Goal: Task Accomplishment & Management: Manage account settings

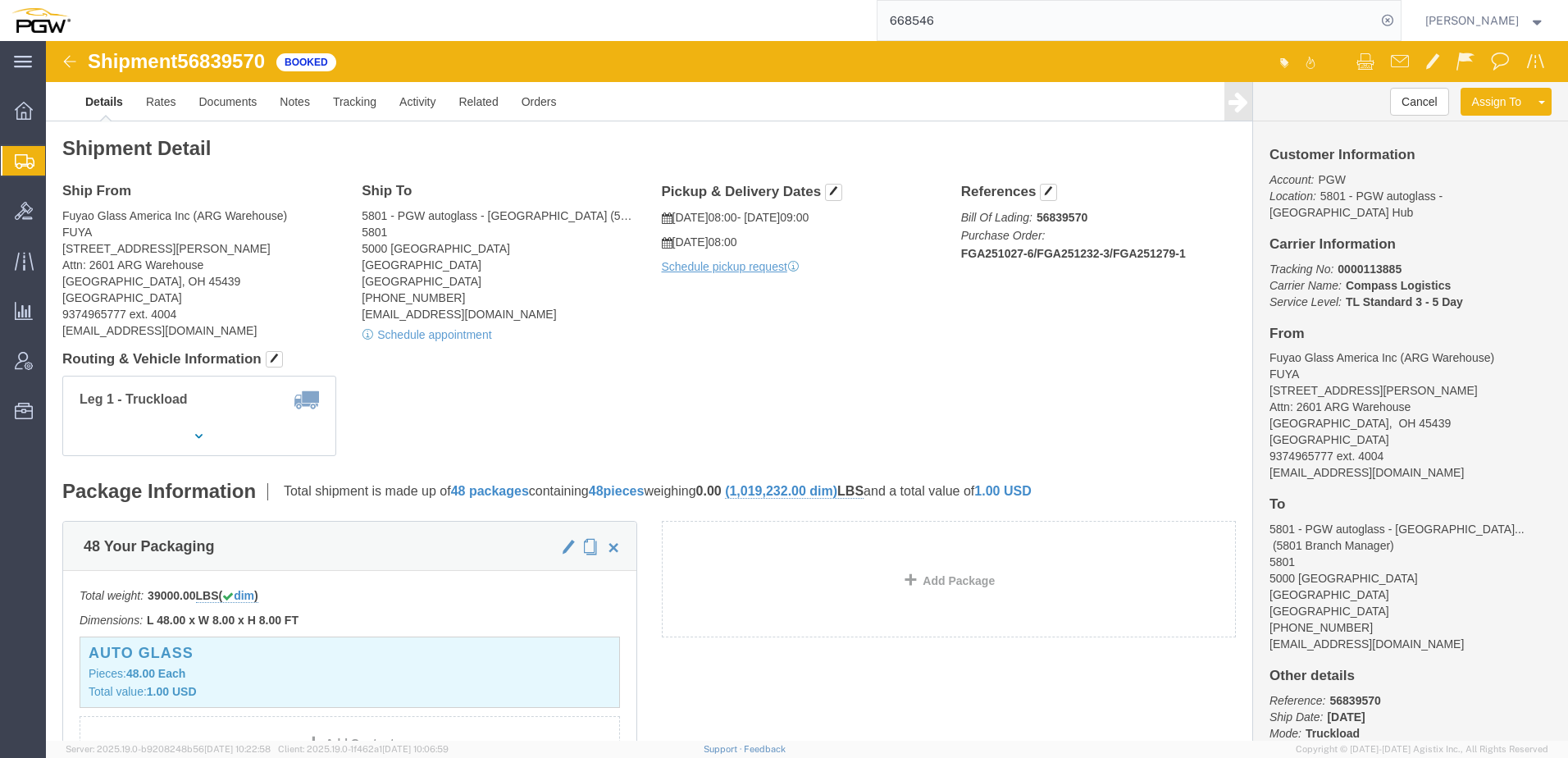
drag, startPoint x: 1027, startPoint y: 24, endPoint x: 575, endPoint y: 11, distance: 452.2
type input "6"
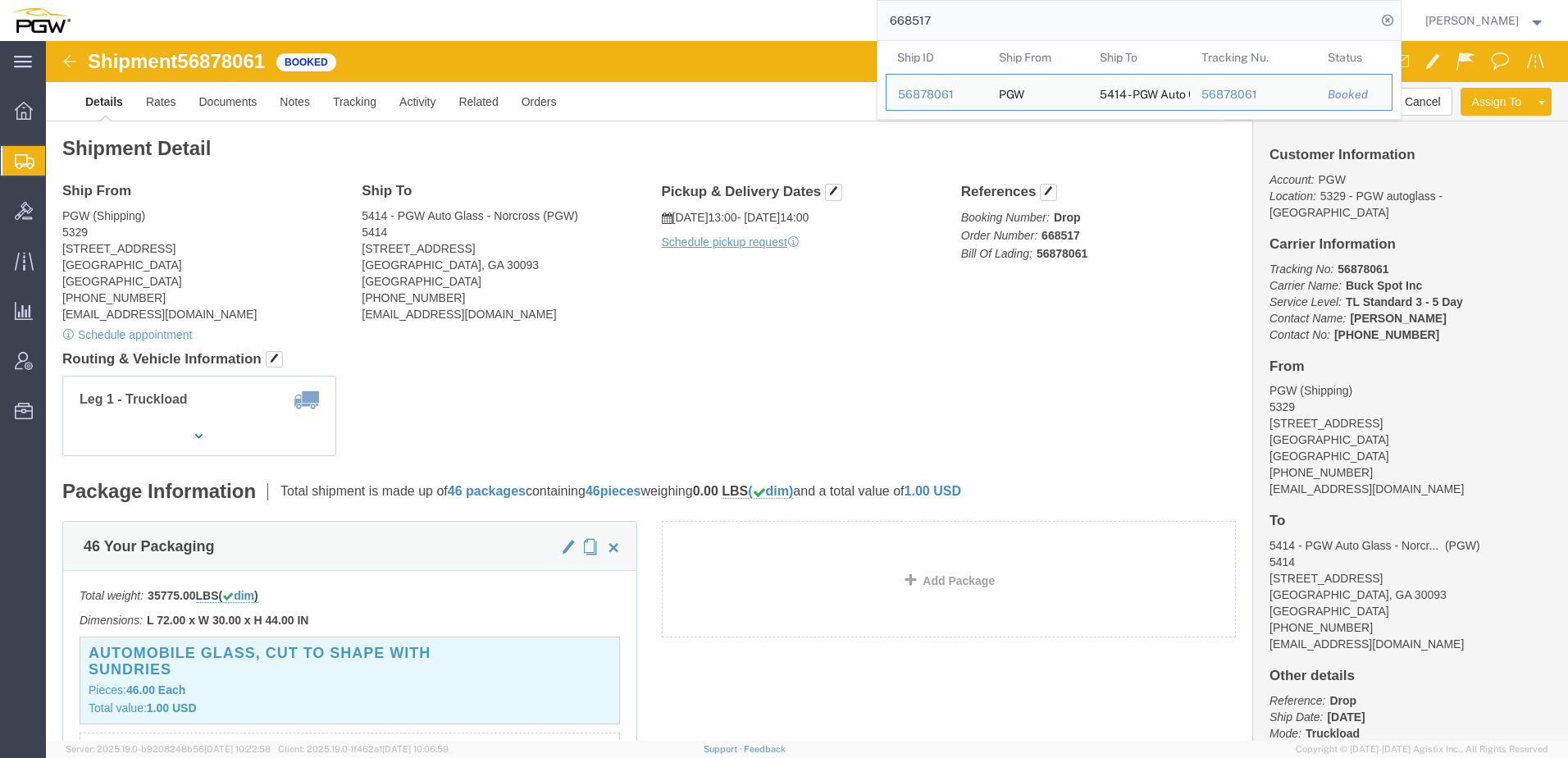
drag, startPoint x: 1068, startPoint y: 21, endPoint x: 573, endPoint y: 18, distance: 495.0
click at [579, 18] on div "668517 Ship ID Ship From Ship To Tracking Nu. Status Ship ID 56878061 Ship From…" at bounding box center [741, 20] width 1320 height 41
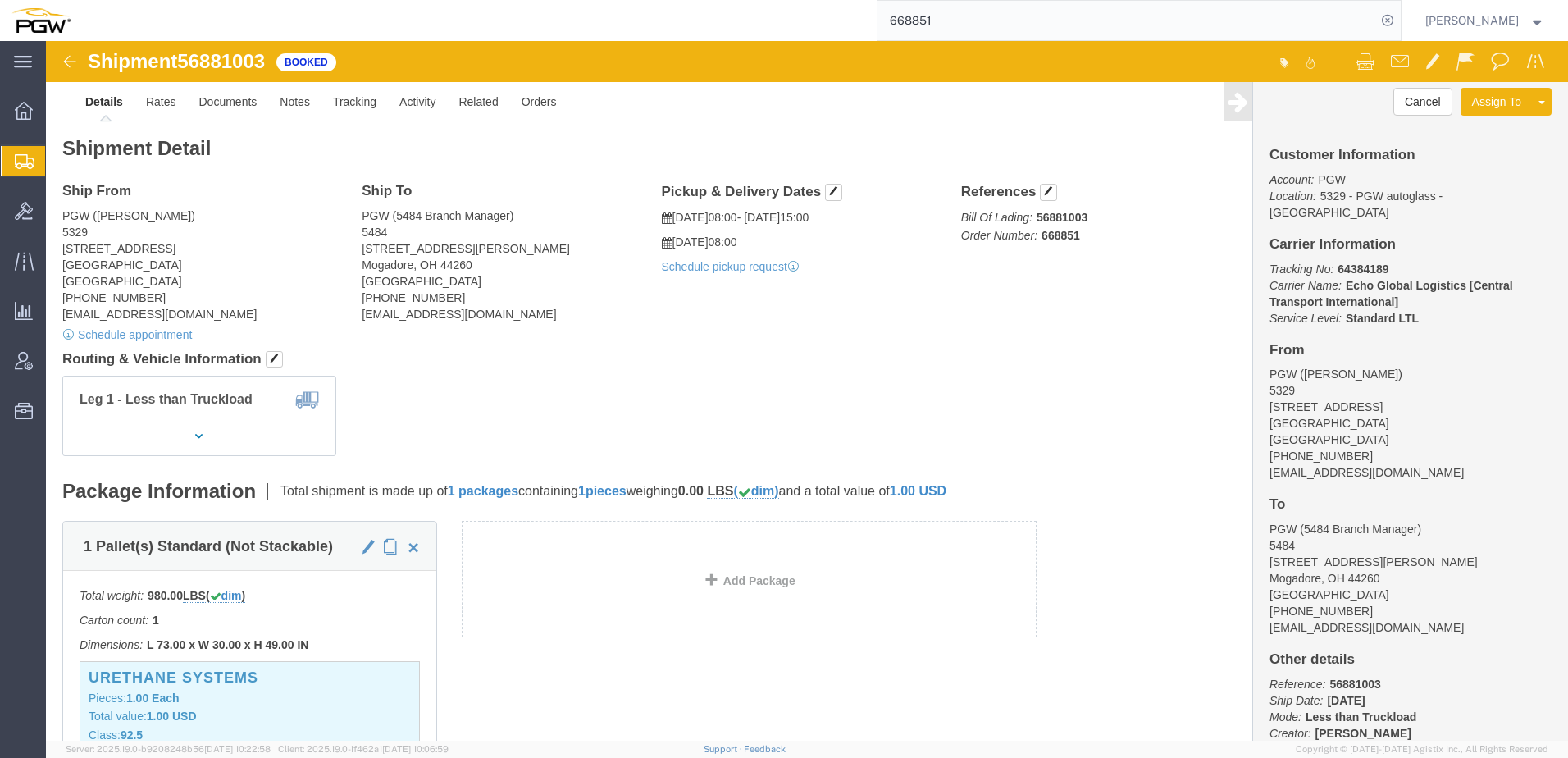
click div "Shipment Detail Ship From PGW (Janet Claytor) 5329 850 Southern Ave Chillicothe…"
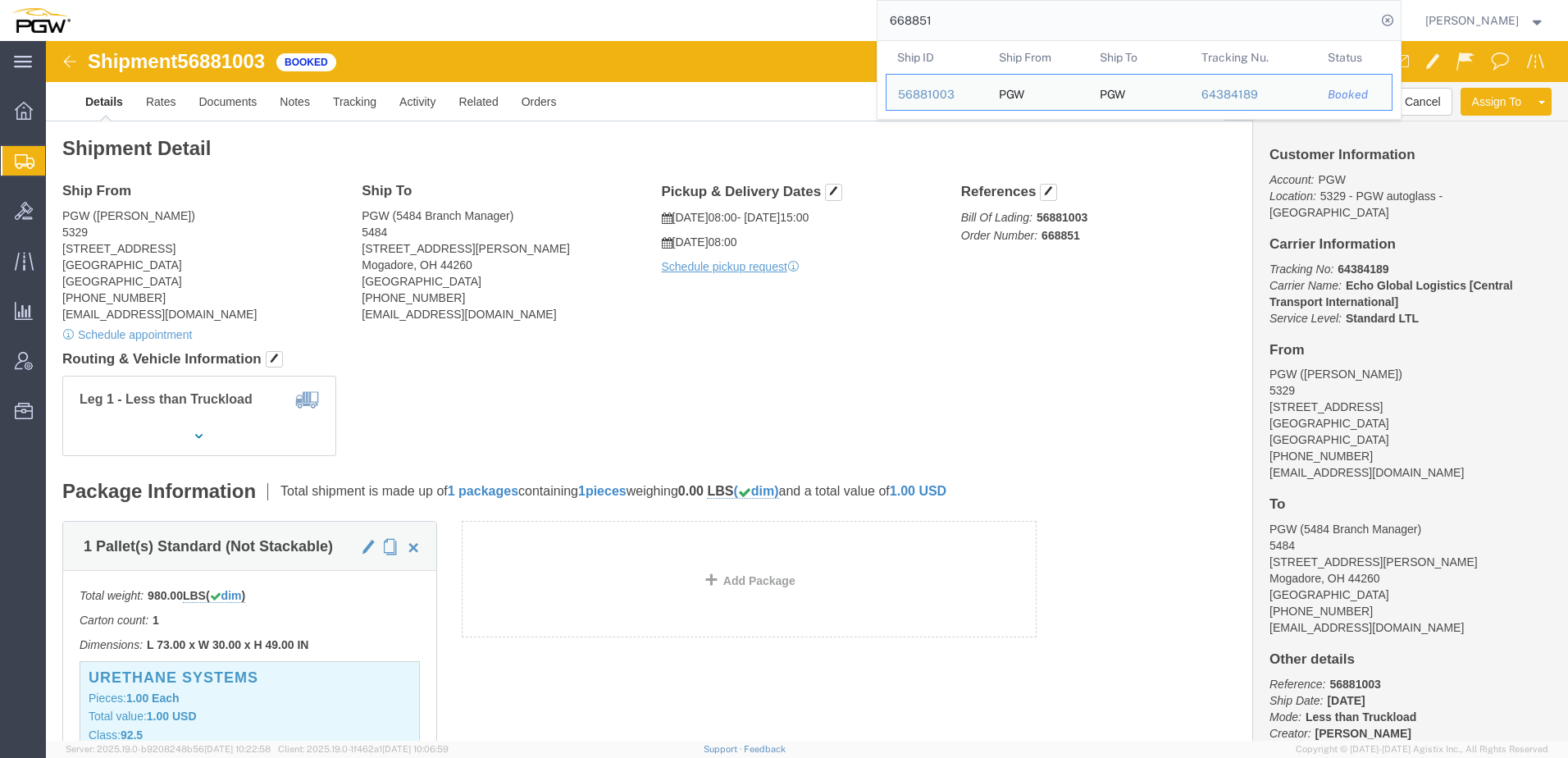
drag, startPoint x: 1047, startPoint y: 13, endPoint x: 712, endPoint y: 5, distance: 335.1
click at [713, 5] on div "668851 Ship ID Ship From Ship To Tracking Nu. Status Ship ID 56881003 Ship From…" at bounding box center [741, 20] width 1320 height 41
click at [952, 132] on div "56880927" at bounding box center [937, 136] width 78 height 18
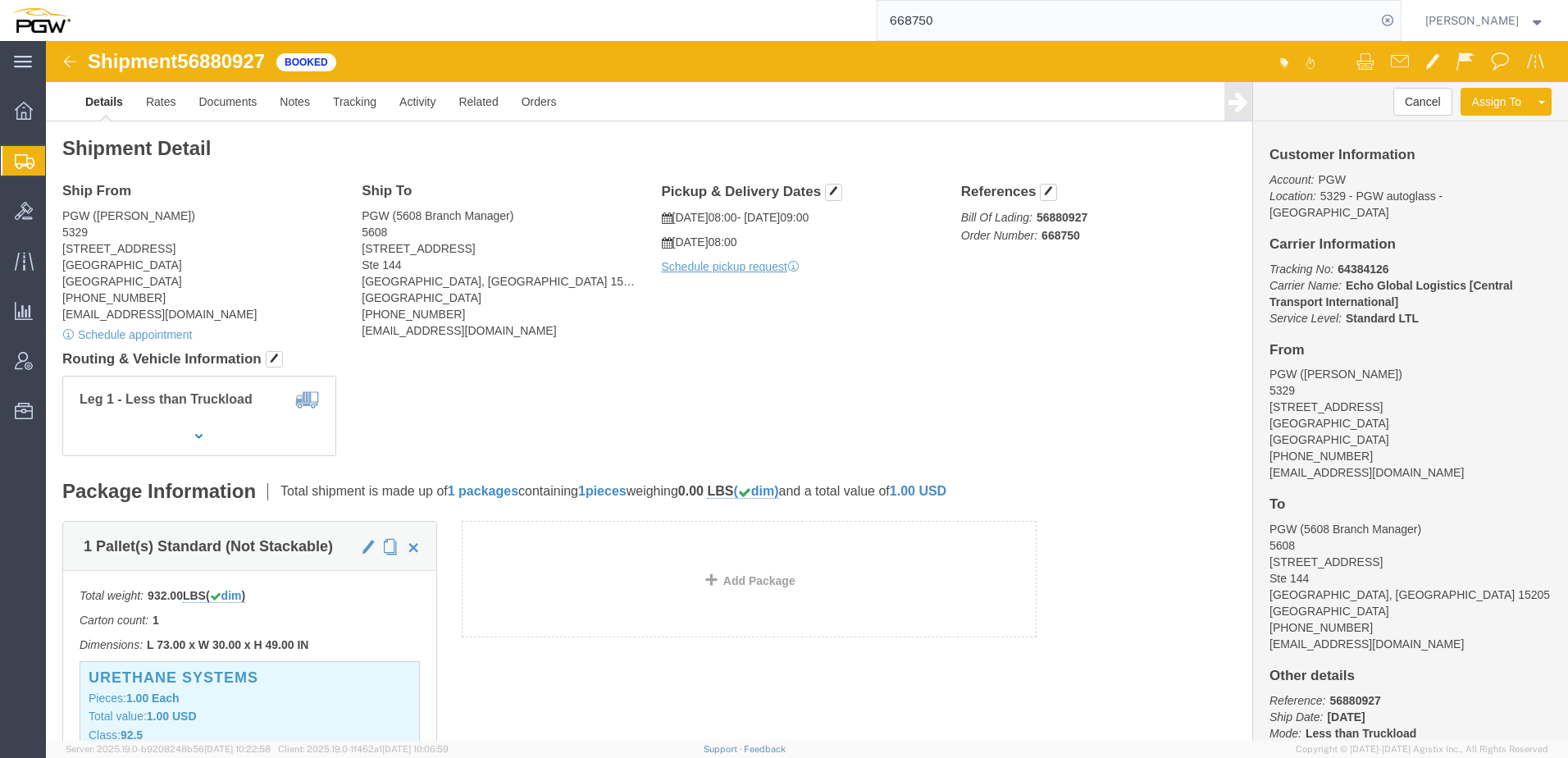
drag, startPoint x: 979, startPoint y: 25, endPoint x: 740, endPoint y: 23, distance: 239.0
click at [741, 24] on div "668750" at bounding box center [741, 20] width 1320 height 41
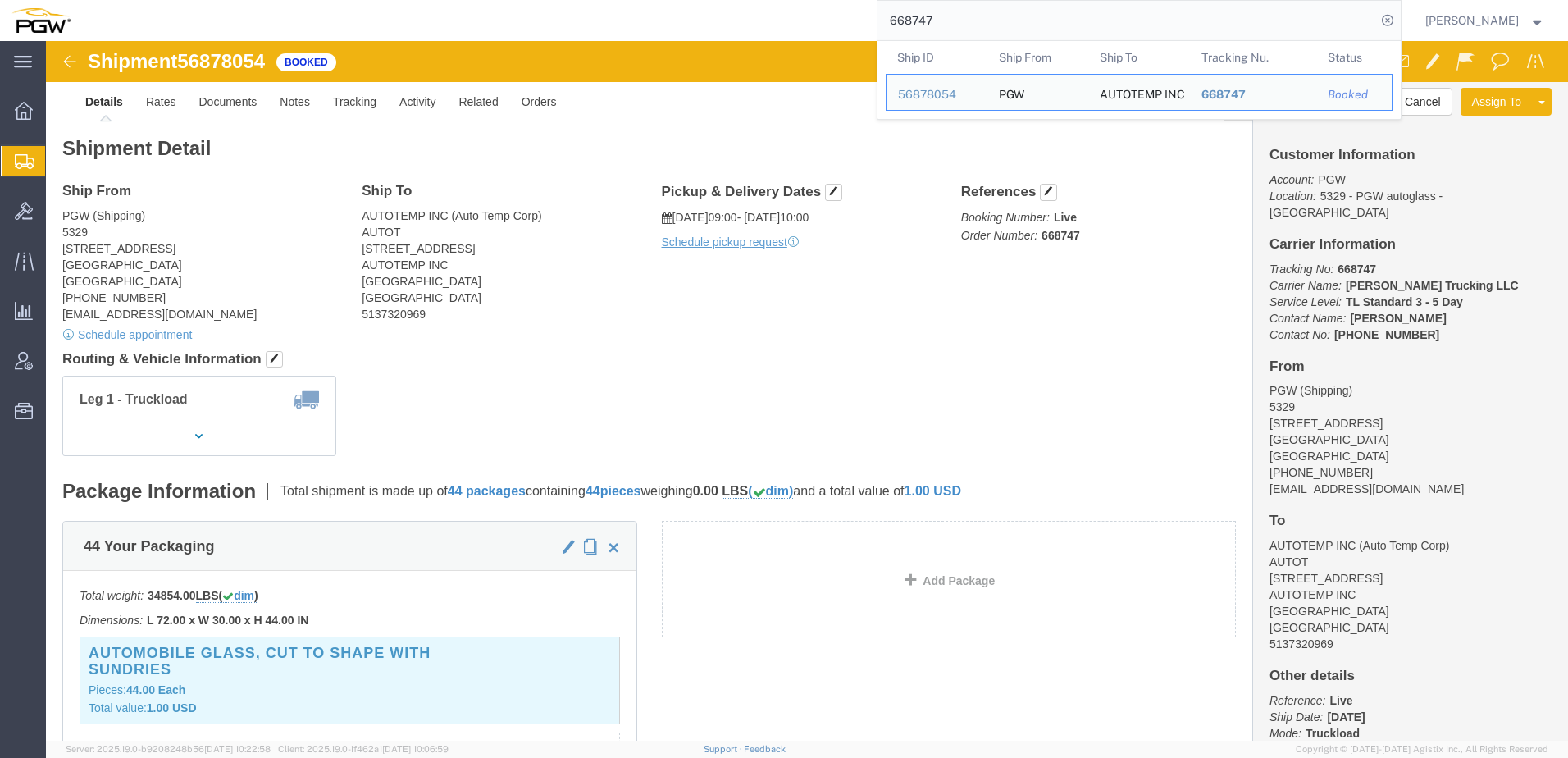
drag, startPoint x: 995, startPoint y: 18, endPoint x: 567, endPoint y: 20, distance: 428.0
click at [580, 16] on div "668747 Ship ID Ship From Ship To Tracking Nu. Status Ship ID 56878054 Ship From…" at bounding box center [741, 20] width 1320 height 41
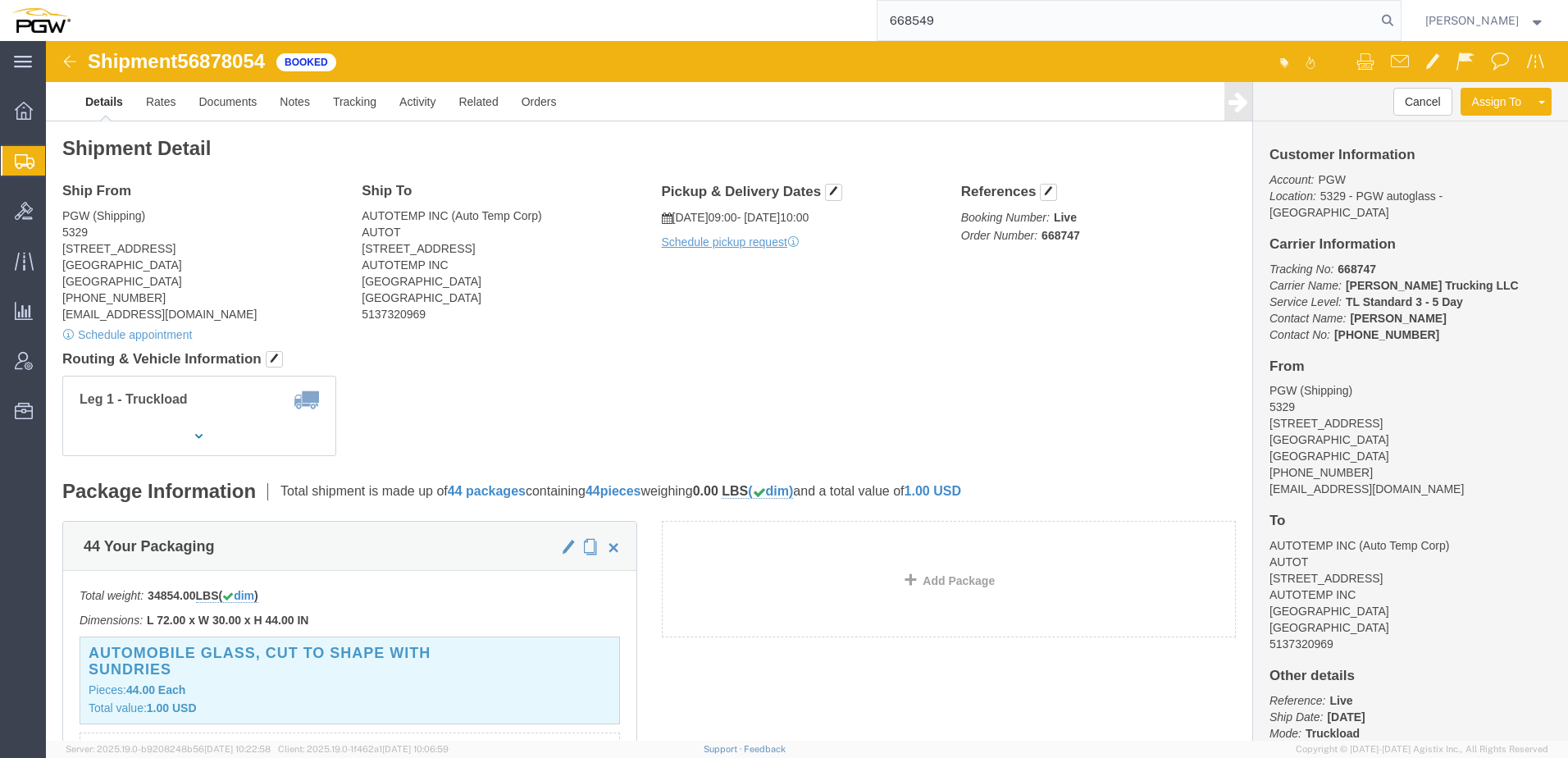
type input "668549"
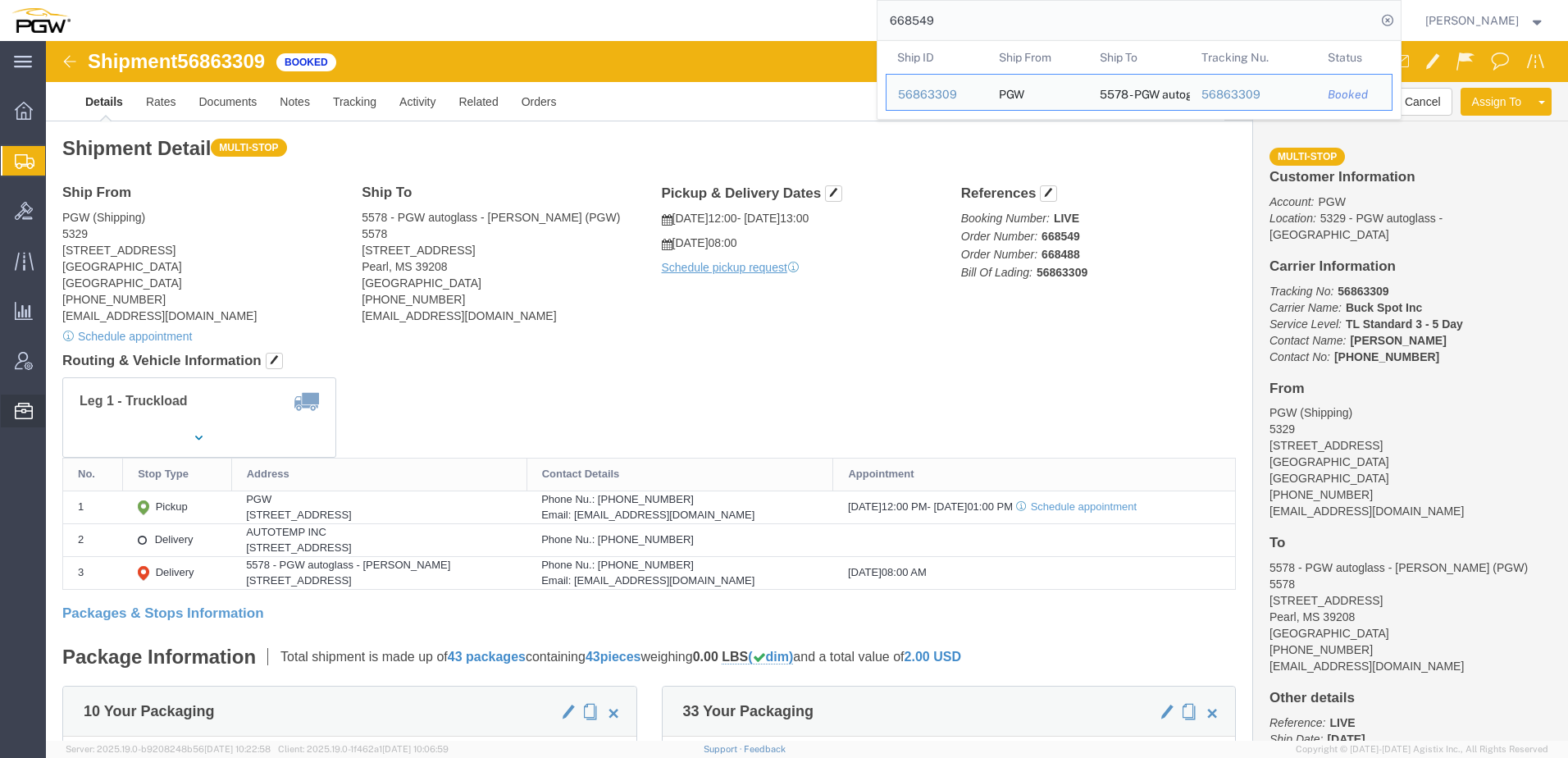
click at [0, 0] on span "Address Book" at bounding box center [0, 0] width 0 height 0
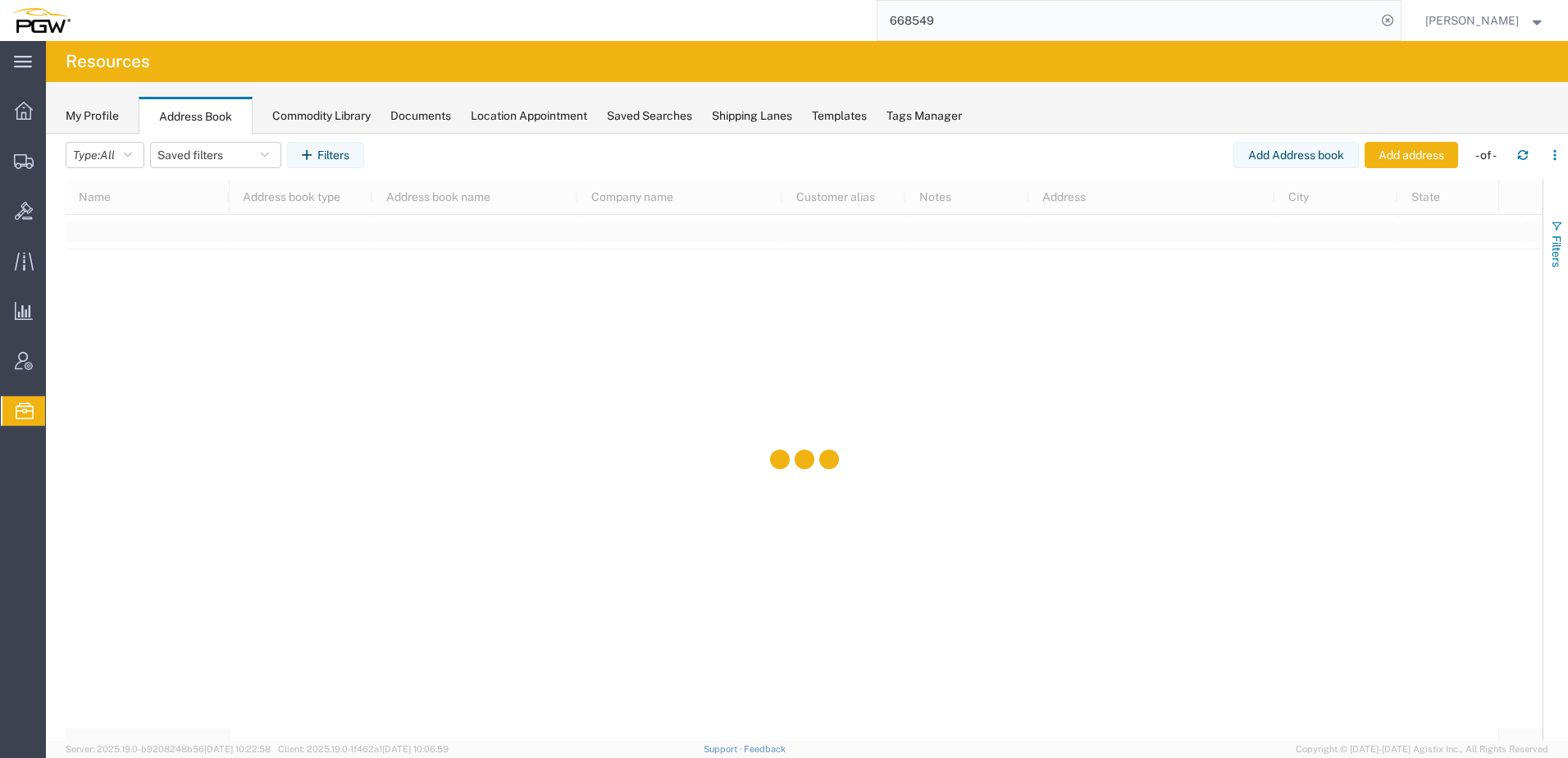
click at [1557, 235] on span "Filters" at bounding box center [1557, 251] width 13 height 32
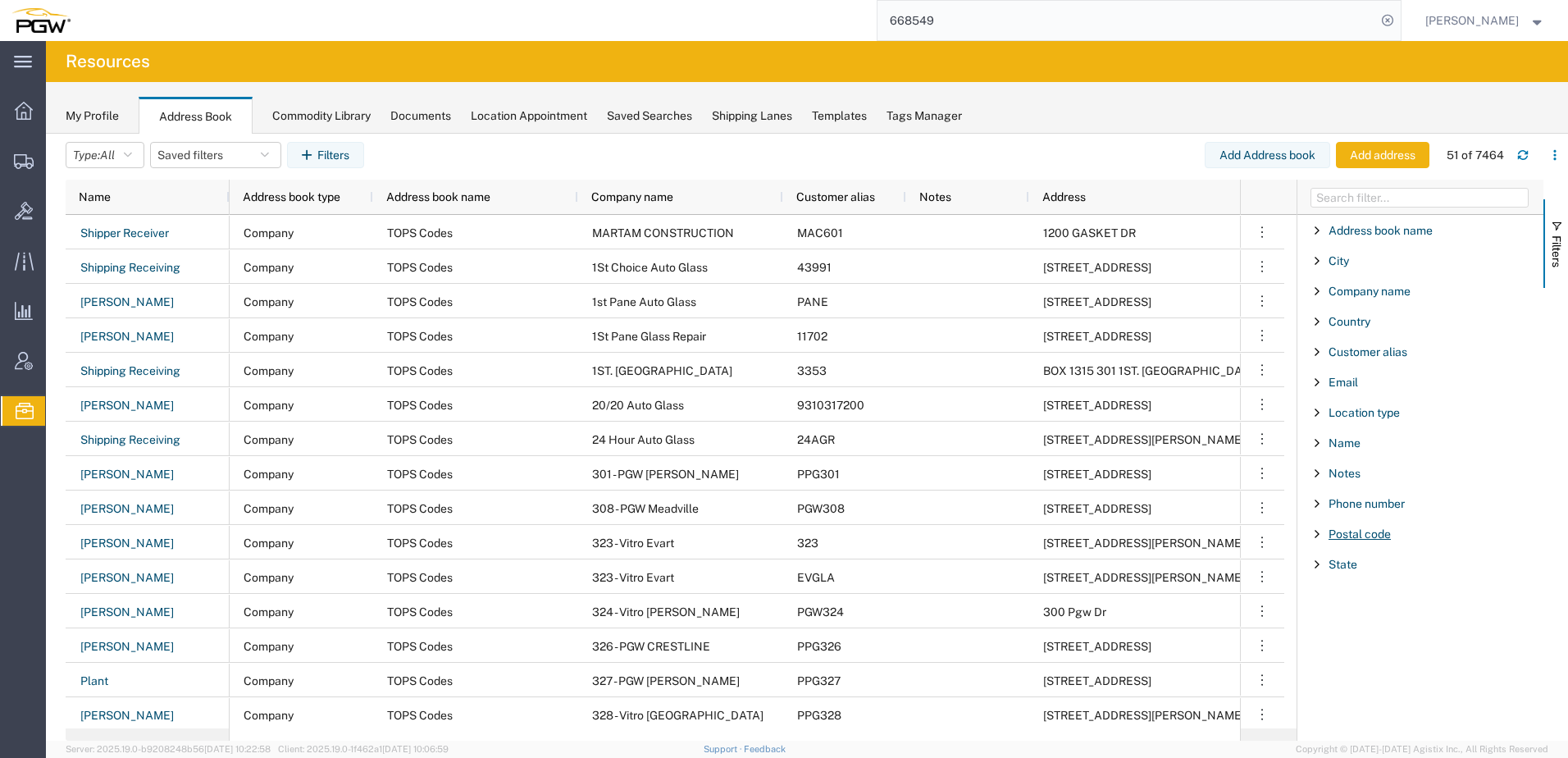
click at [1364, 530] on span "Postal code" at bounding box center [1360, 533] width 62 height 13
click at [1370, 607] on input "Filter Value" at bounding box center [1426, 603] width 215 height 19
type input "NAG327"
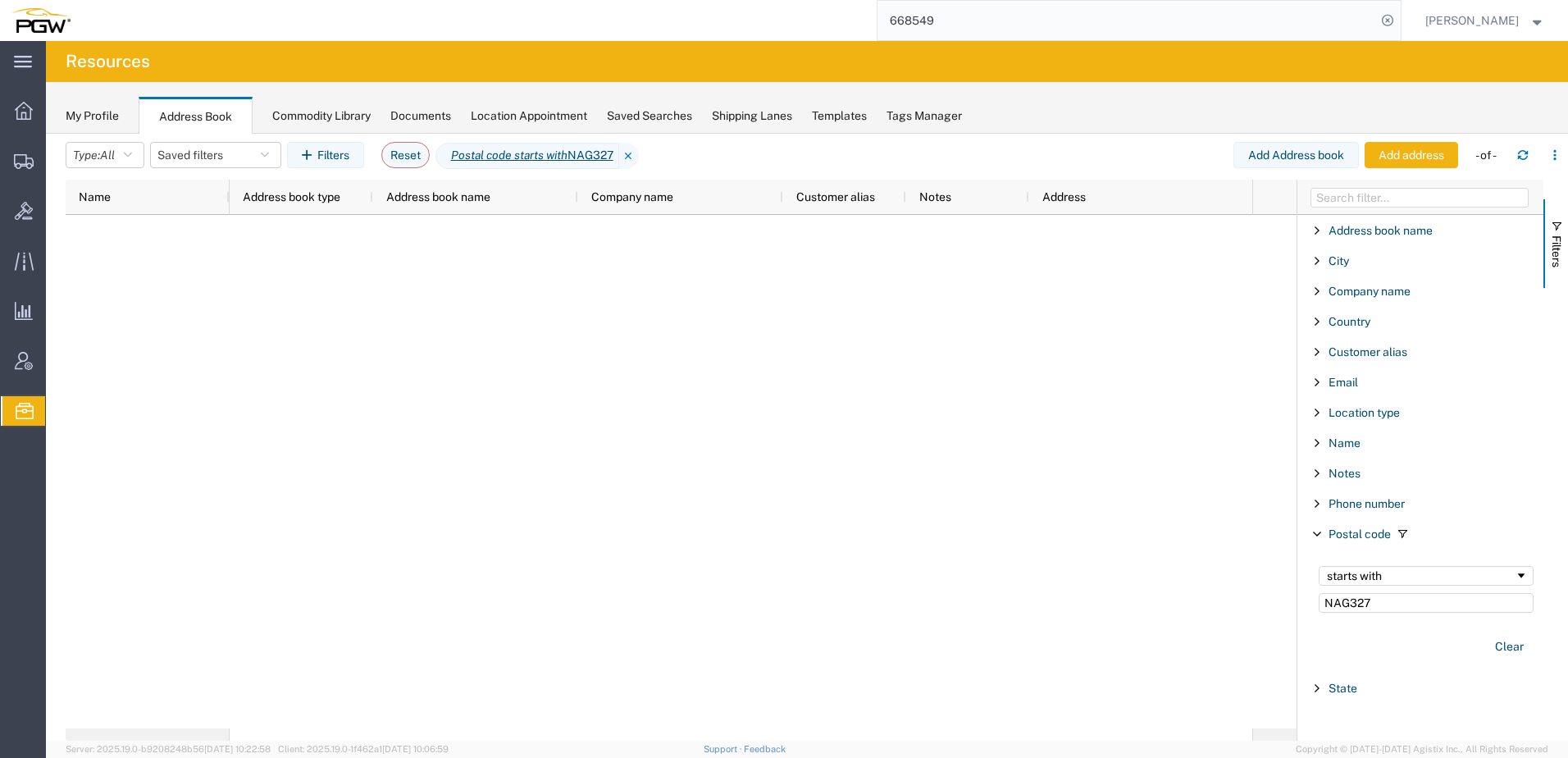
drag, startPoint x: 1392, startPoint y: 599, endPoint x: 1058, endPoint y: 608, distance: 334.1
click at [1055, 611] on div "Name Address book type Address book name Company name Customer alias Notes Addr…" at bounding box center [817, 460] width 1503 height 561
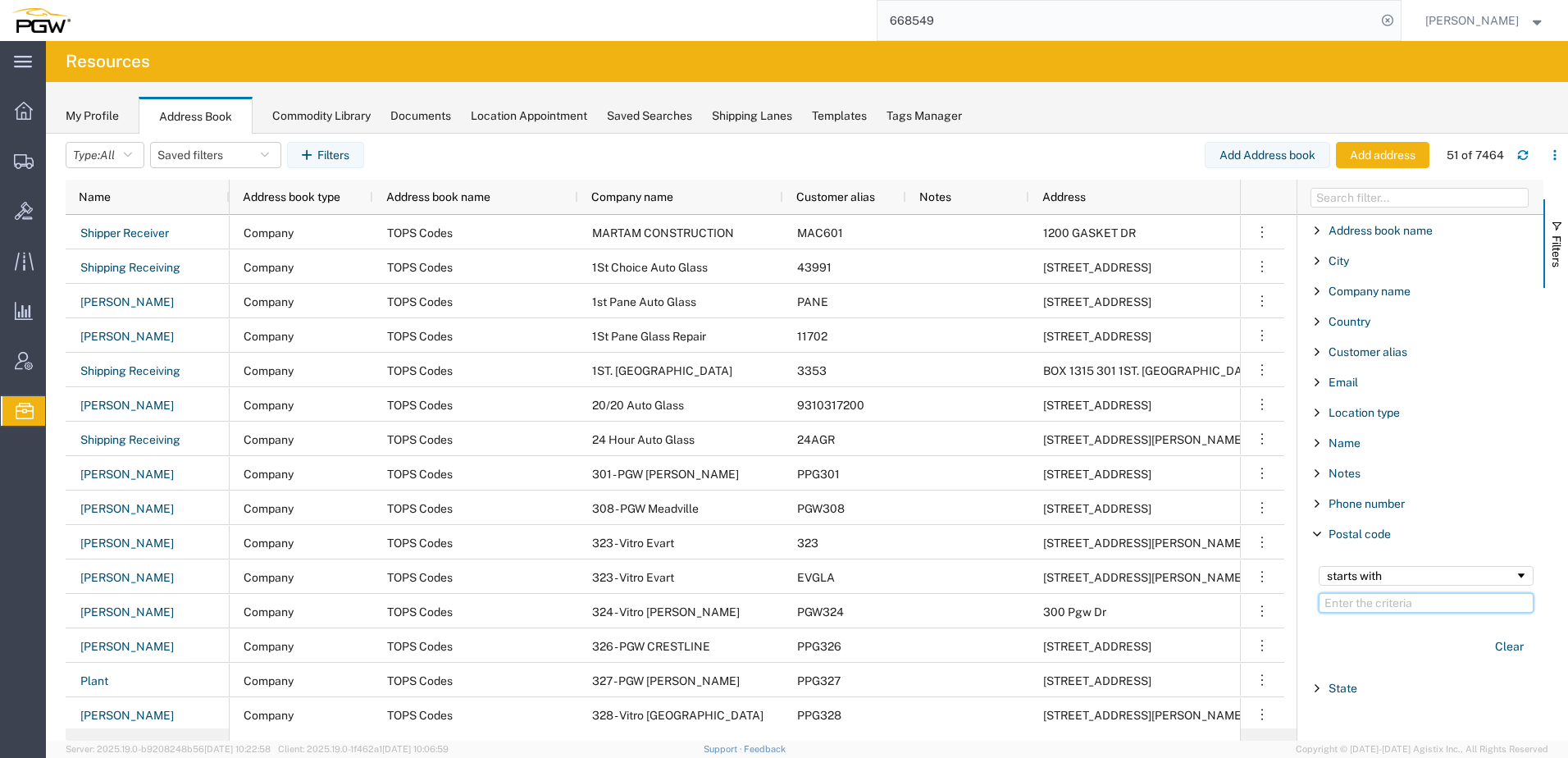
click at [1380, 600] on input "Filter Value" at bounding box center [1426, 603] width 215 height 19
paste input "32701"
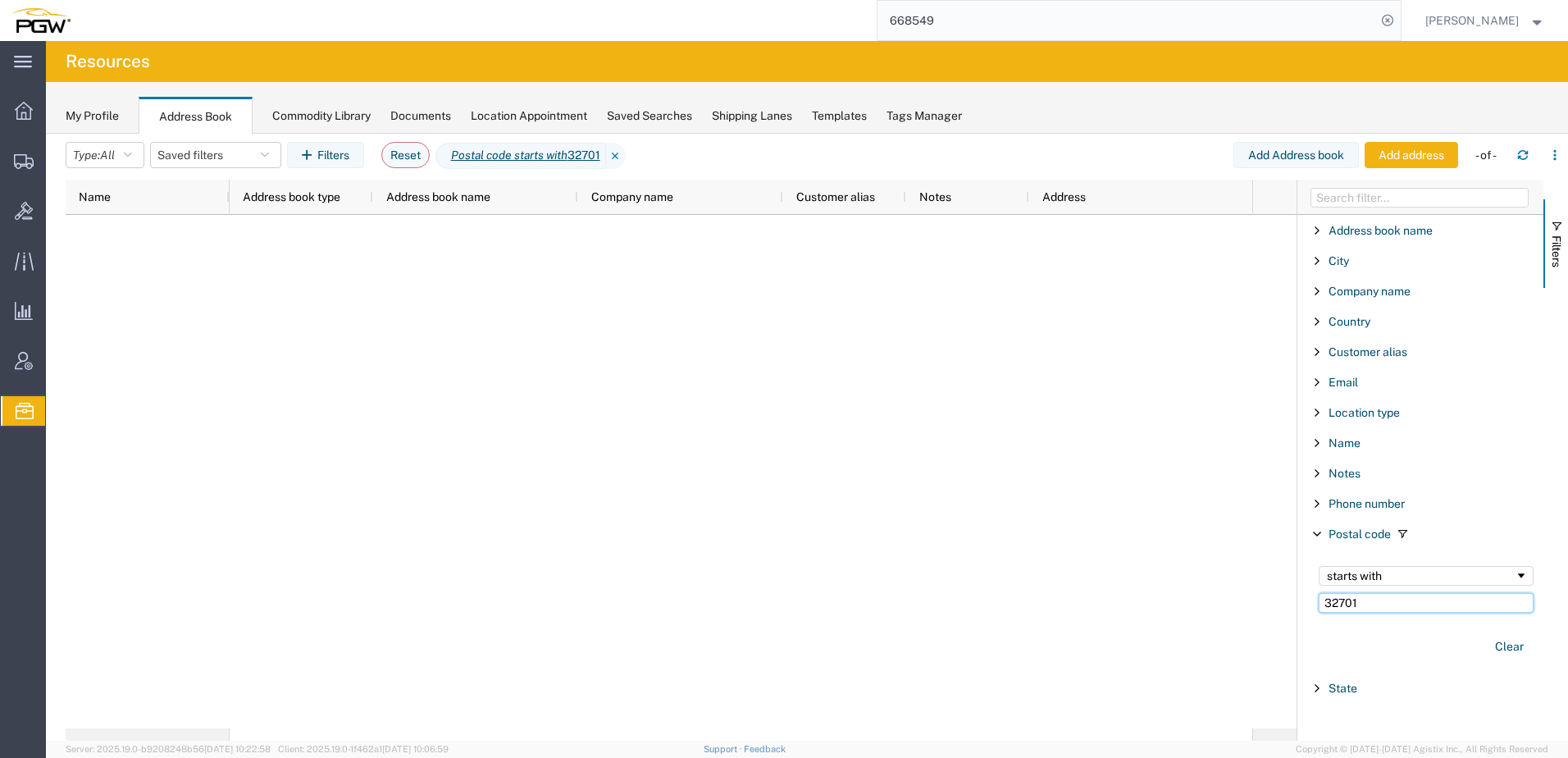
drag, startPoint x: 1178, startPoint y: 575, endPoint x: 963, endPoint y: 556, distance: 215.8
click at [961, 556] on div "Name Address book type Address book name Company name Customer alias Notes Addr…" at bounding box center [817, 460] width 1503 height 561
paste input "08318"
type input "08318"
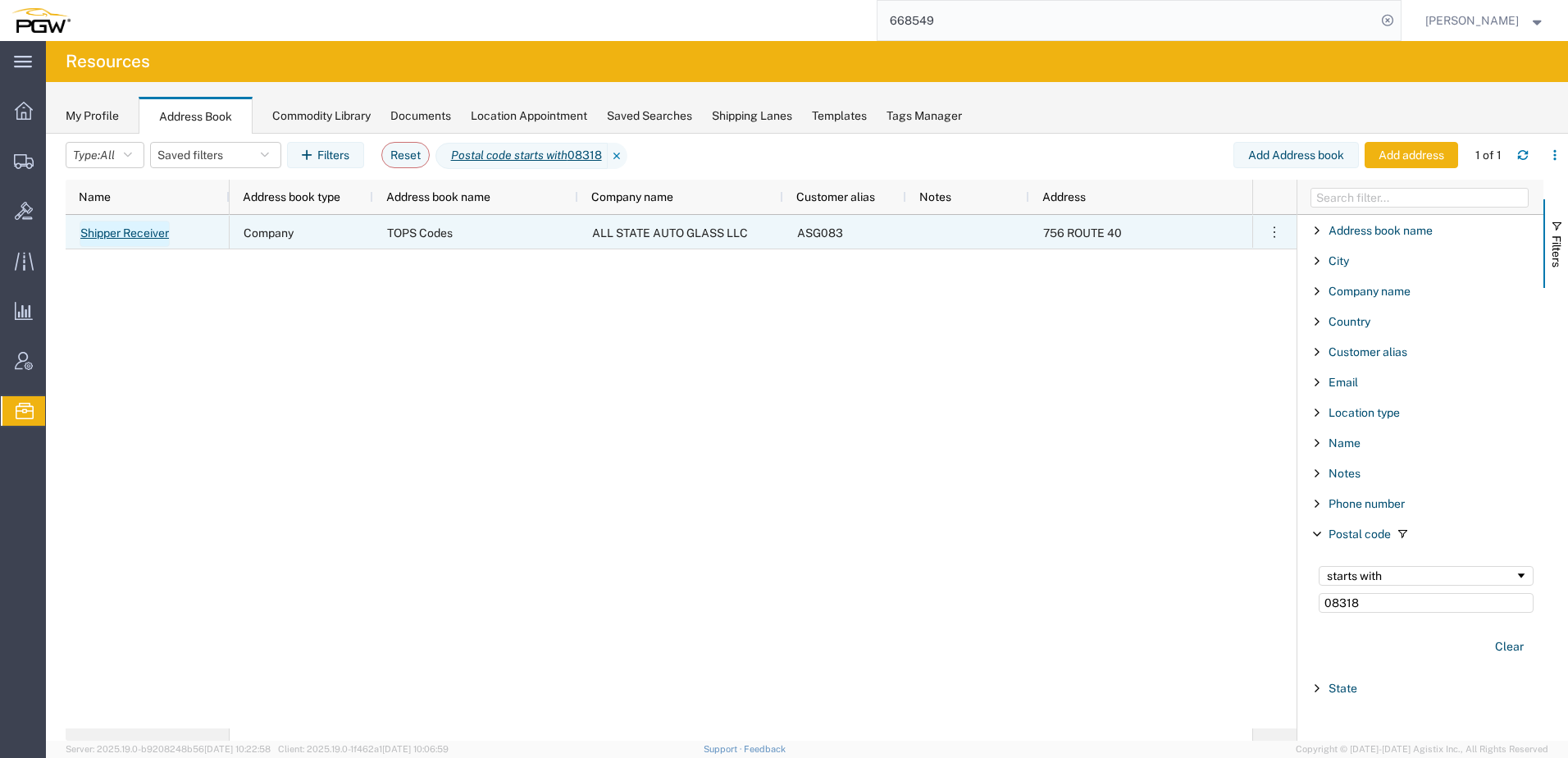
click at [116, 233] on link "Shipper Receiver" at bounding box center [125, 233] width 90 height 26
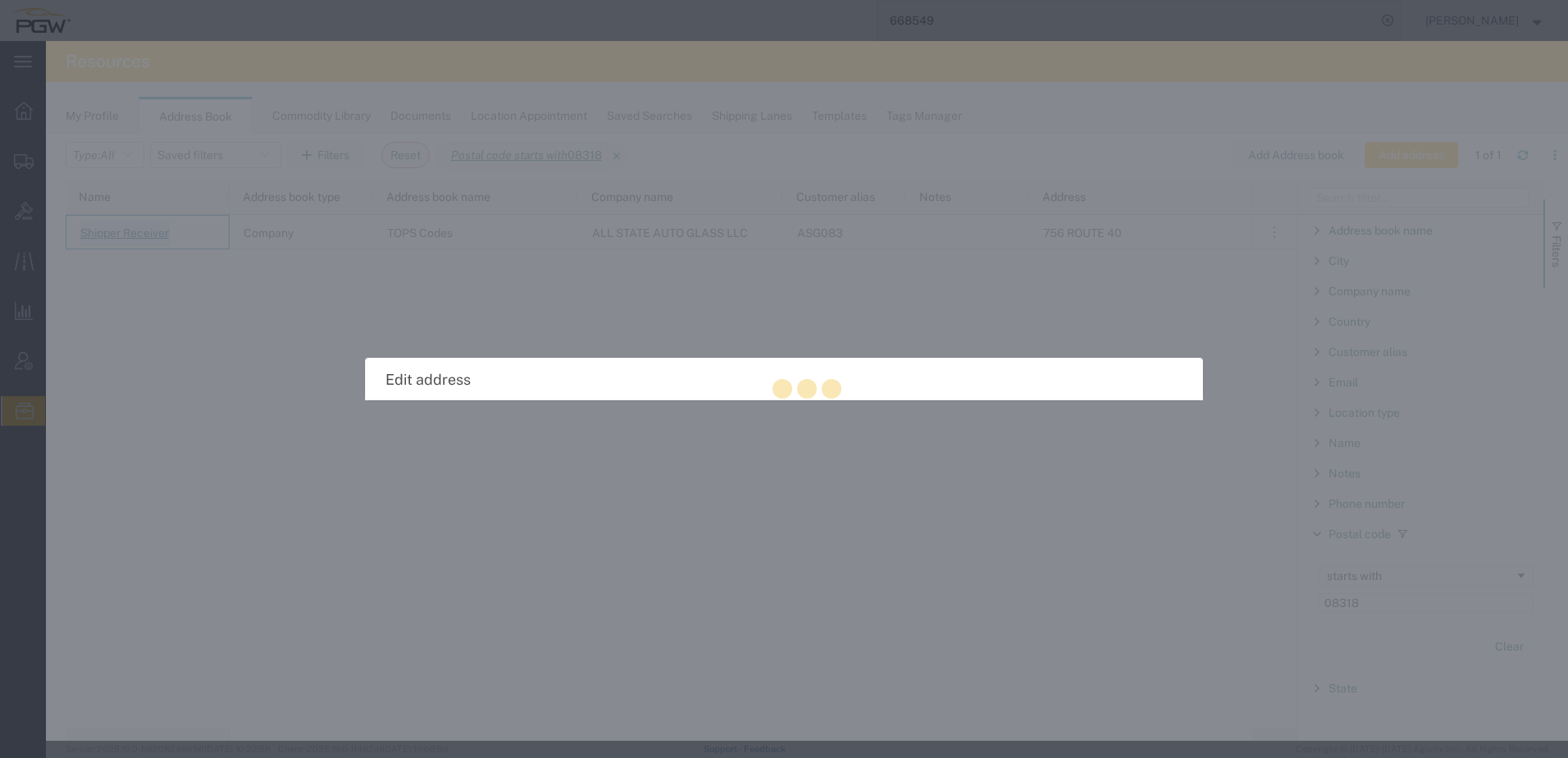
select select "COMPANY"
select select "NJ"
select select "US"
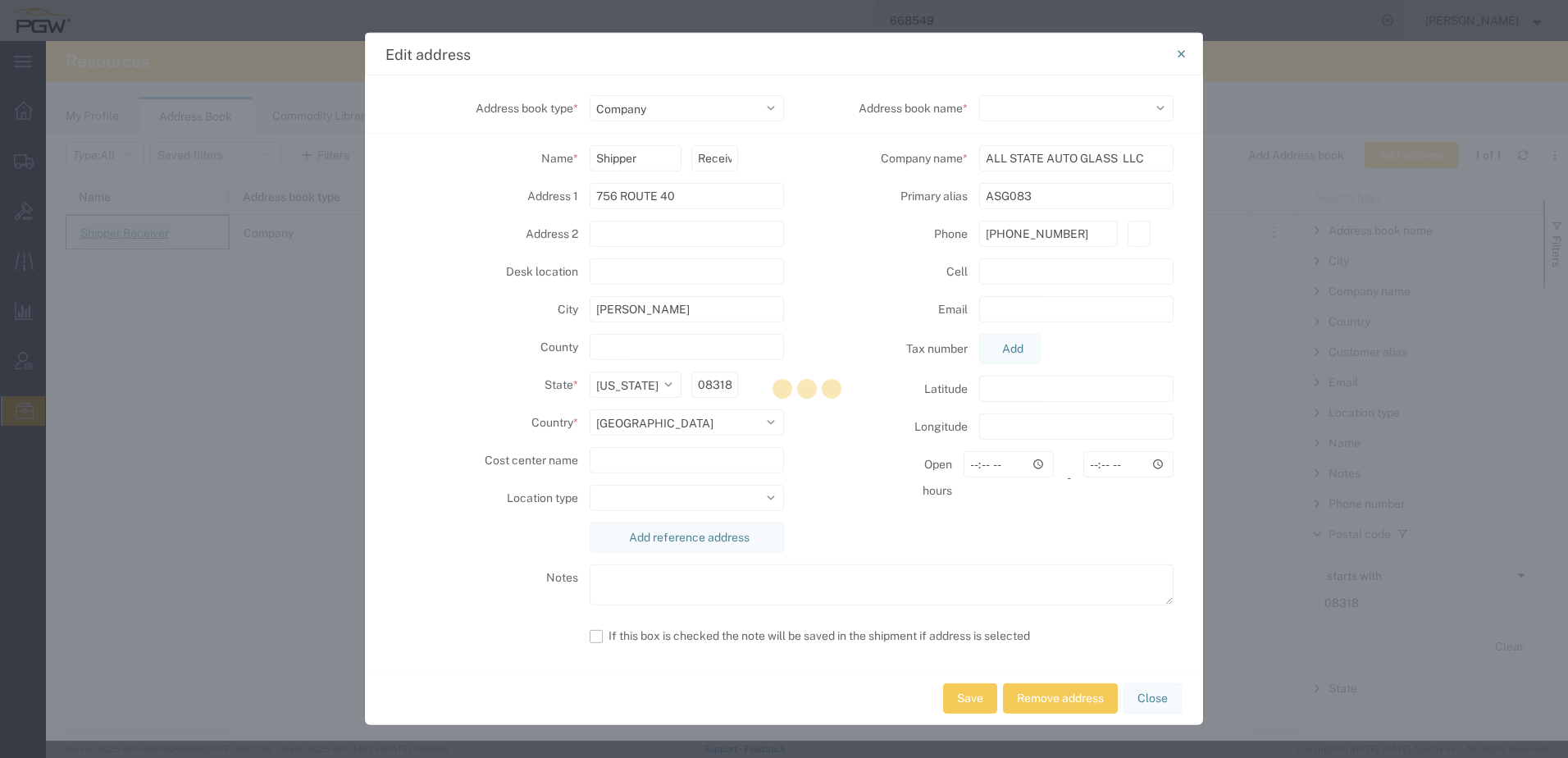
select select
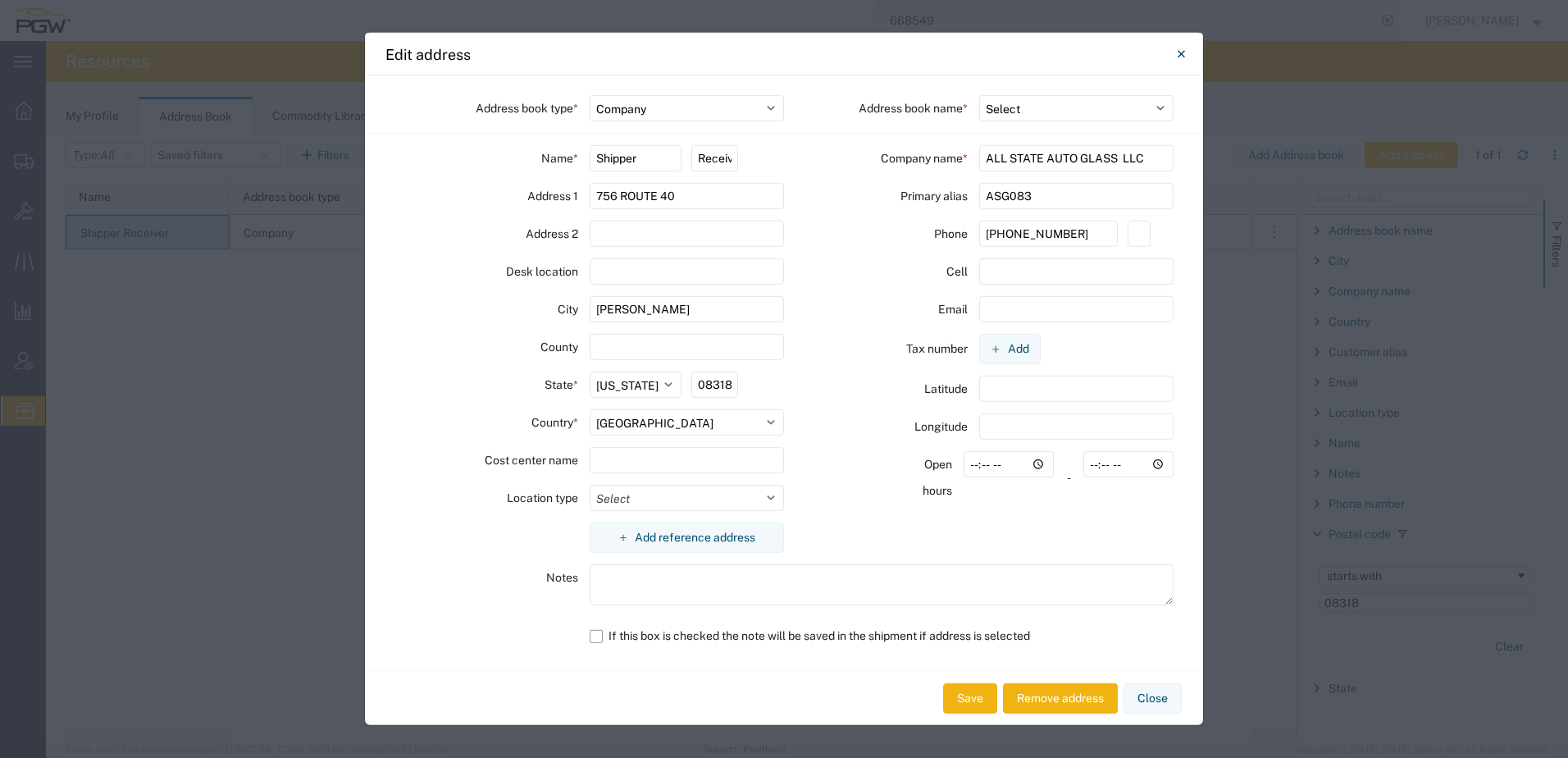
drag, startPoint x: 1065, startPoint y: 203, endPoint x: 431, endPoint y: 160, distance: 635.5
click at [444, 149] on div "Address book type * Select Location Company Personal Other Shared Address book …" at bounding box center [784, 373] width 838 height 595
drag, startPoint x: 1149, startPoint y: 163, endPoint x: -134, endPoint y: 82, distance: 1285.6
click at [0, 82] on html "main_menu Created with Sketch. Collapse Menu Overview Shipments Shipment Manage…" at bounding box center [784, 379] width 1568 height 758
drag, startPoint x: 1081, startPoint y: 196, endPoint x: 160, endPoint y: 203, distance: 921.0
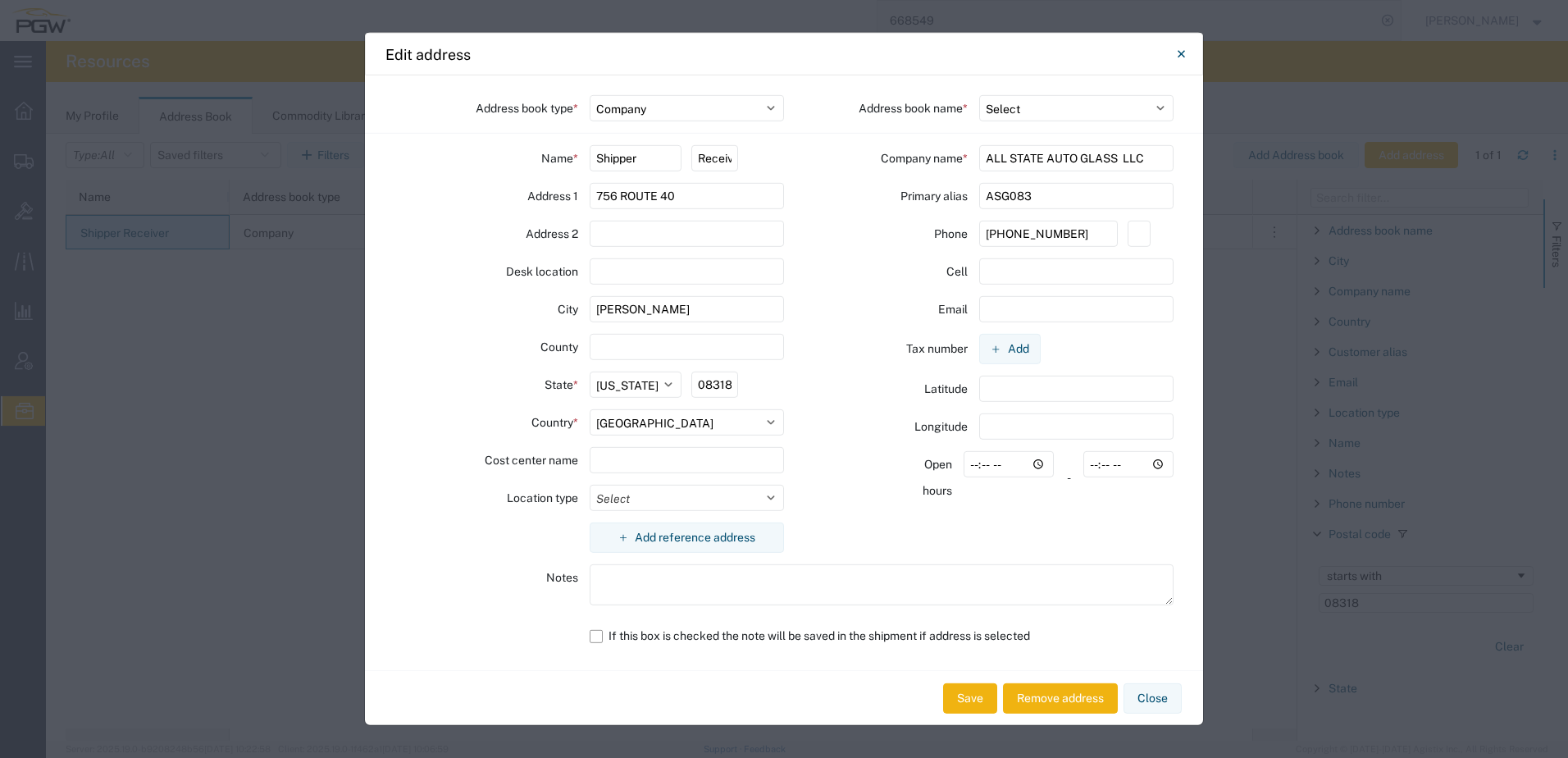
click at [198, 197] on div "Edit address Address book type * Select Location Company Personal Other Shared …" at bounding box center [784, 379] width 1568 height 758
click at [1186, 53] on button "Close" at bounding box center [1181, 54] width 32 height 32
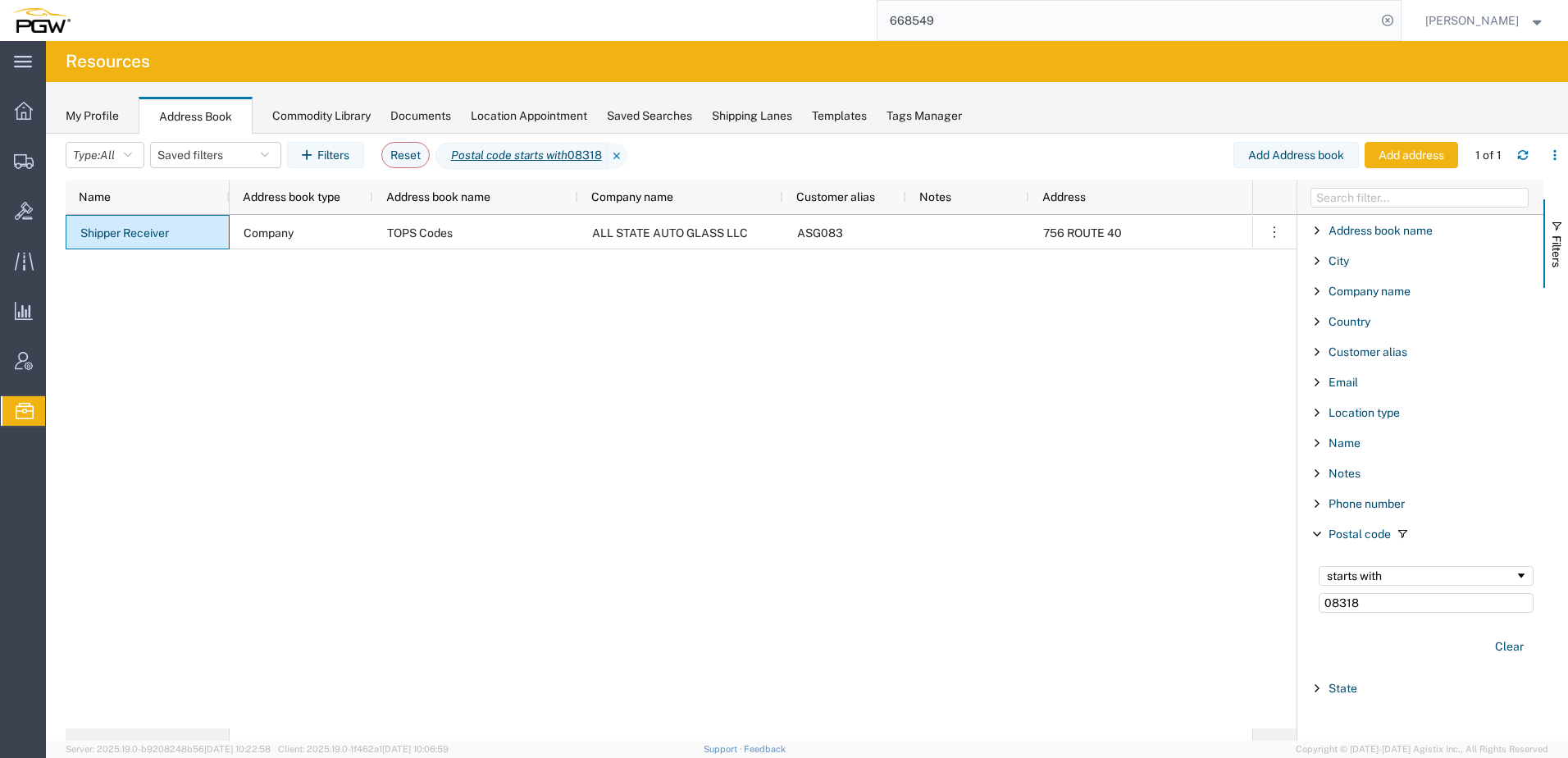
drag, startPoint x: 420, startPoint y: 481, endPoint x: 254, endPoint y: 392, distance: 188.4
click at [419, 481] on div "Company TOPS Codes ALL STATE AUTO GLASS LLC ASG083 756 ROUTE 40 ELMER NJ" at bounding box center [741, 471] width 1023 height 513
drag, startPoint x: 1401, startPoint y: 611, endPoint x: 705, endPoint y: 636, distance: 696.4
click at [705, 636] on div "Name Address book type Address book name Company name Customer alias Notes Addr…" at bounding box center [817, 460] width 1503 height 561
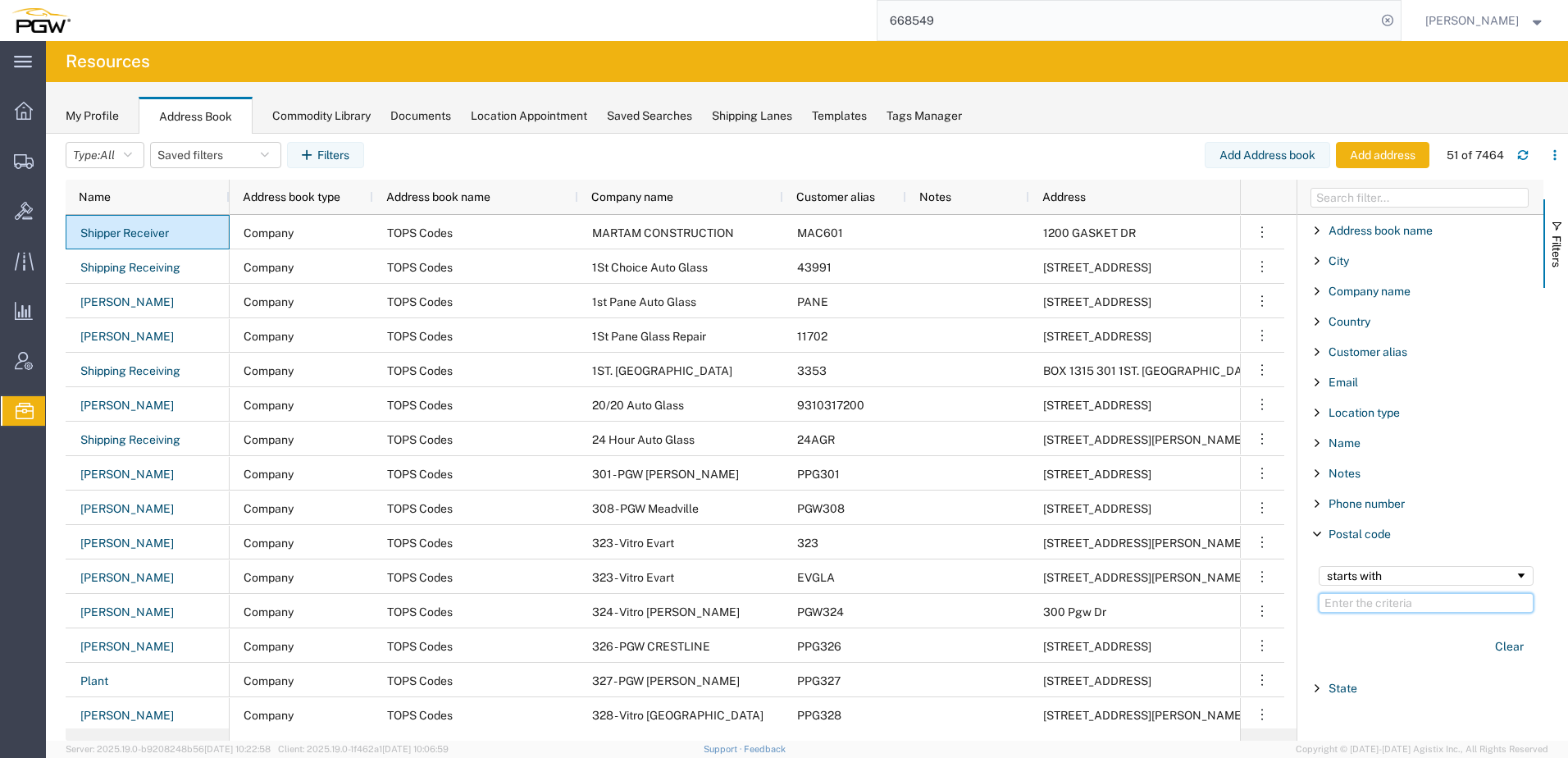
click at [1361, 602] on input "Filter Value" at bounding box center [1426, 603] width 215 height 19
paste input "32701"
type input "32701"
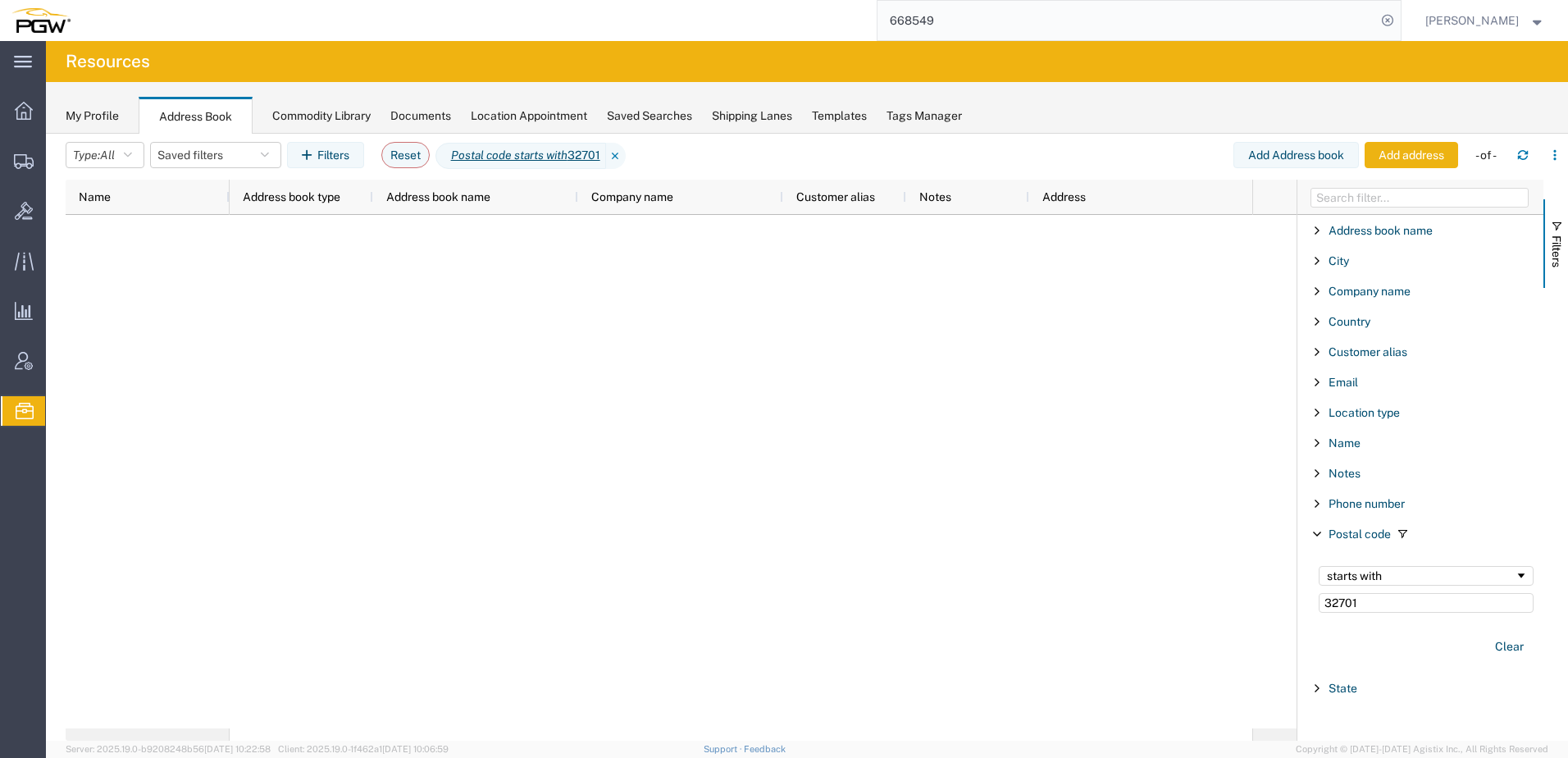
click at [1410, 144] on button "Add address" at bounding box center [1412, 155] width 94 height 26
select select "US"
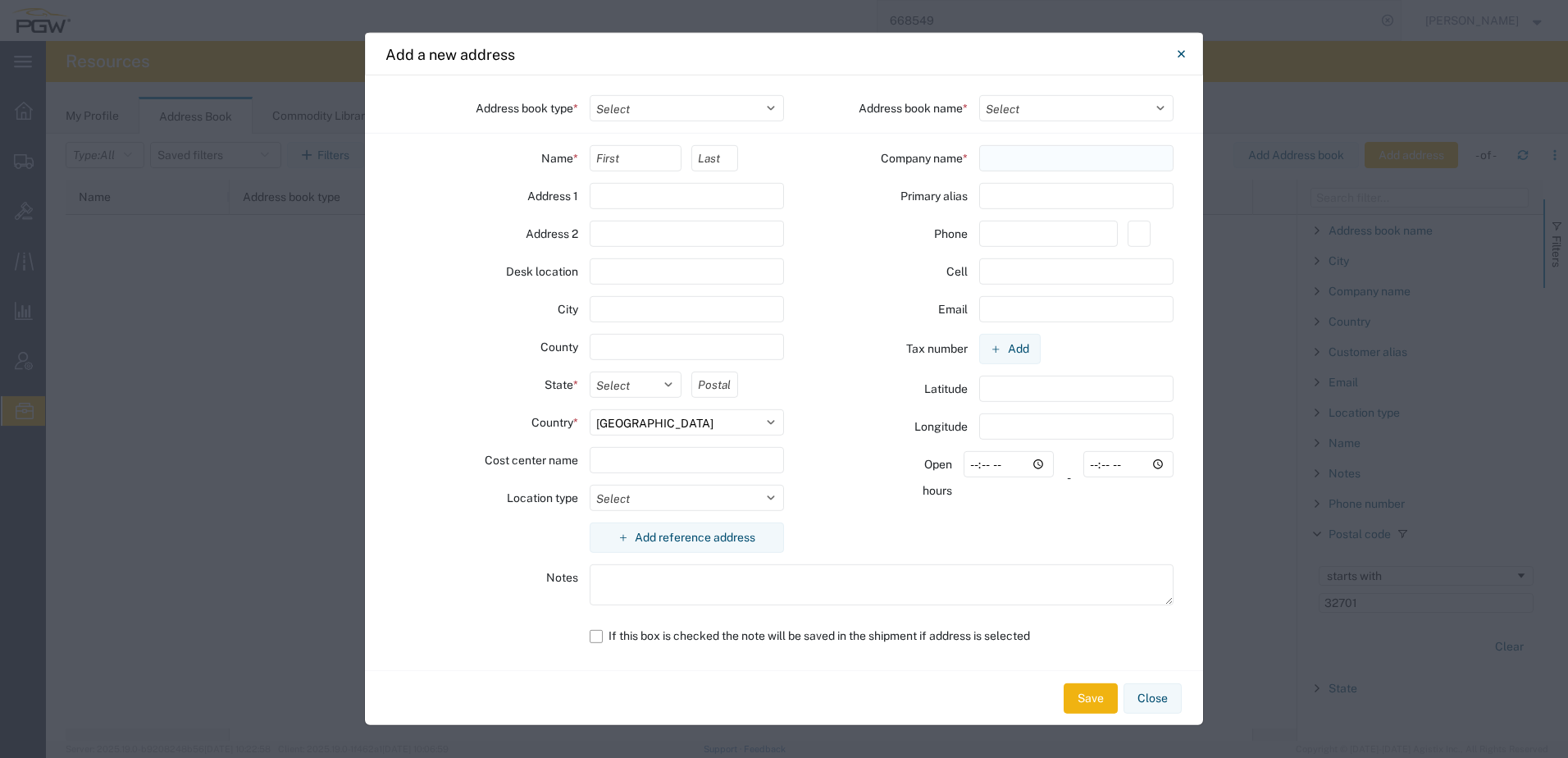
click at [1015, 161] on input "text" at bounding box center [1077, 158] width 196 height 26
paste input "NUVISION AUTO GLASS"
type input "NUVISION AUTO GLASS"
click at [1015, 102] on select "Select" at bounding box center [1077, 108] width 196 height 26
click at [607, 111] on select "Select Location Company Personal Other Shared" at bounding box center [687, 108] width 196 height 26
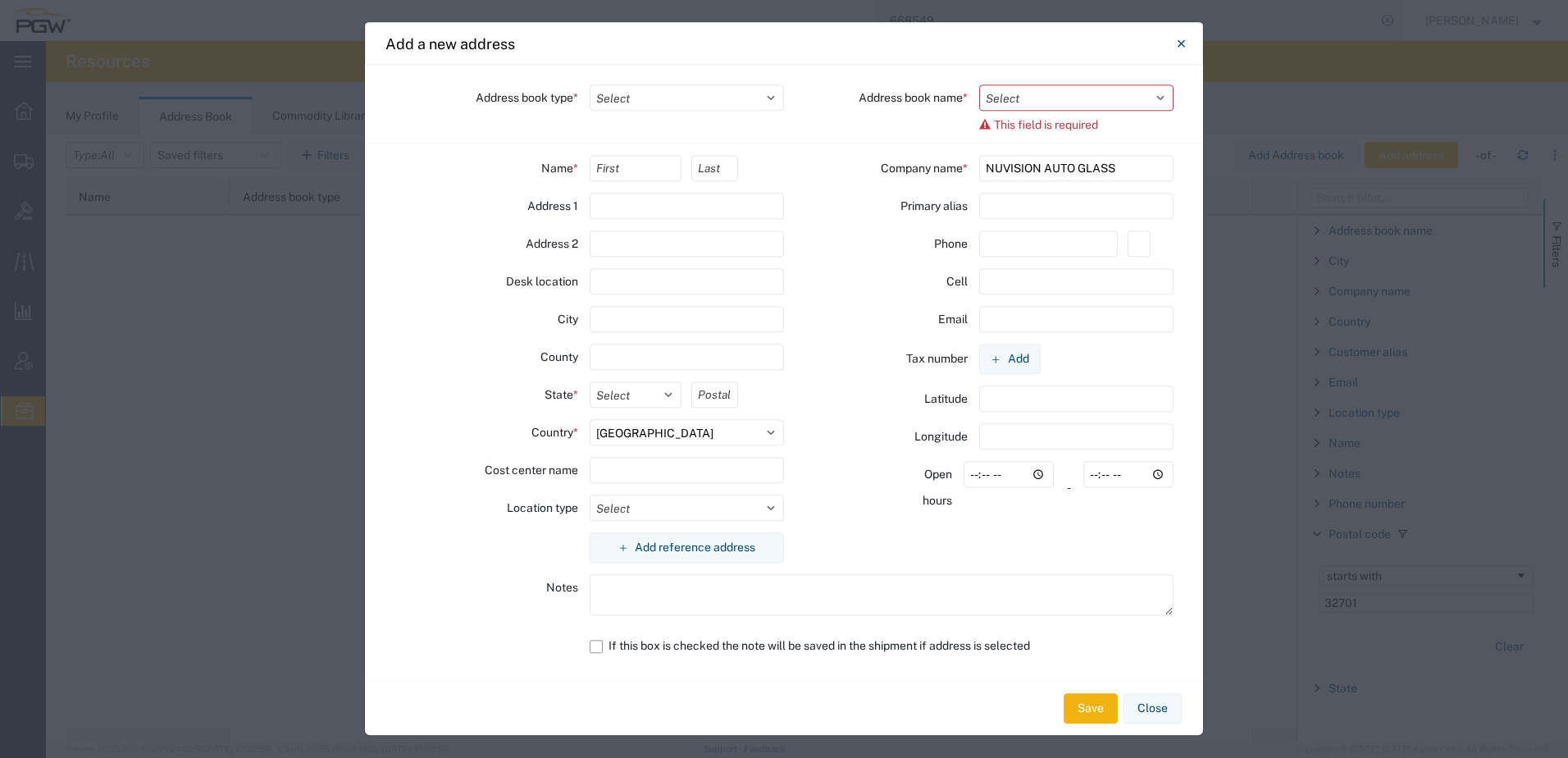
select select "LOCATION"
click at [590, 84] on select "Select Location Company Personal Other Shared" at bounding box center [687, 97] width 196 height 26
select select
click at [666, 100] on select "Select Location Company Personal Other Shared" at bounding box center [687, 97] width 196 height 26
select select "COMPANY"
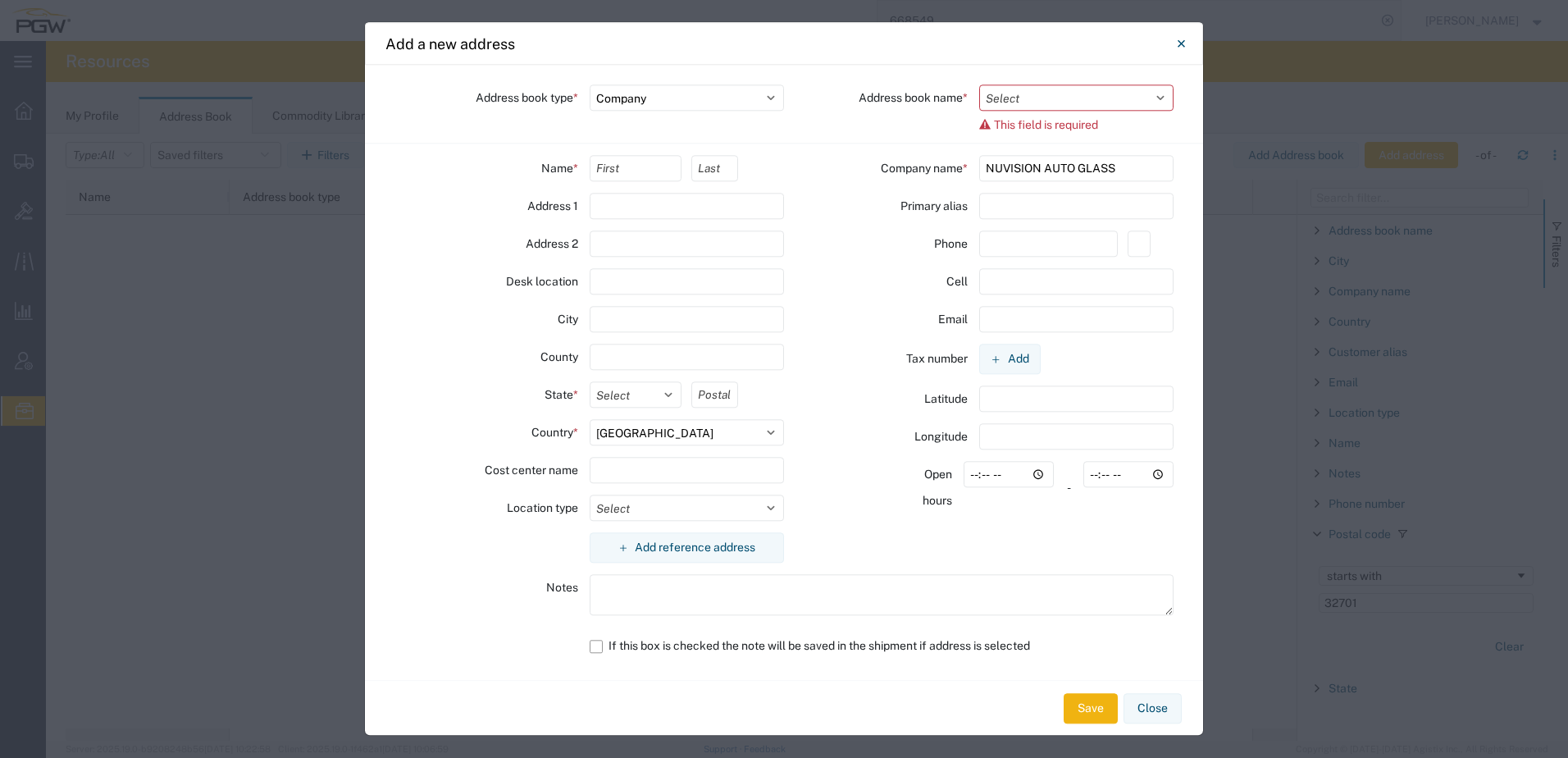
click at [590, 84] on select "Select Location Company Personal Other Shared" at bounding box center [687, 97] width 196 height 26
click at [1041, 93] on select "Select TOPS Codes Company Addressbook ATLASBX" at bounding box center [1077, 97] width 196 height 26
select select "17689"
click at [979, 95] on select "Select TOPS Codes Company Addressbook ATLASBX" at bounding box center [1077, 97] width 196 height 26
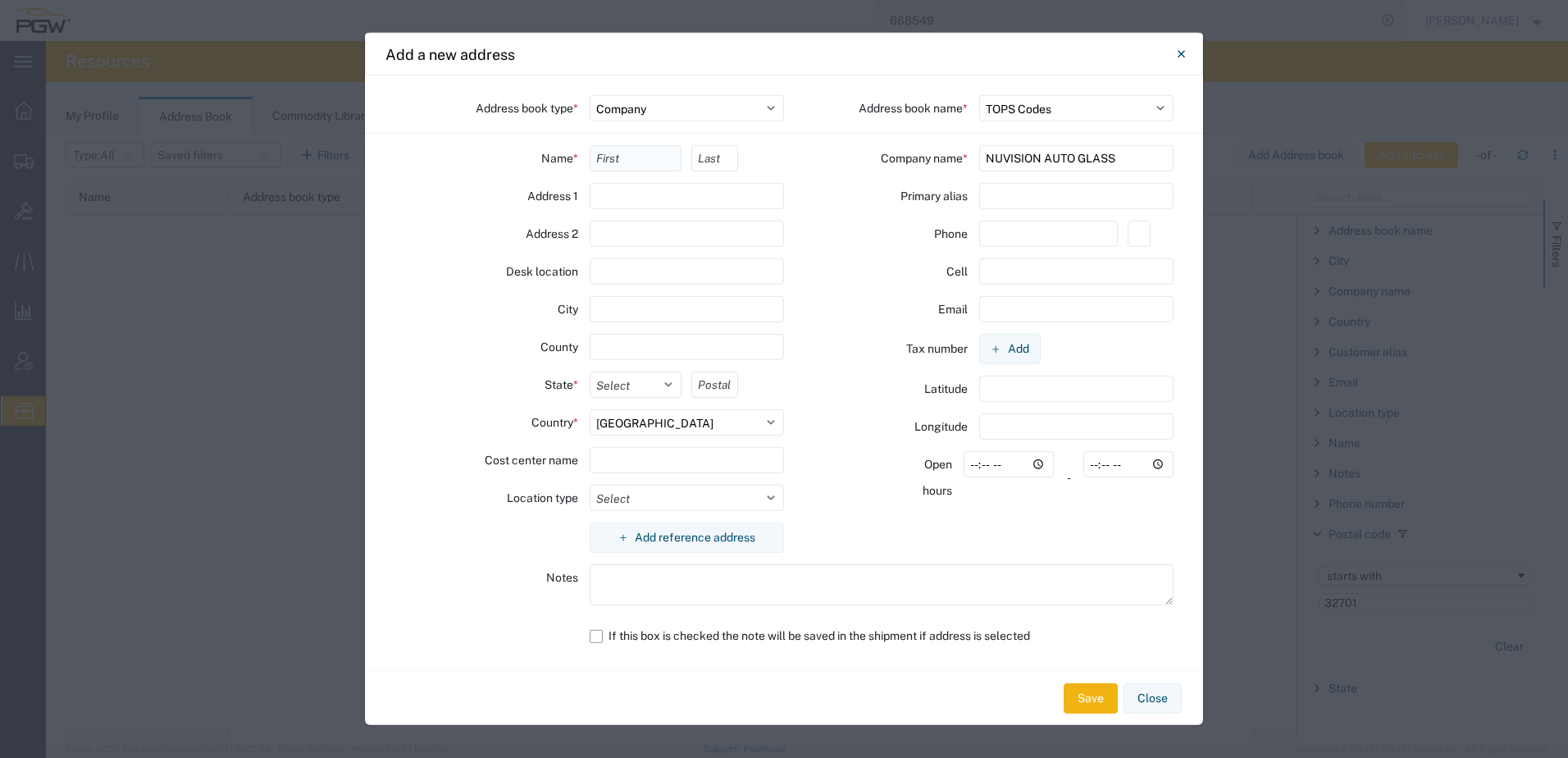
click at [614, 166] on input "text" at bounding box center [636, 158] width 93 height 26
type input "s"
type input "Shipper"
type input "Receiver"
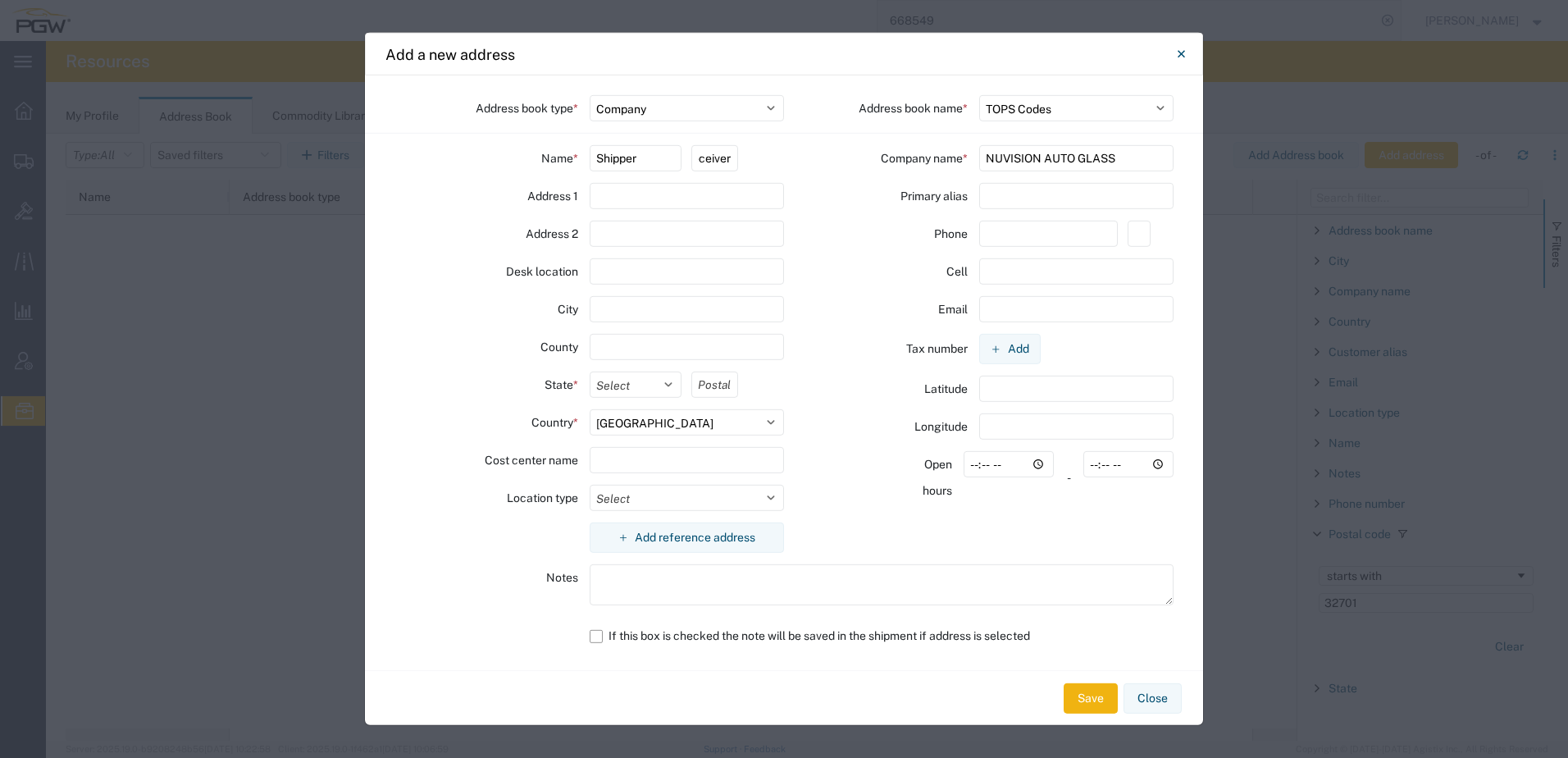
scroll to position [0, 0]
click at [686, 191] on input "text" at bounding box center [687, 196] width 196 height 26
paste input "1025 MILLER DR"
type input "1025 MILLER DR"
click at [484, 190] on div "Address 1" at bounding box center [486, 196] width 183 height 26
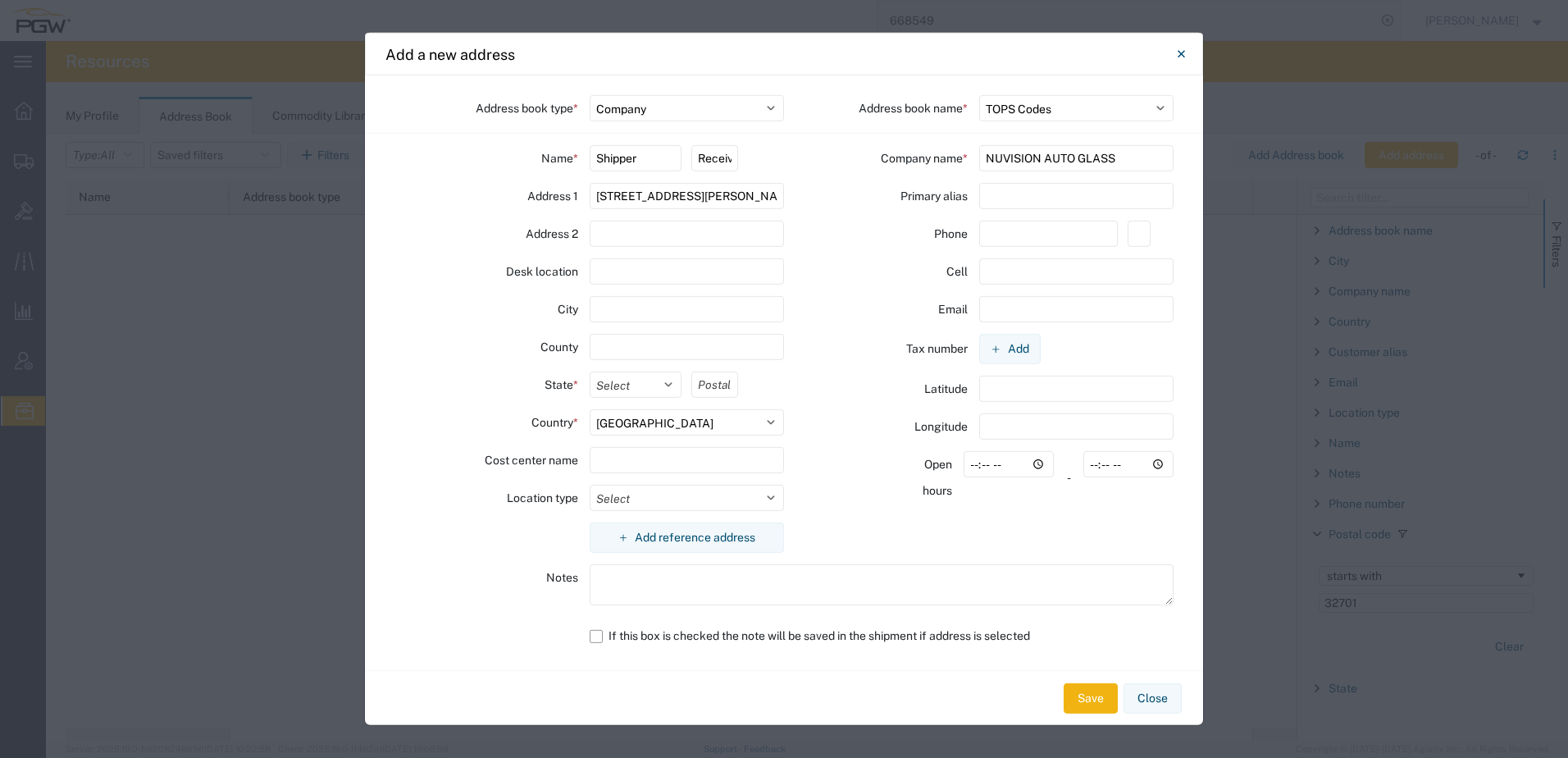
drag, startPoint x: 628, startPoint y: 309, endPoint x: 577, endPoint y: 323, distance: 52.9
click at [628, 309] on input "text" at bounding box center [687, 309] width 196 height 26
click at [623, 317] on input "text" at bounding box center [687, 309] width 196 height 26
paste input "ALTAMONTE SPRINGS"
type input "ALTAMONTE SPRINGS"
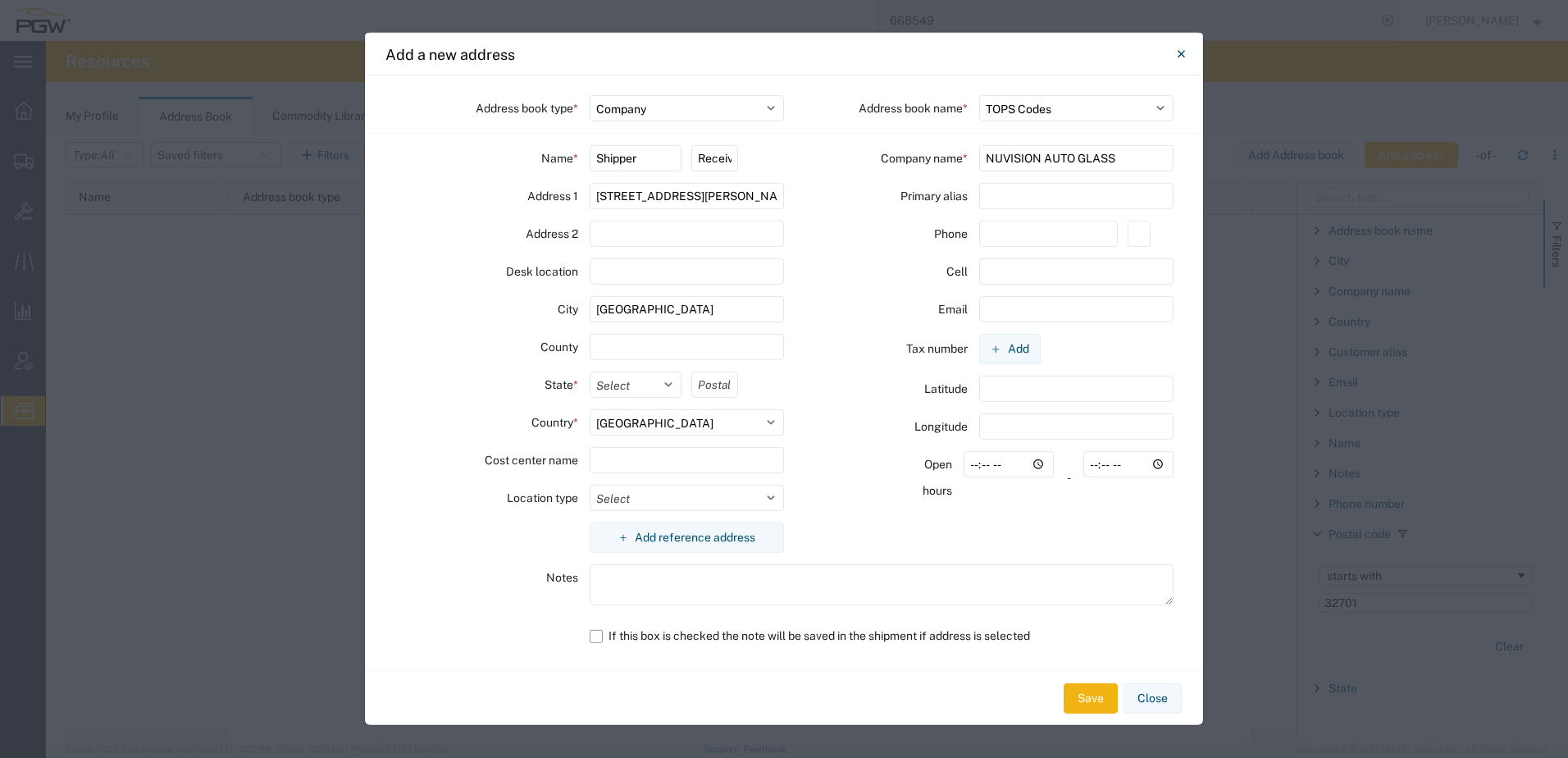
click at [536, 319] on div "City" at bounding box center [486, 309] width 183 height 26
click at [656, 385] on select "Select Alabama Alaska Arizona Arkansas Armed Forces Americas Armed Forces Europ…" at bounding box center [636, 385] width 93 height 26
select select "FL"
click at [590, 372] on select "Select Alabama Alaska Arizona Arkansas Armed Forces Americas Armed Forces Europ…" at bounding box center [636, 385] width 93 height 26
click at [713, 377] on input "text" at bounding box center [714, 385] width 46 height 26
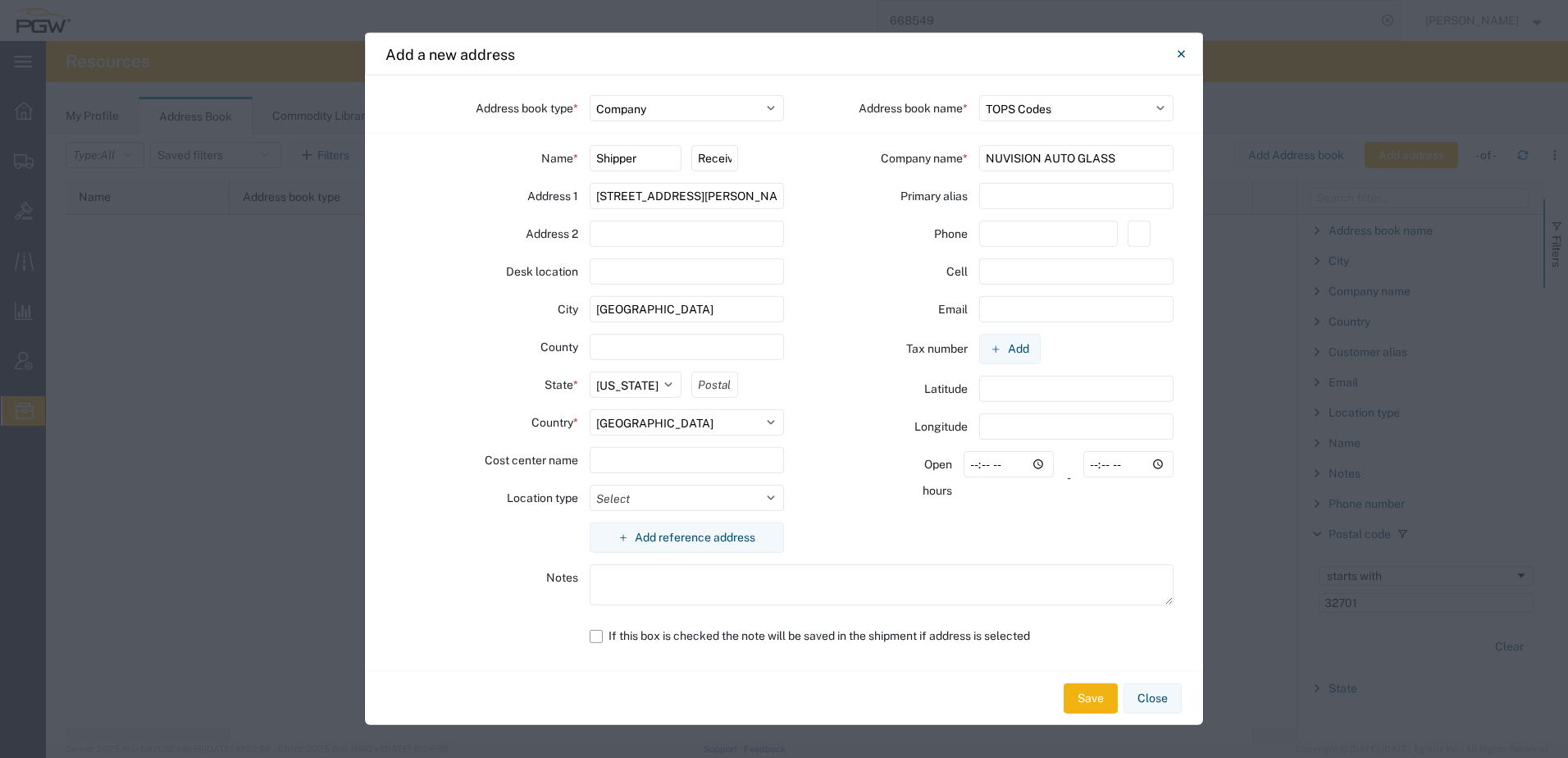
paste input "32701"
type input "32701"
click at [480, 342] on div "County" at bounding box center [486, 347] width 183 height 26
click at [1012, 203] on input "text" at bounding box center [1077, 196] width 196 height 26
type input "NAG327"
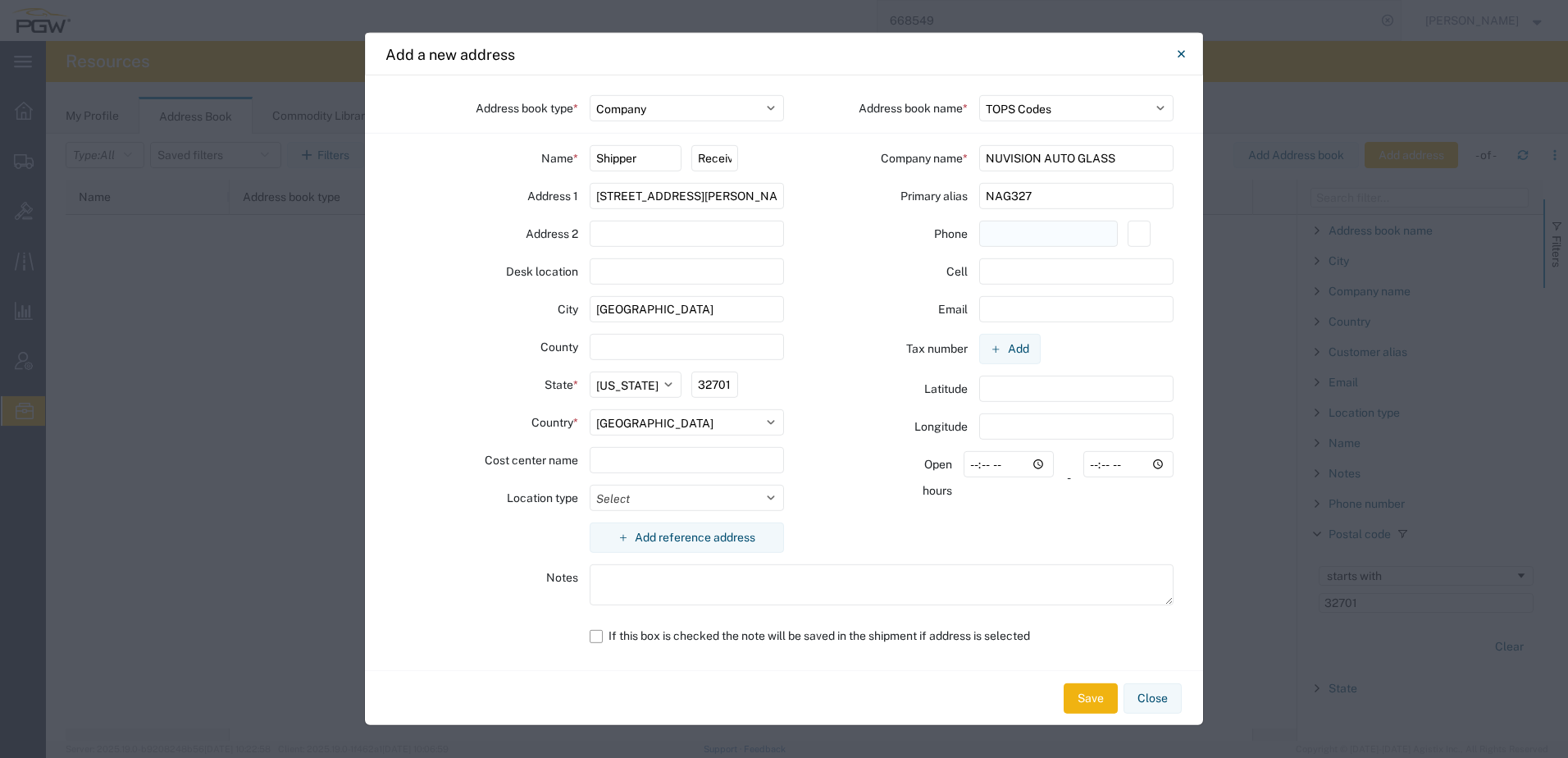
click at [1032, 233] on input "text" at bounding box center [1049, 233] width 139 height 26
paste input "407-948-1224"
type input "407-948-1224"
click at [878, 223] on div "Phone" at bounding box center [903, 233] width 127 height 26
click at [1096, 701] on button "Save" at bounding box center [1092, 698] width 54 height 31
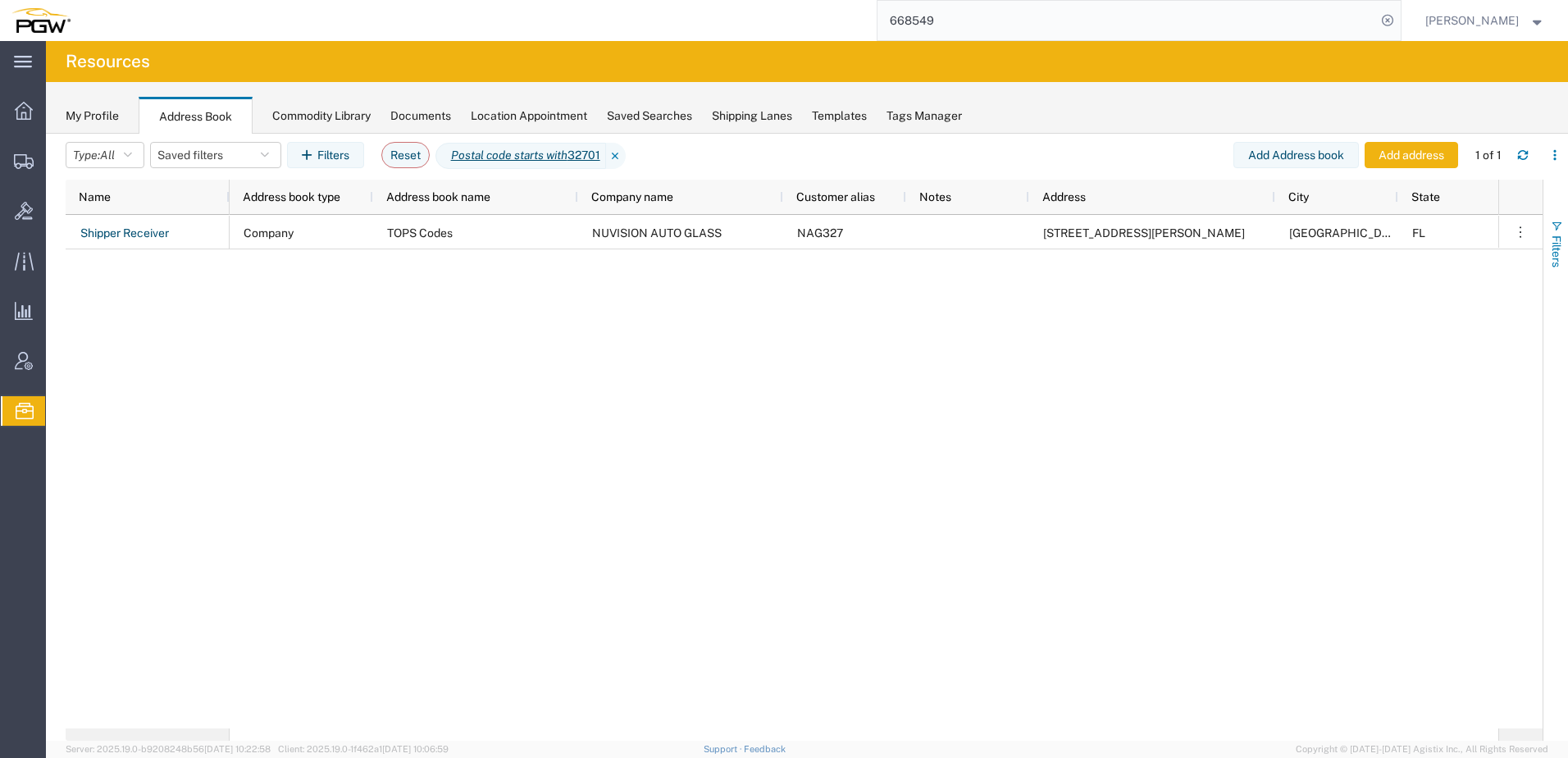
click at [1563, 220] on span "button" at bounding box center [1557, 226] width 13 height 13
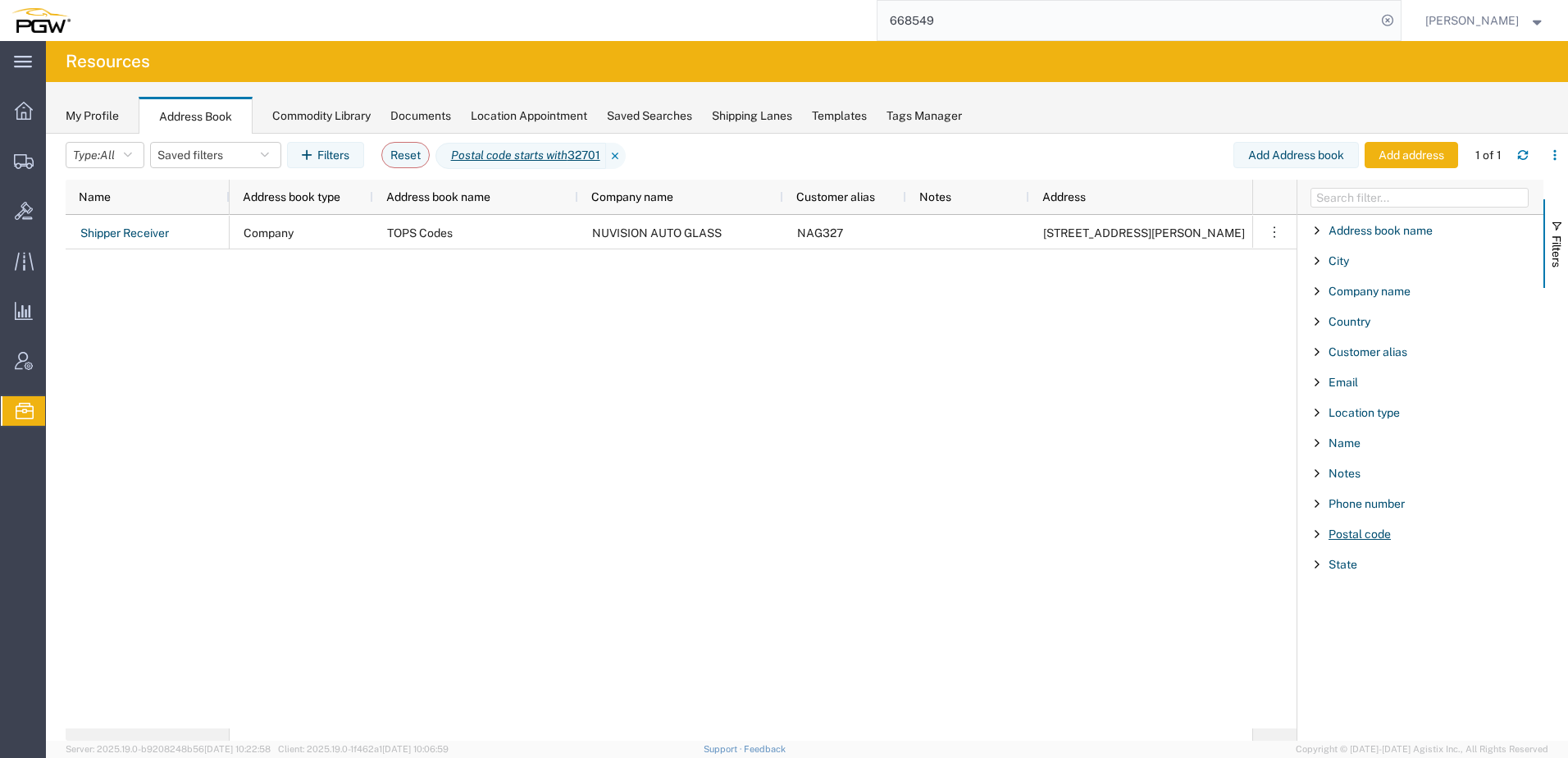
click at [1350, 536] on span "Postal code" at bounding box center [1360, 533] width 62 height 13
click at [1342, 595] on input "Filter Value" at bounding box center [1426, 603] width 215 height 19
type input "77494"
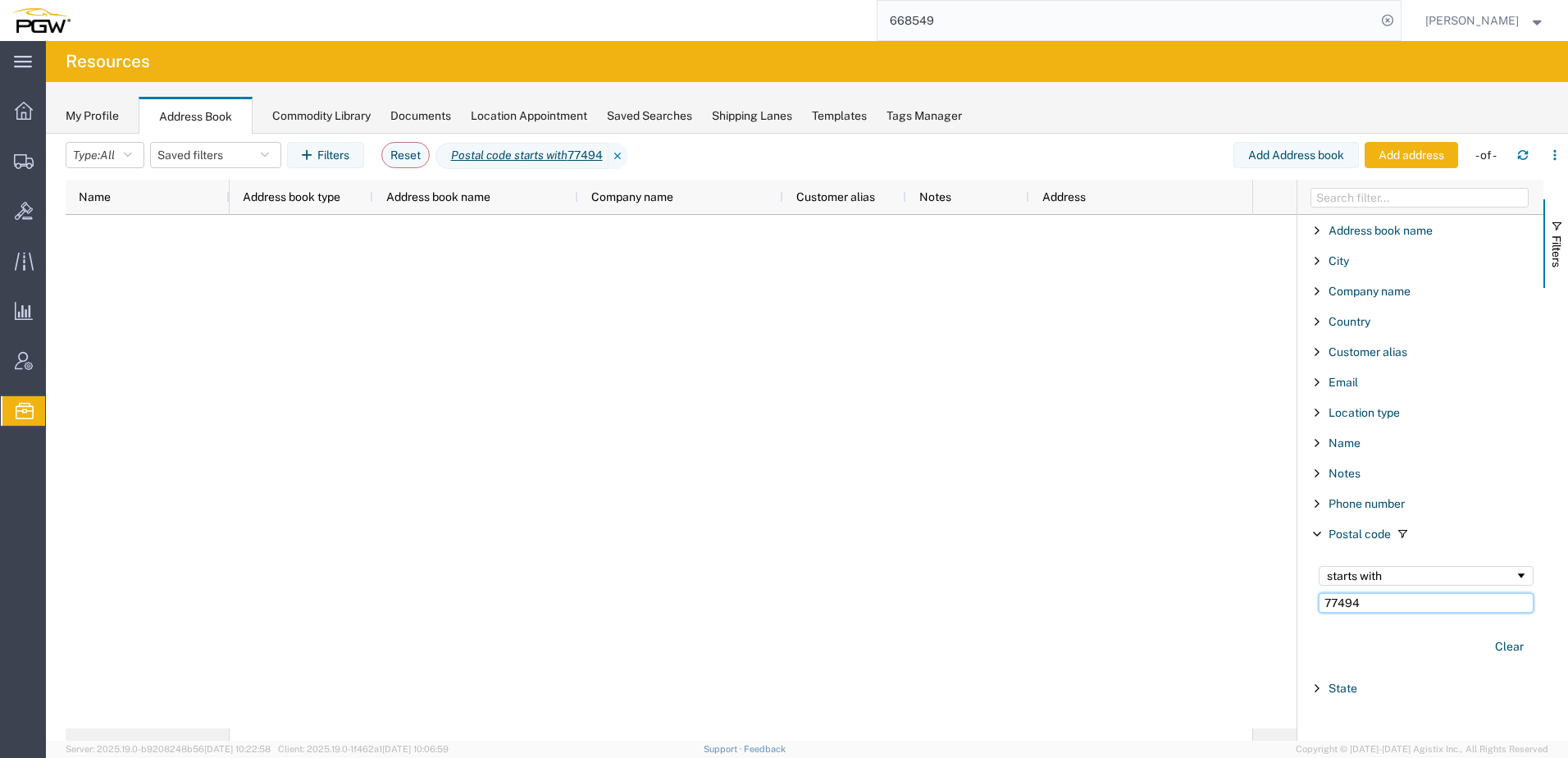
drag, startPoint x: 1422, startPoint y: 596, endPoint x: 944, endPoint y: 565, distance: 479.0
click at [951, 564] on div "Name Address book type Address book name Company name Customer alias Notes Addr…" at bounding box center [817, 460] width 1503 height 561
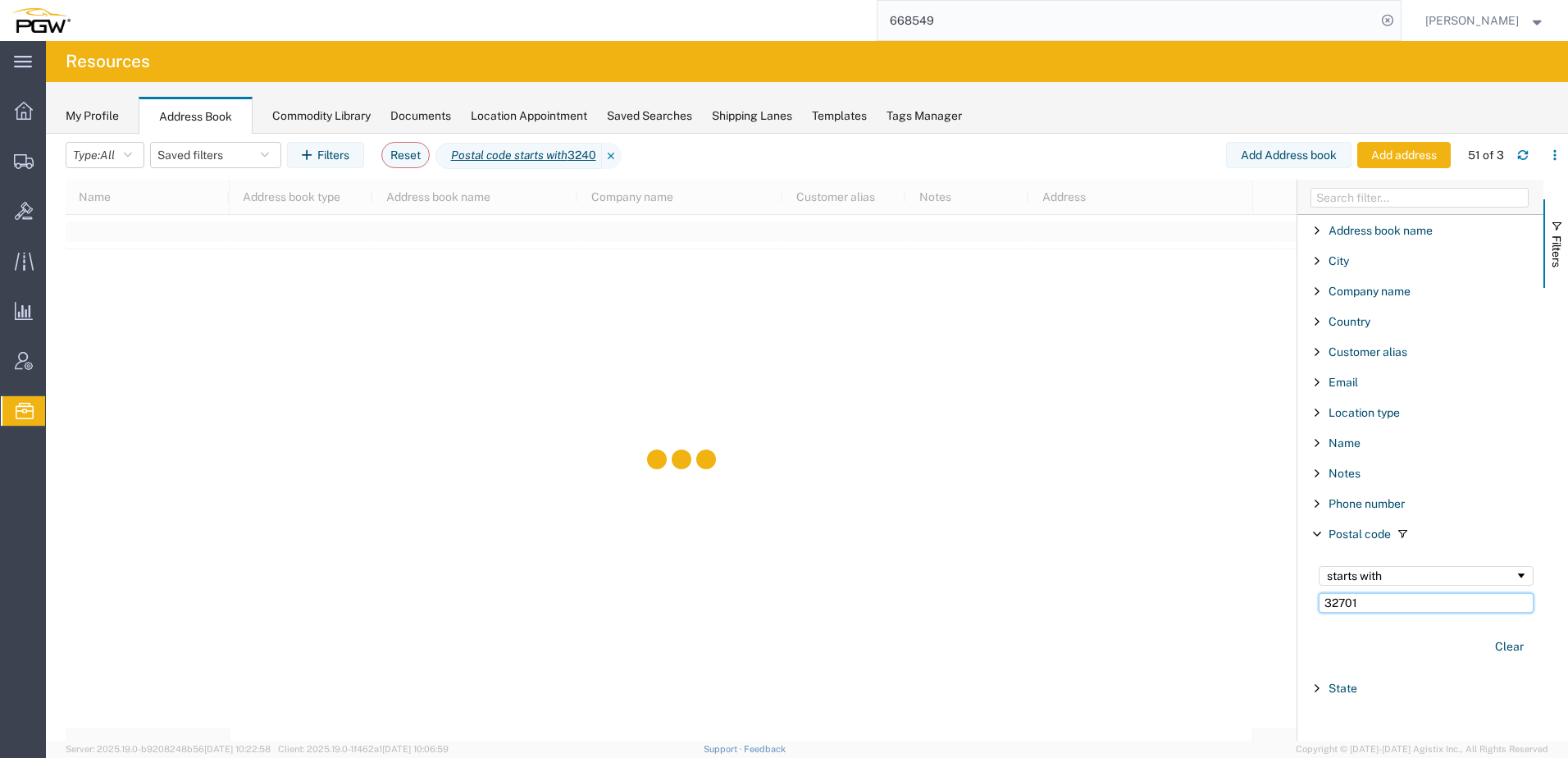
type input "32701"
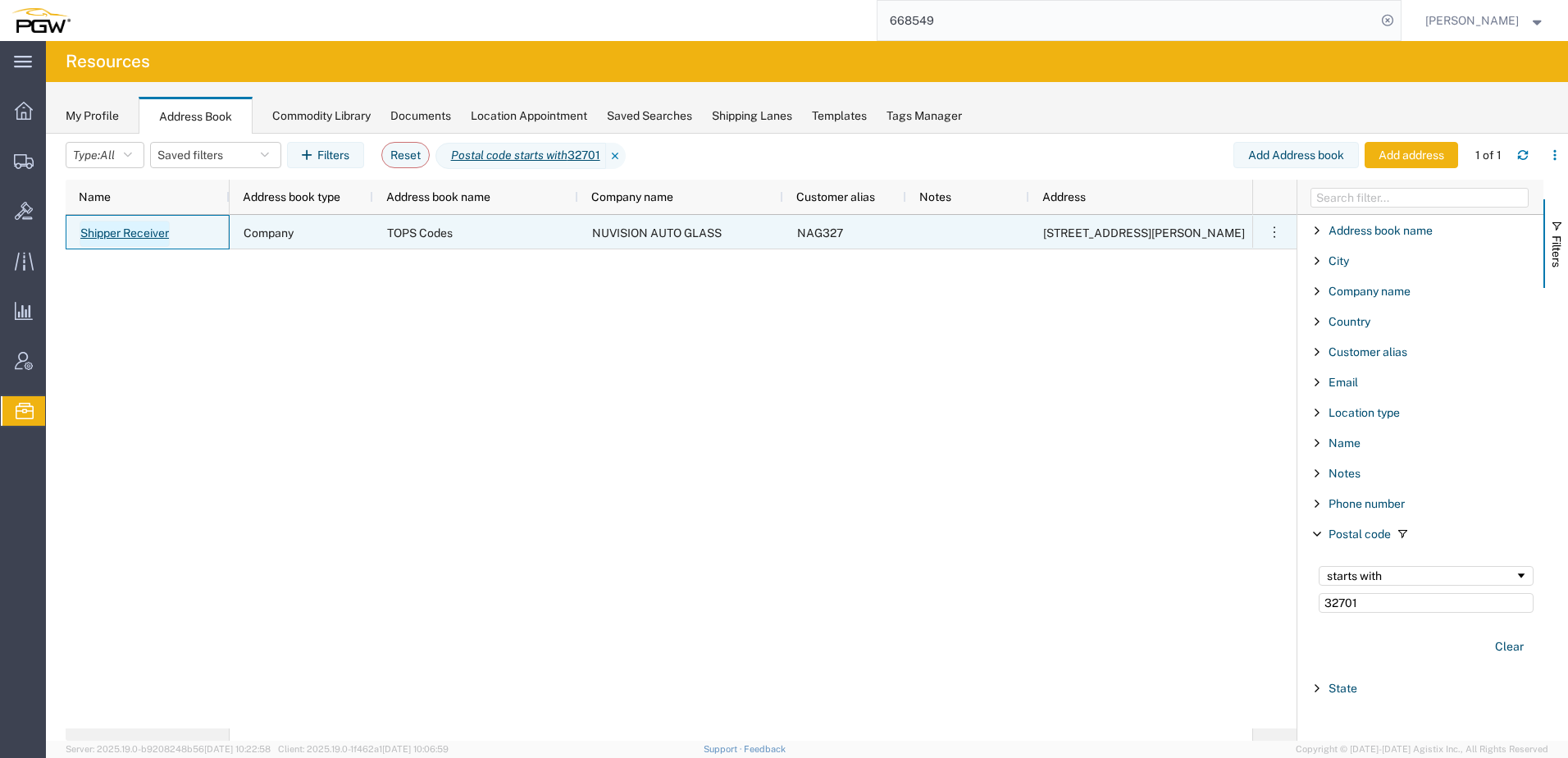
click at [142, 235] on link "Shipper Receiver" at bounding box center [125, 233] width 90 height 26
select select "US"
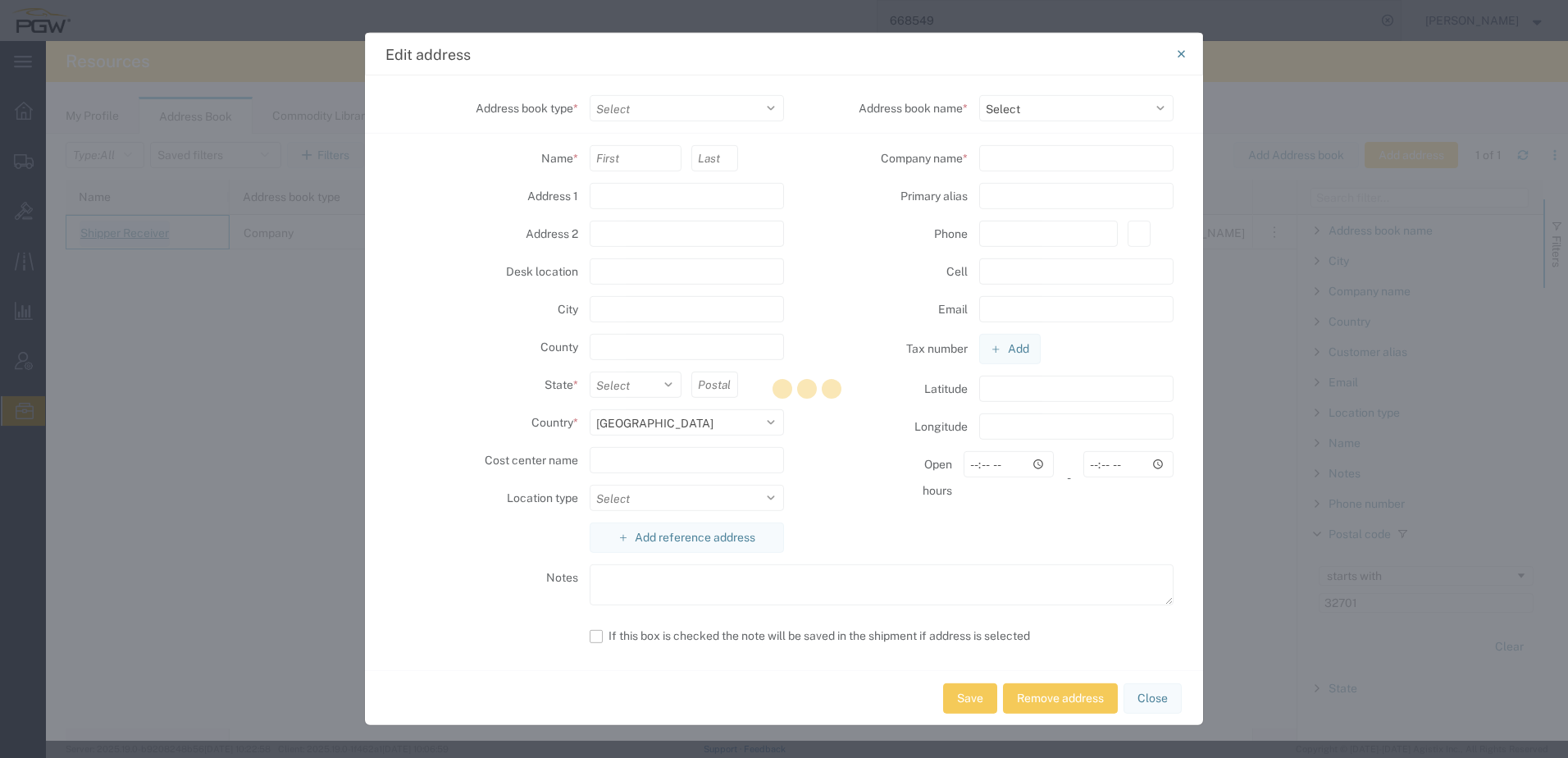
select select "COMPANY"
type input "Shipper"
type input "Receiver"
type input "1025 MILLER DR"
type input "ALTAMONTE SPRINGS"
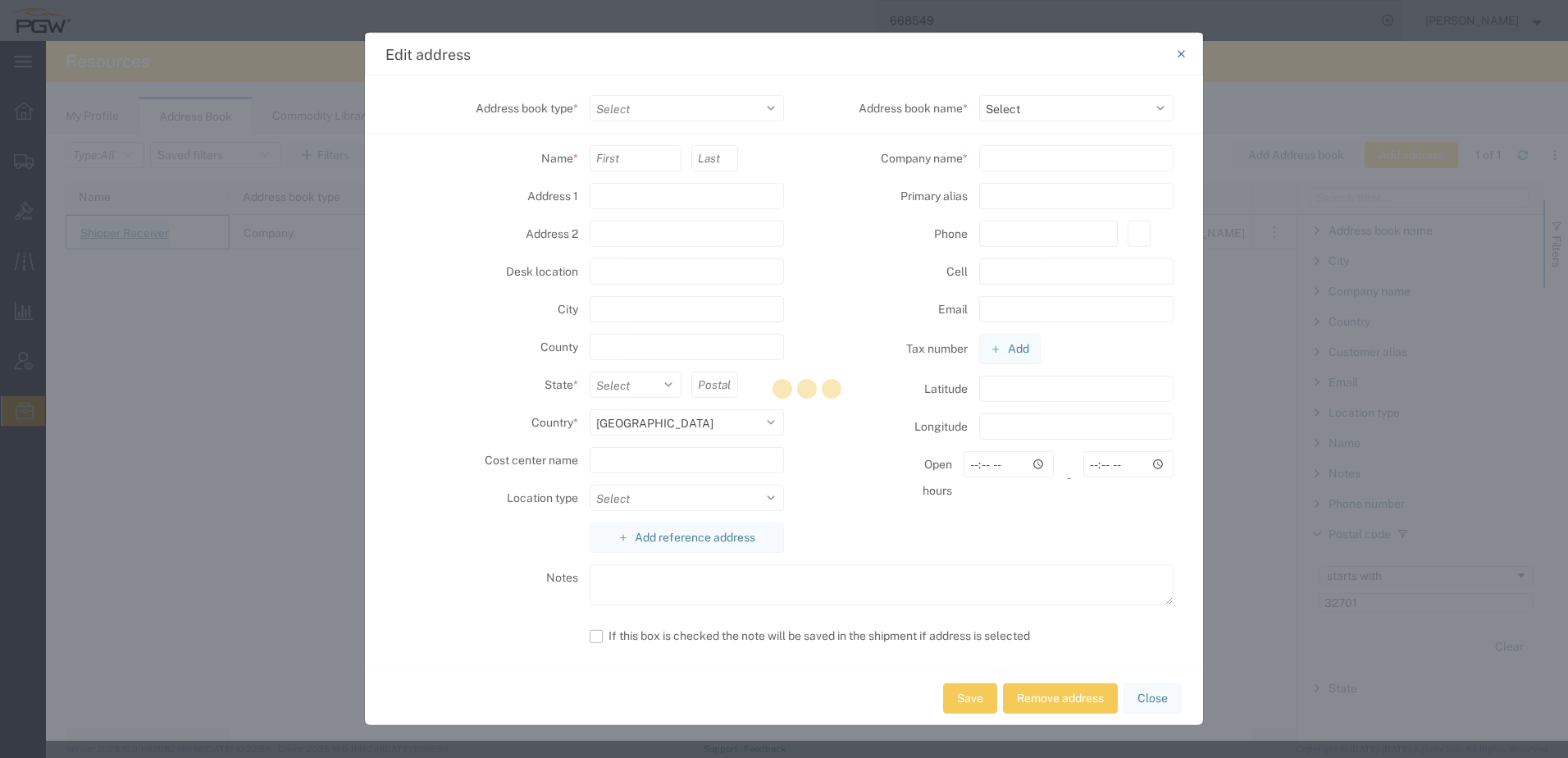
type input "32701"
select select
type input "NUVISION AUTO GLASS"
type input "NAG327"
type input "407-948-1224"
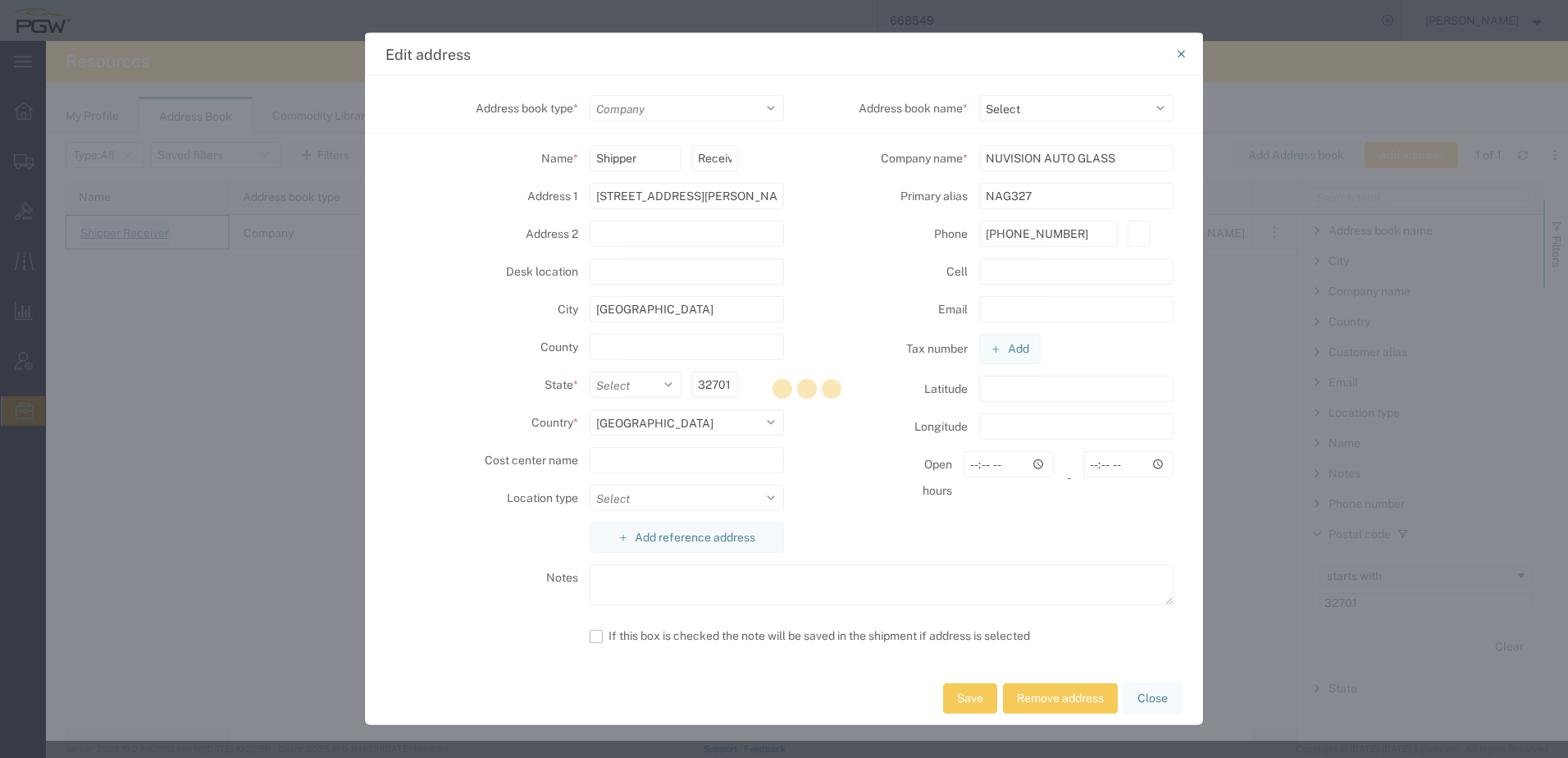
select select "17689"
select select "FL"
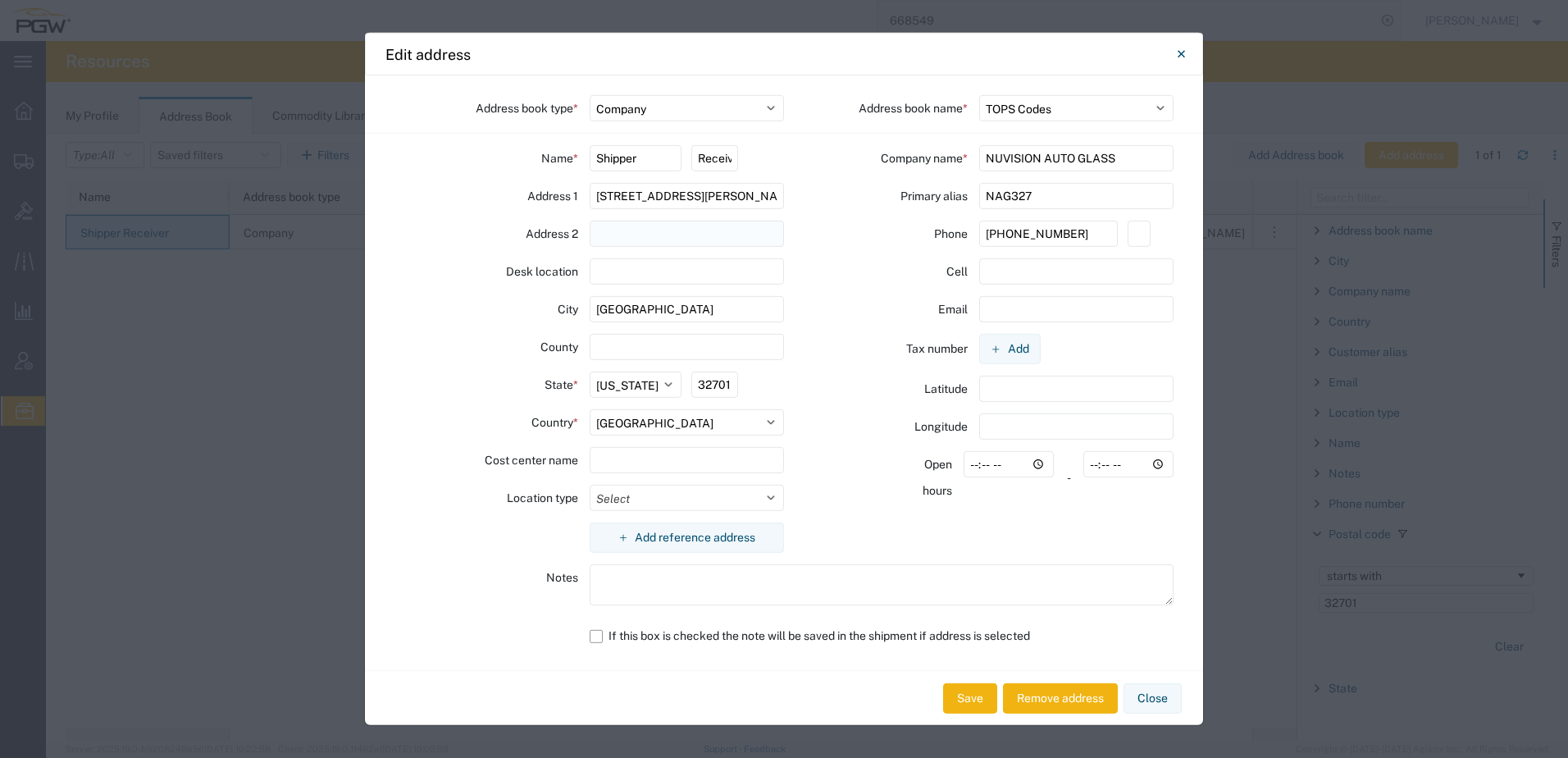
drag, startPoint x: 1084, startPoint y: 231, endPoint x: 708, endPoint y: 232, distance: 376.0
click at [708, 232] on div "Address book type * Select Location Company Personal Other Shared Address book …" at bounding box center [784, 373] width 838 height 595
paste input "602.921.6204"
click at [1009, 232] on input "602.921.6204" at bounding box center [1049, 233] width 139 height 26
click at [1027, 238] on input "602921.6204" at bounding box center [1049, 233] width 139 height 26
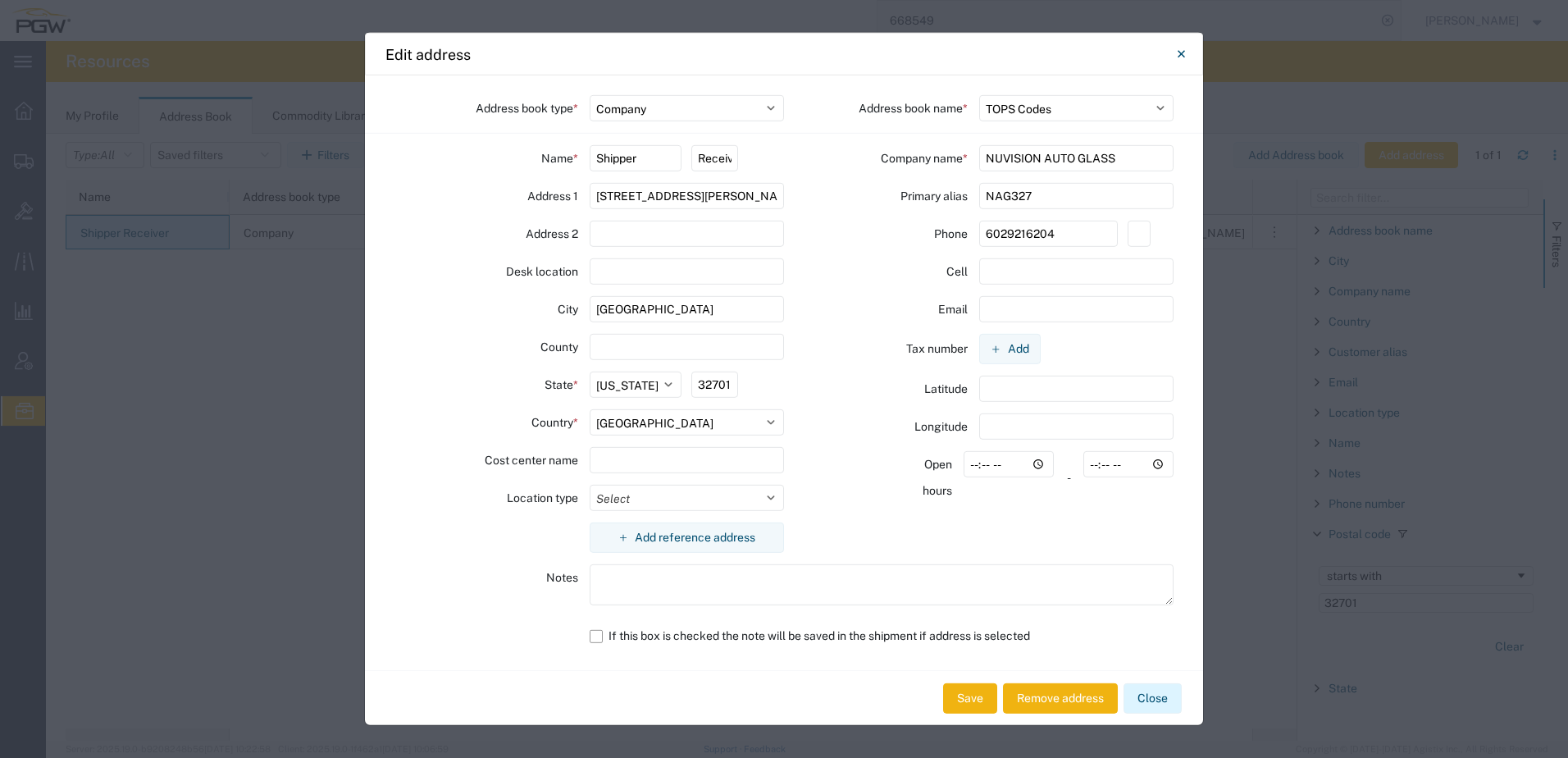
type input "6029216204"
click at [1177, 690] on button "Close" at bounding box center [1153, 698] width 58 height 31
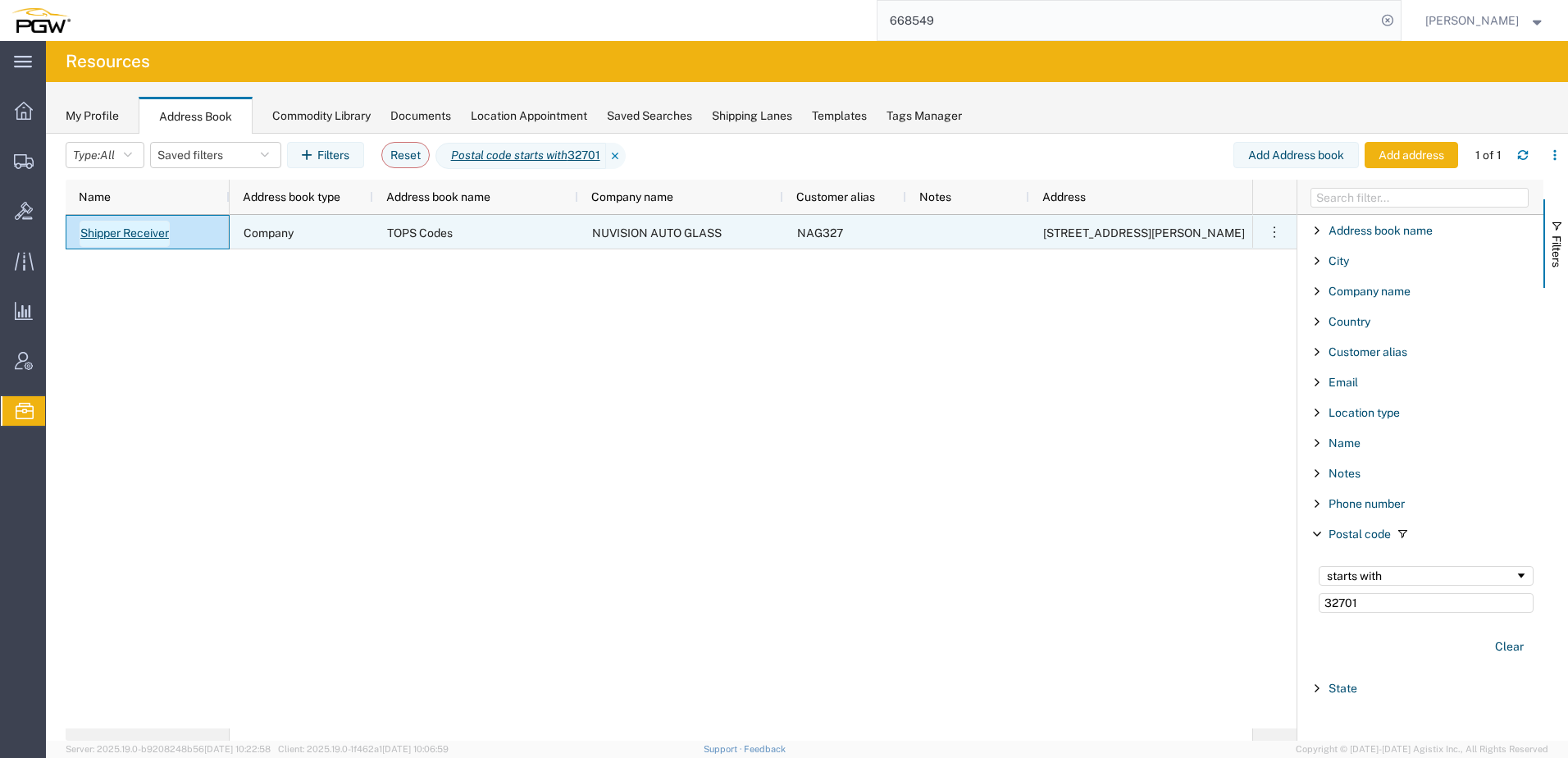
click at [99, 235] on link "Shipper Receiver" at bounding box center [125, 233] width 90 height 26
select select "US"
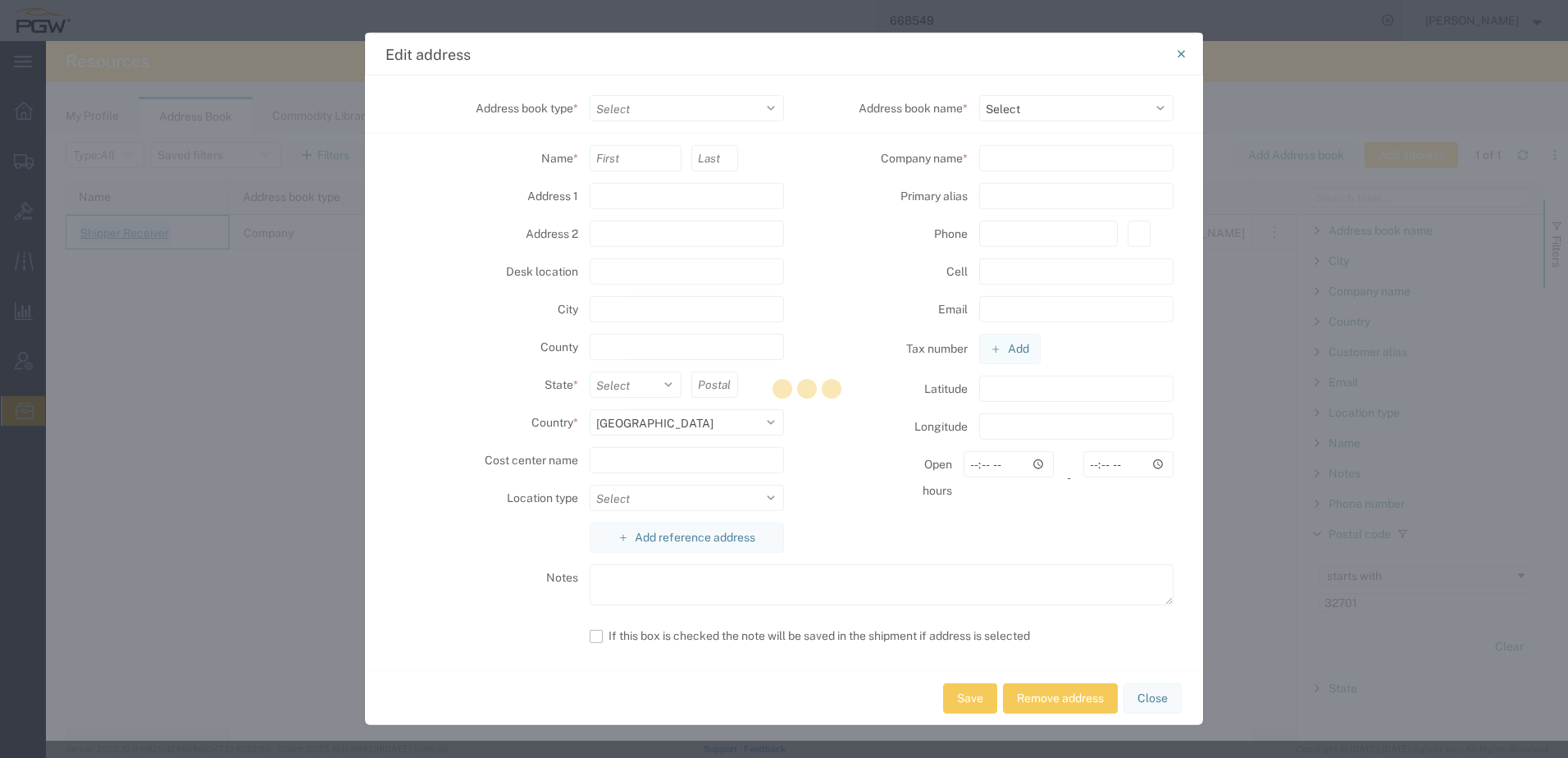
select select "COMPANY"
type input "Shipper"
type input "Receiver"
type input "1025 MILLER DR"
type input "ALTAMONTE SPRINGS"
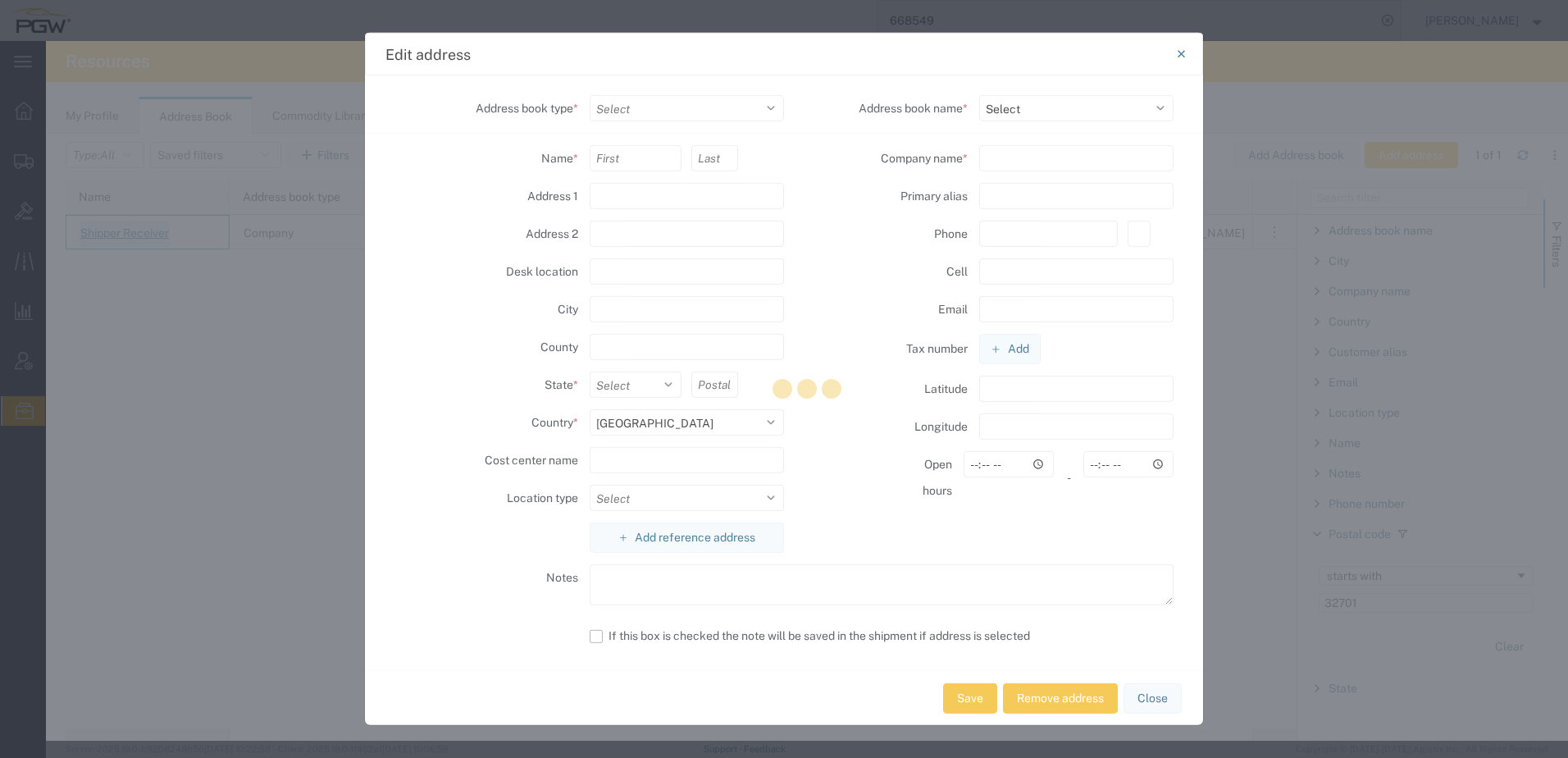
select select
type input "32701"
select select
type input "NUVISION AUTO GLASS"
type input "NAG327"
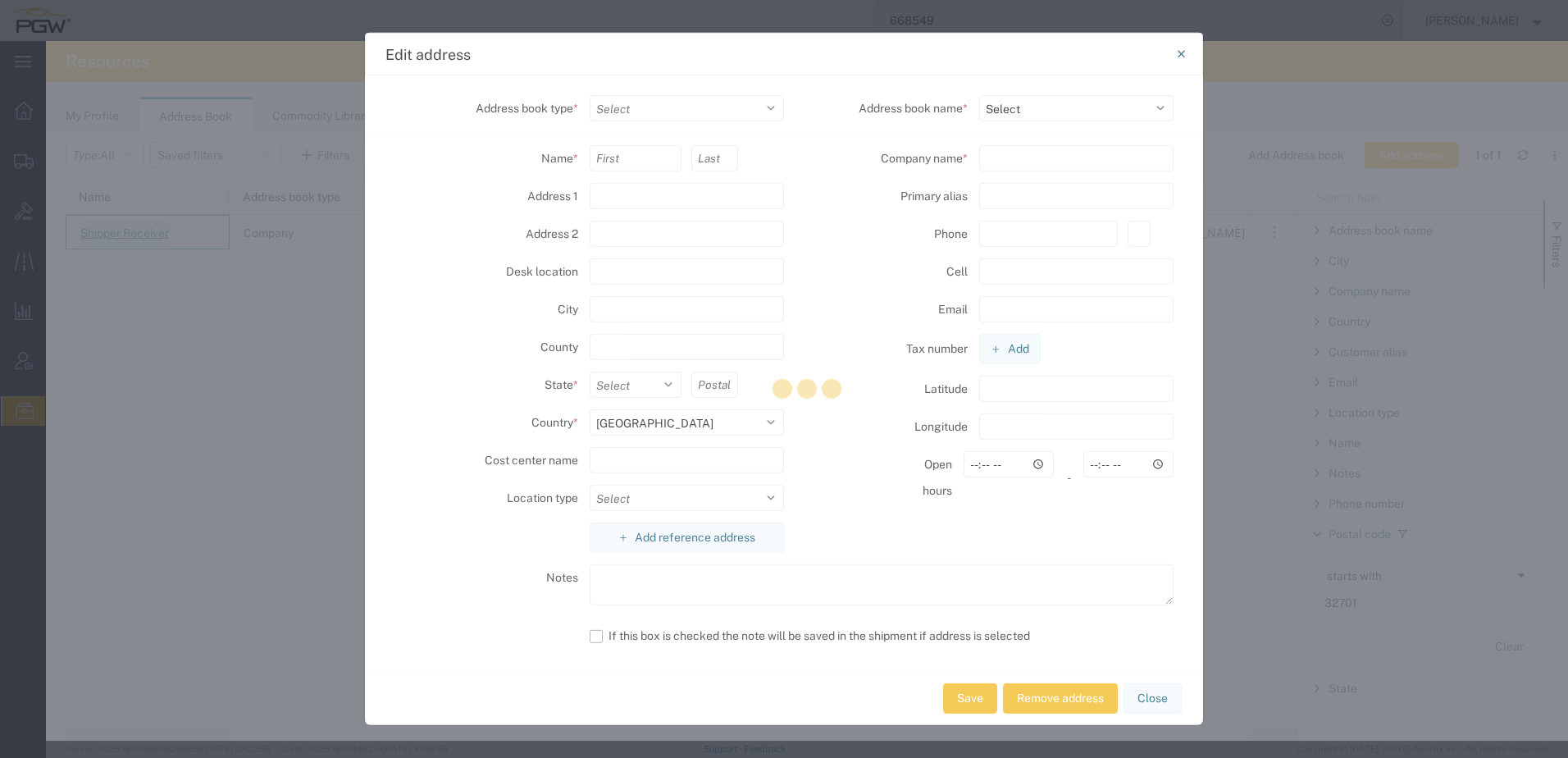
type input "407-948-1224"
select select "17689"
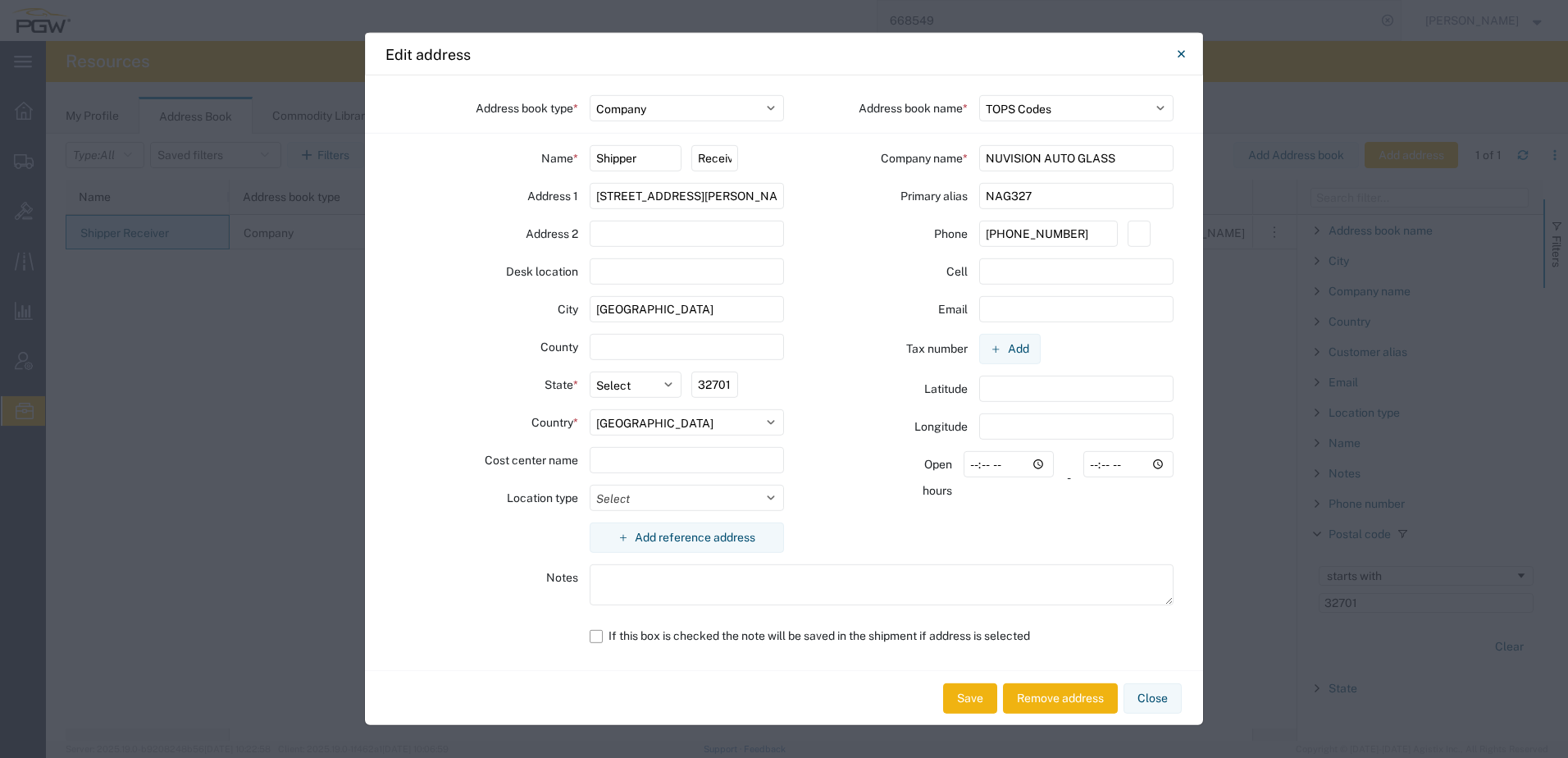
drag, startPoint x: 1099, startPoint y: 238, endPoint x: 410, endPoint y: 237, distance: 689.0
click at [406, 237] on div "Address book type * Select Location Company Personal Other Shared Address book …" at bounding box center [784, 373] width 838 height 595
paste input "602.921.6204"
click at [1008, 239] on input "602.921.6204" at bounding box center [1049, 233] width 139 height 26
click at [1027, 236] on input "602921.6204" at bounding box center [1049, 233] width 139 height 26
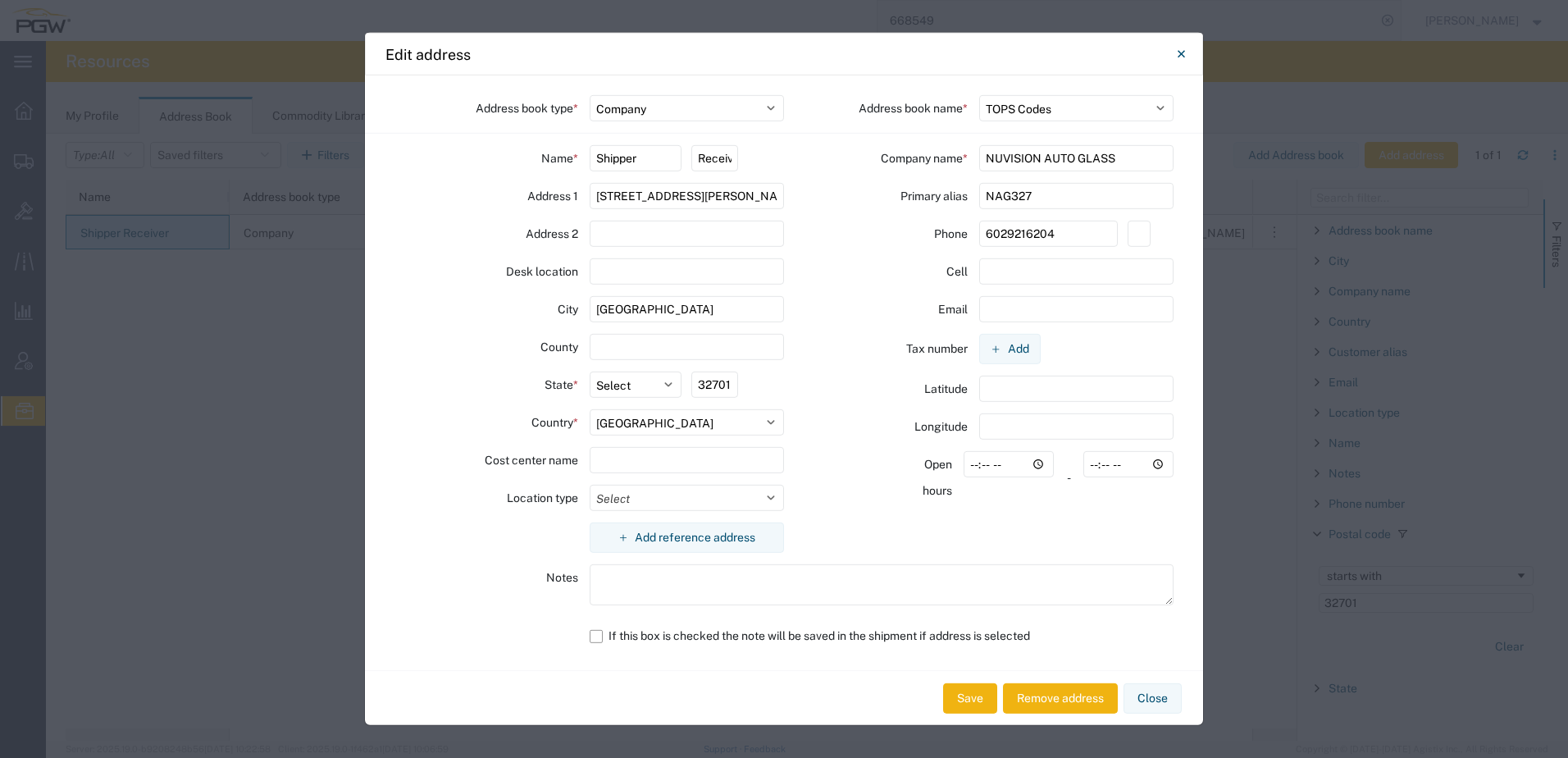
type input "6029216204"
click at [999, 314] on input "text" at bounding box center [1077, 309] width 196 height 26
paste input "Josha@nuvisionautoglass.com"
type input "Josha@nuvisionautoglass.com"
click at [960, 705] on button "Save" at bounding box center [970, 698] width 54 height 31
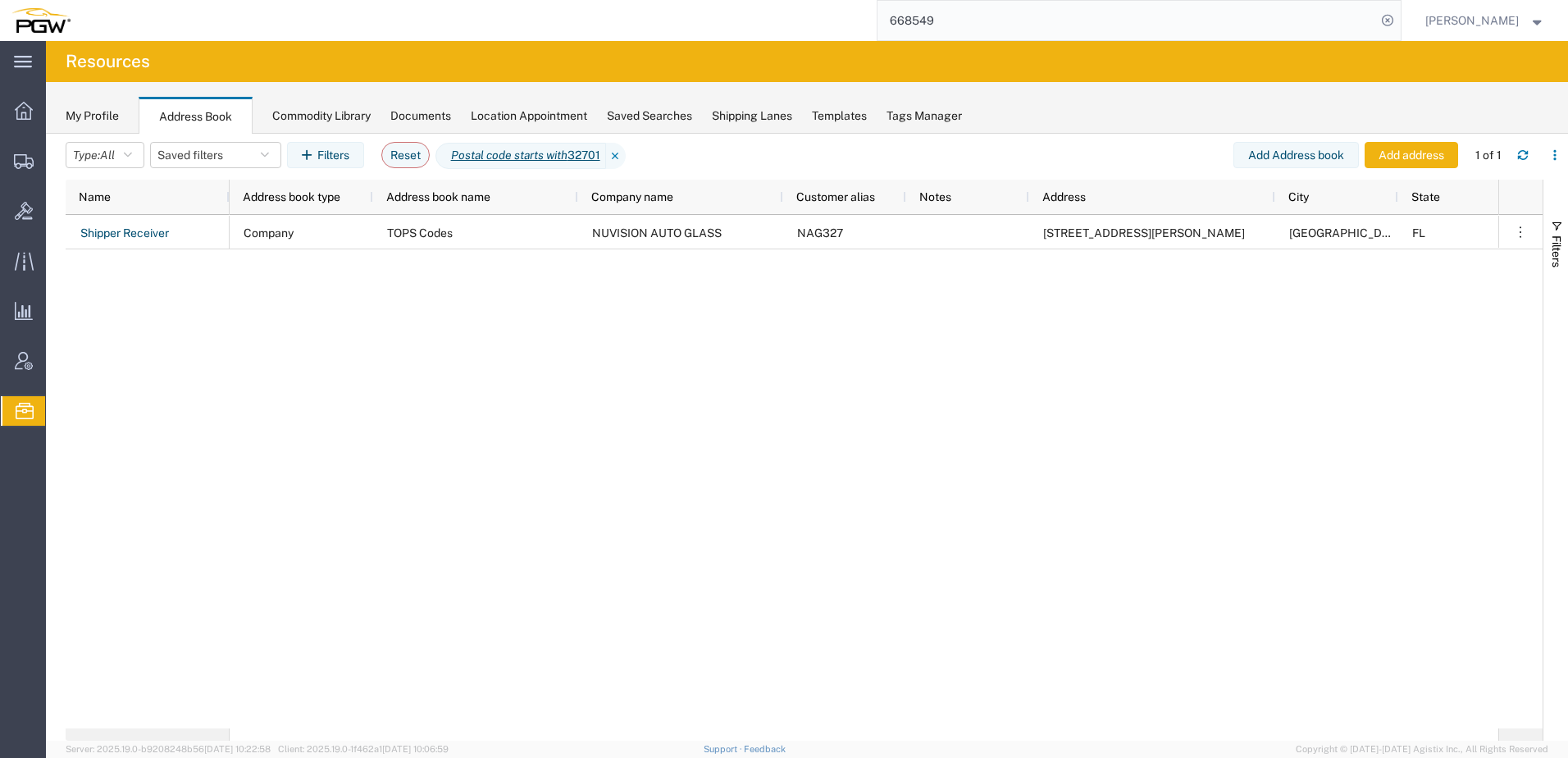
click at [517, 425] on div "Company TOPS Codes NUVISION AUTO GLASS NAG327 1025 MILLER DR ALTAMONTE SPRINGS …" at bounding box center [864, 471] width 1269 height 513
click at [445, 526] on div "Company TOPS Codes NUVISION AUTO GLASS NAG327 1025 MILLER DR ALTAMONTE SPRINGS …" at bounding box center [864, 471] width 1269 height 513
click at [1409, 160] on button "Add address" at bounding box center [1412, 155] width 94 height 26
select select "US"
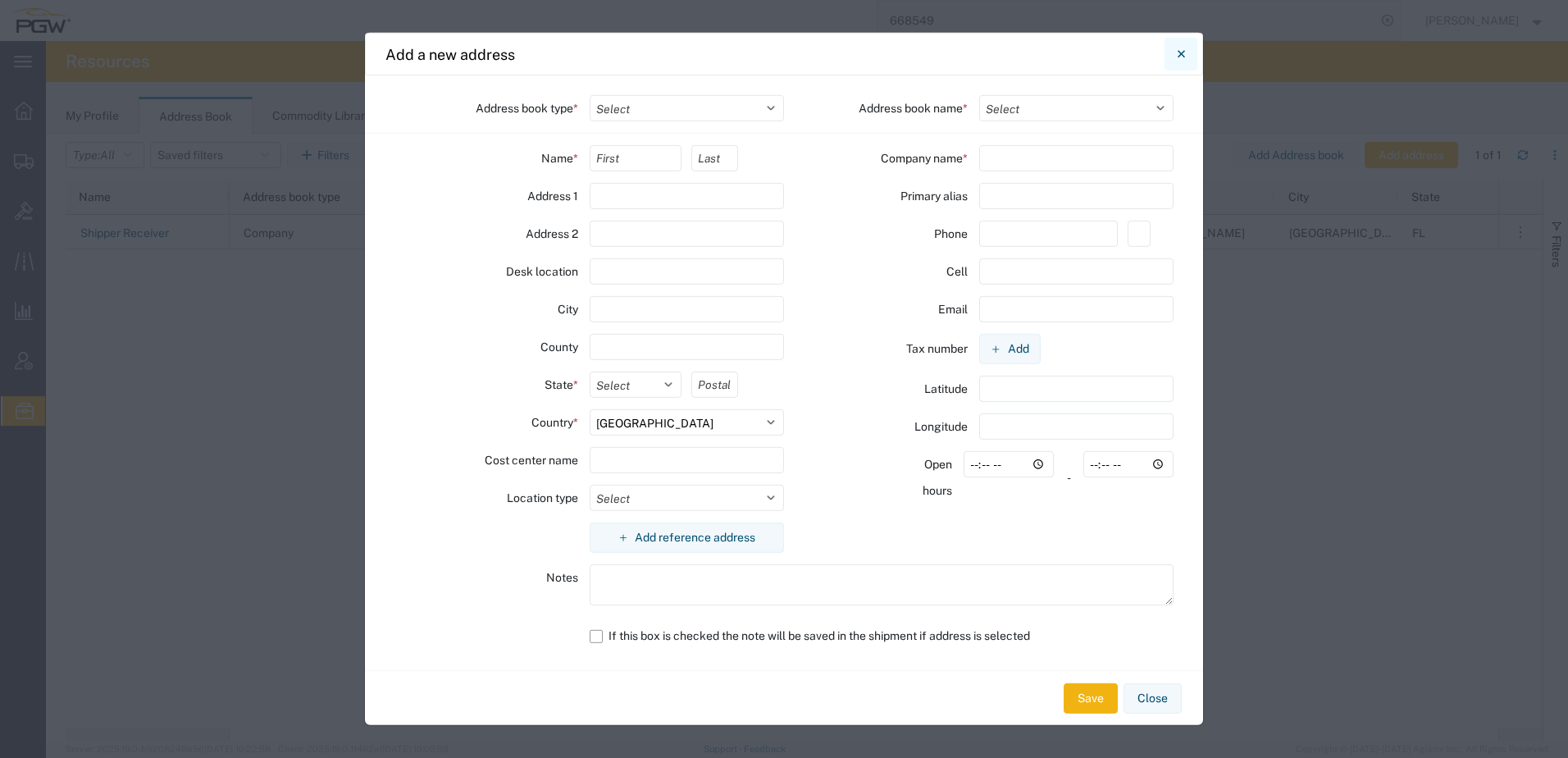
click at [1185, 55] on button "Close" at bounding box center [1181, 54] width 32 height 32
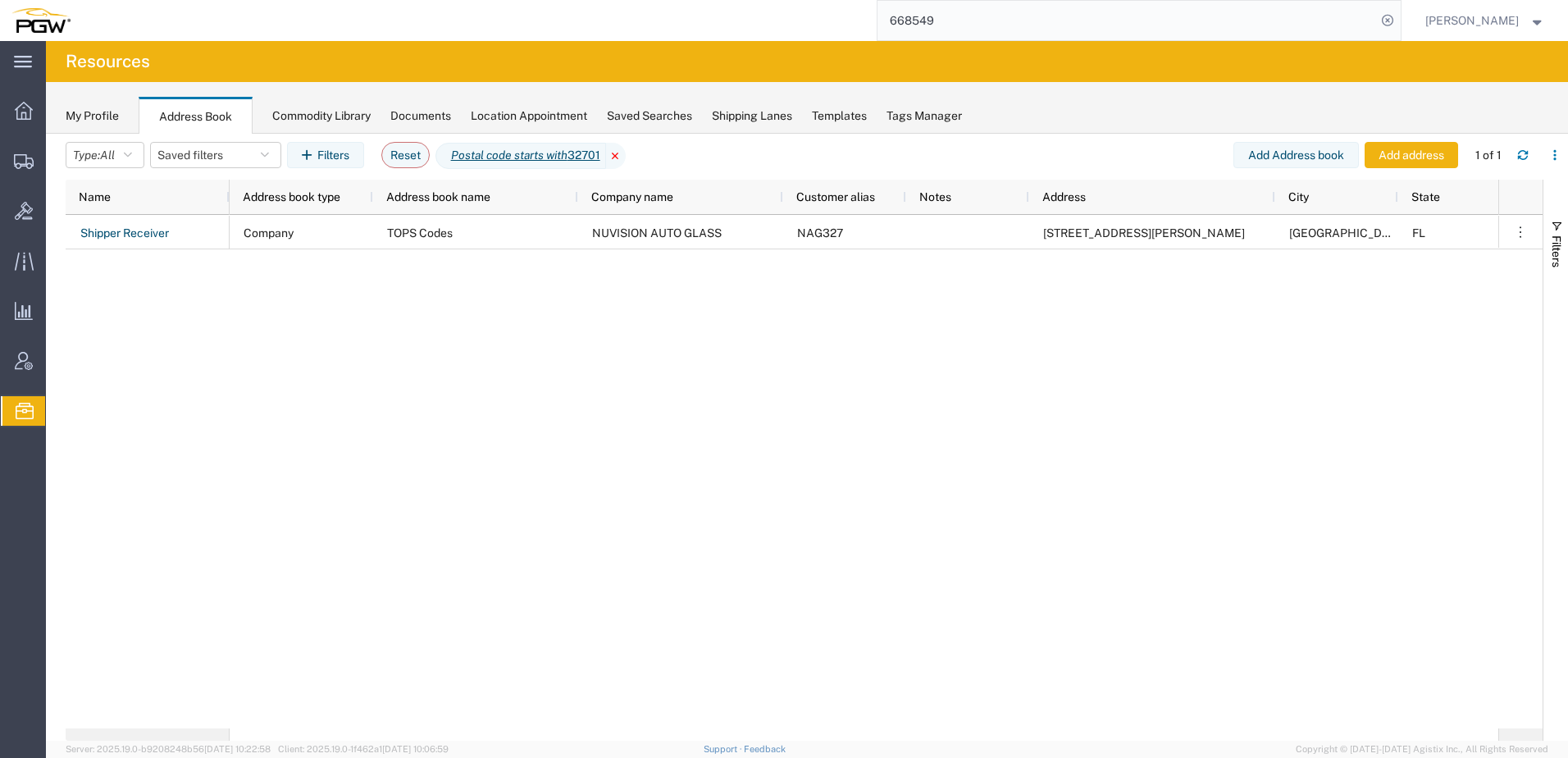
click at [626, 154] on icon at bounding box center [616, 156] width 19 height 26
click at [1558, 247] on span "Filters" at bounding box center [1557, 251] width 13 height 32
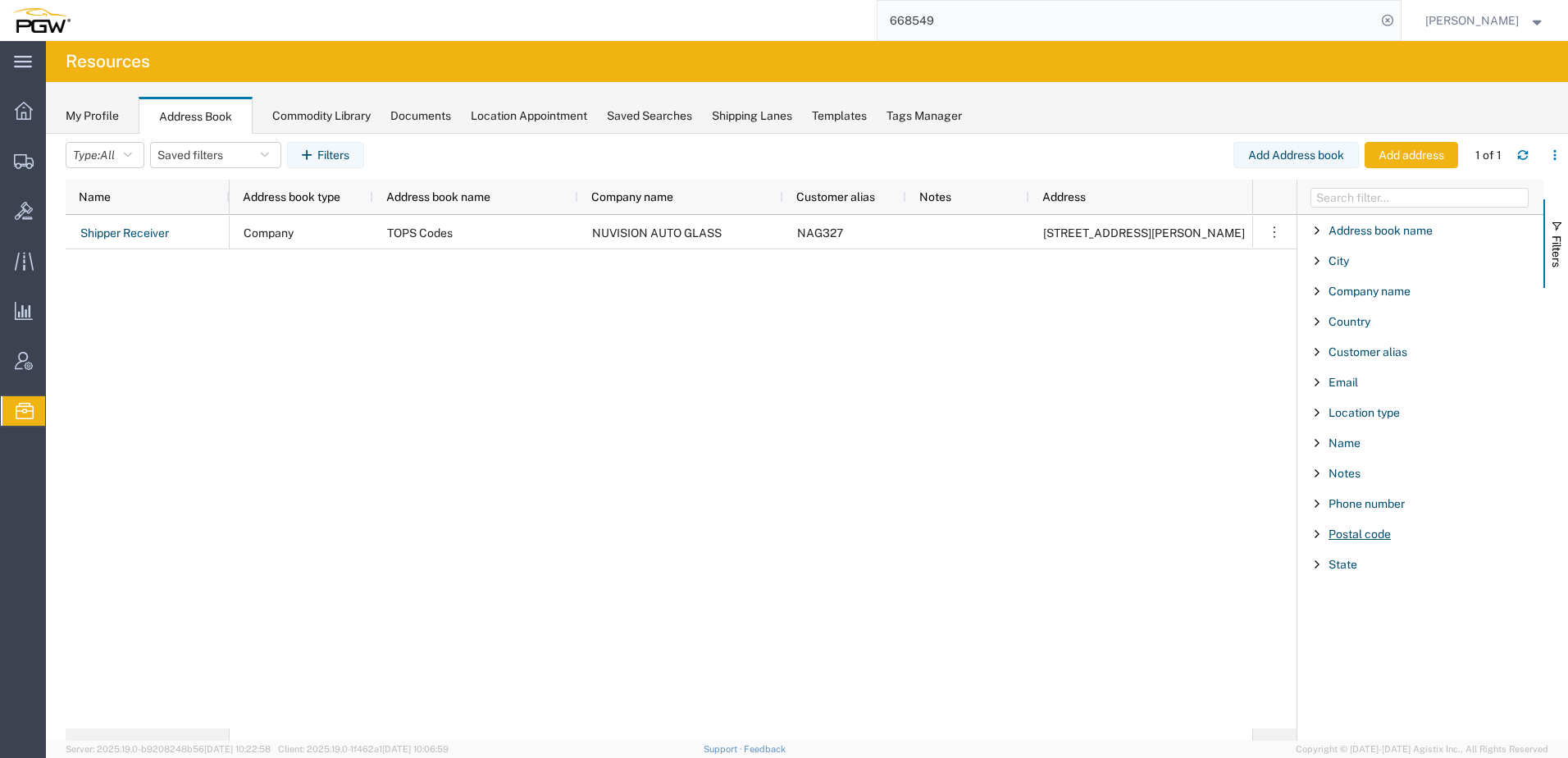
click at [1372, 539] on span "Postal code" at bounding box center [1360, 533] width 62 height 13
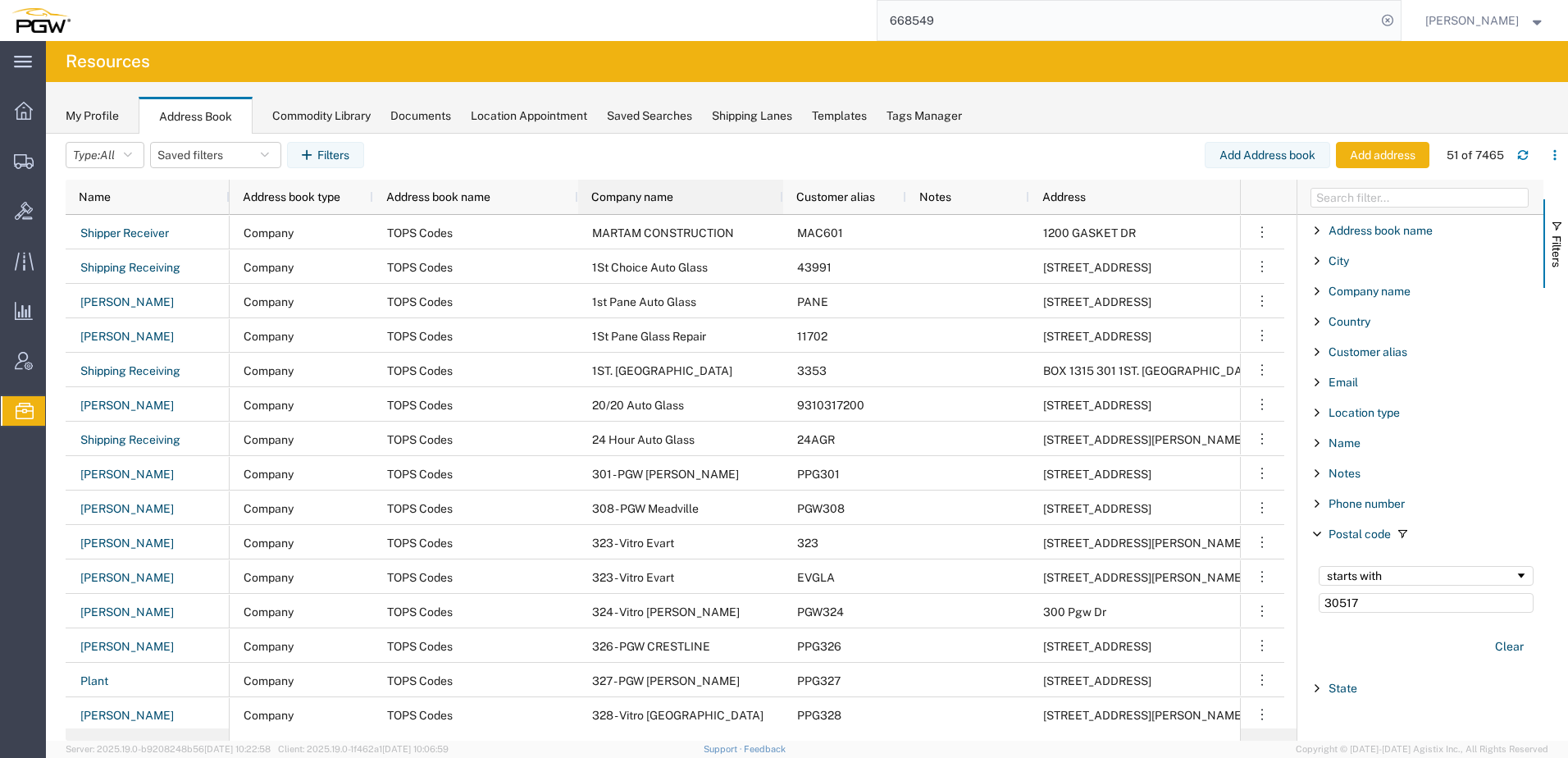
click at [631, 193] on span "Company name" at bounding box center [632, 197] width 82 height 13
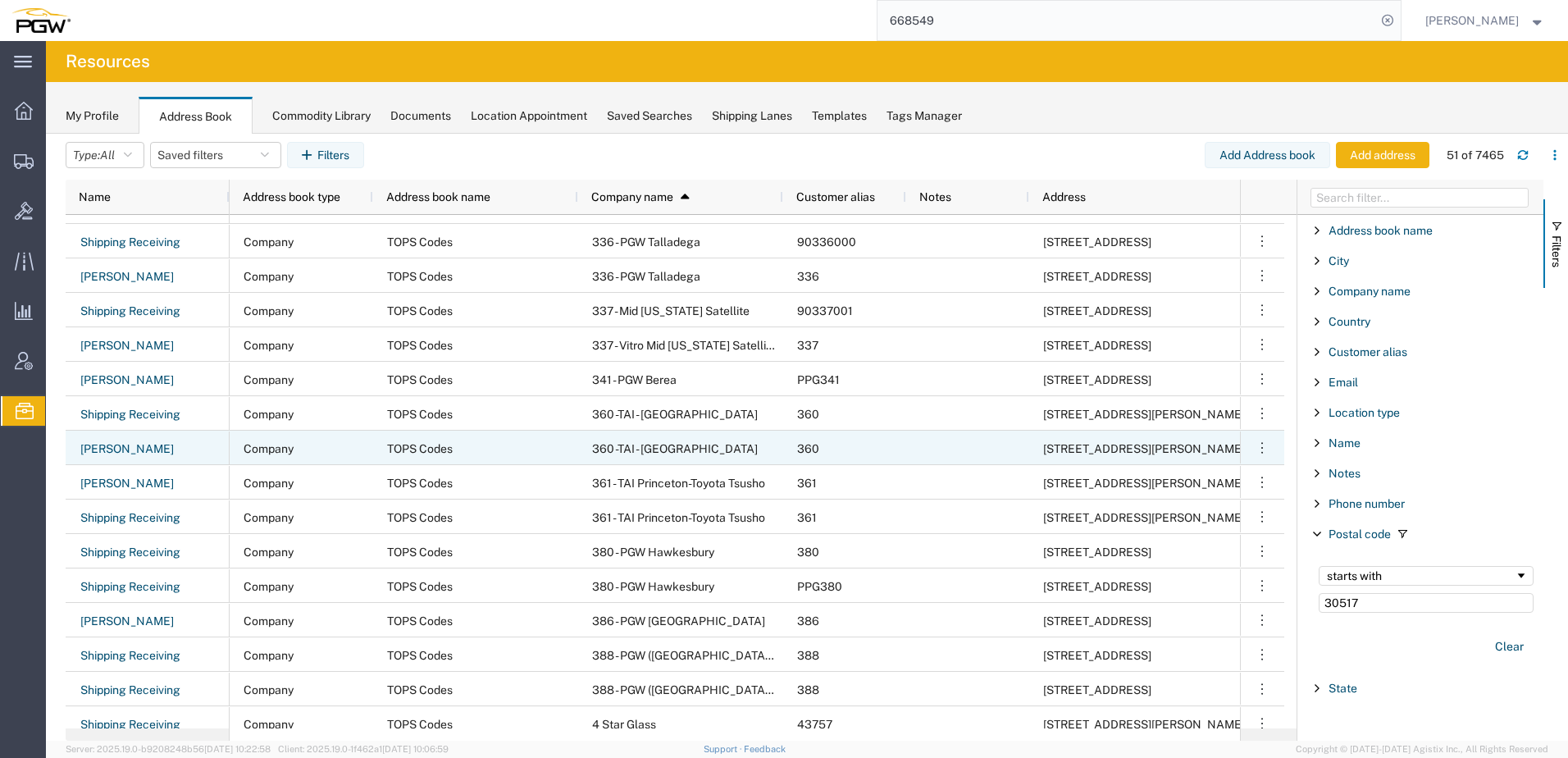
scroll to position [656, 0]
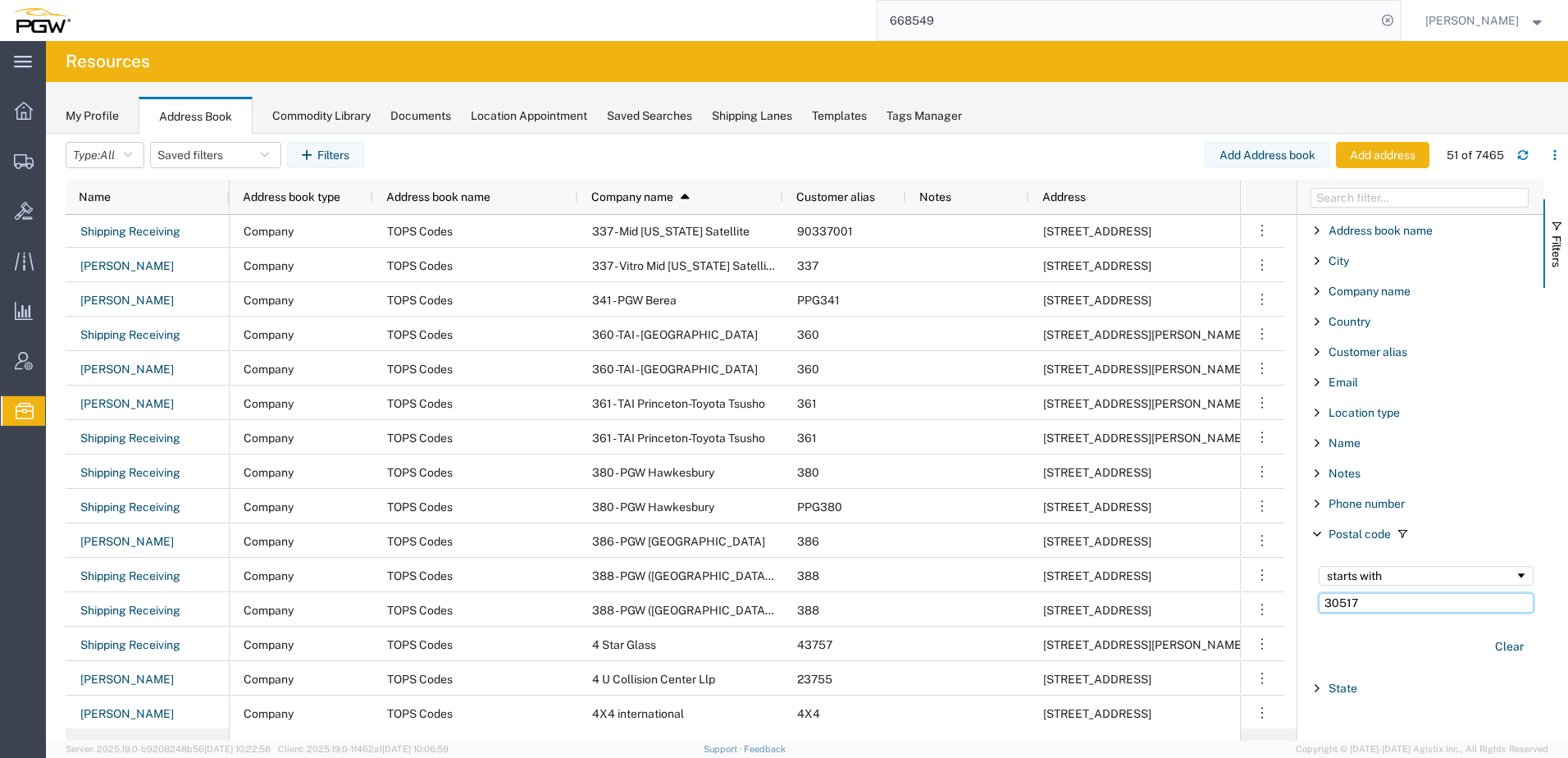
click at [1398, 606] on input "30517" at bounding box center [1426, 603] width 215 height 19
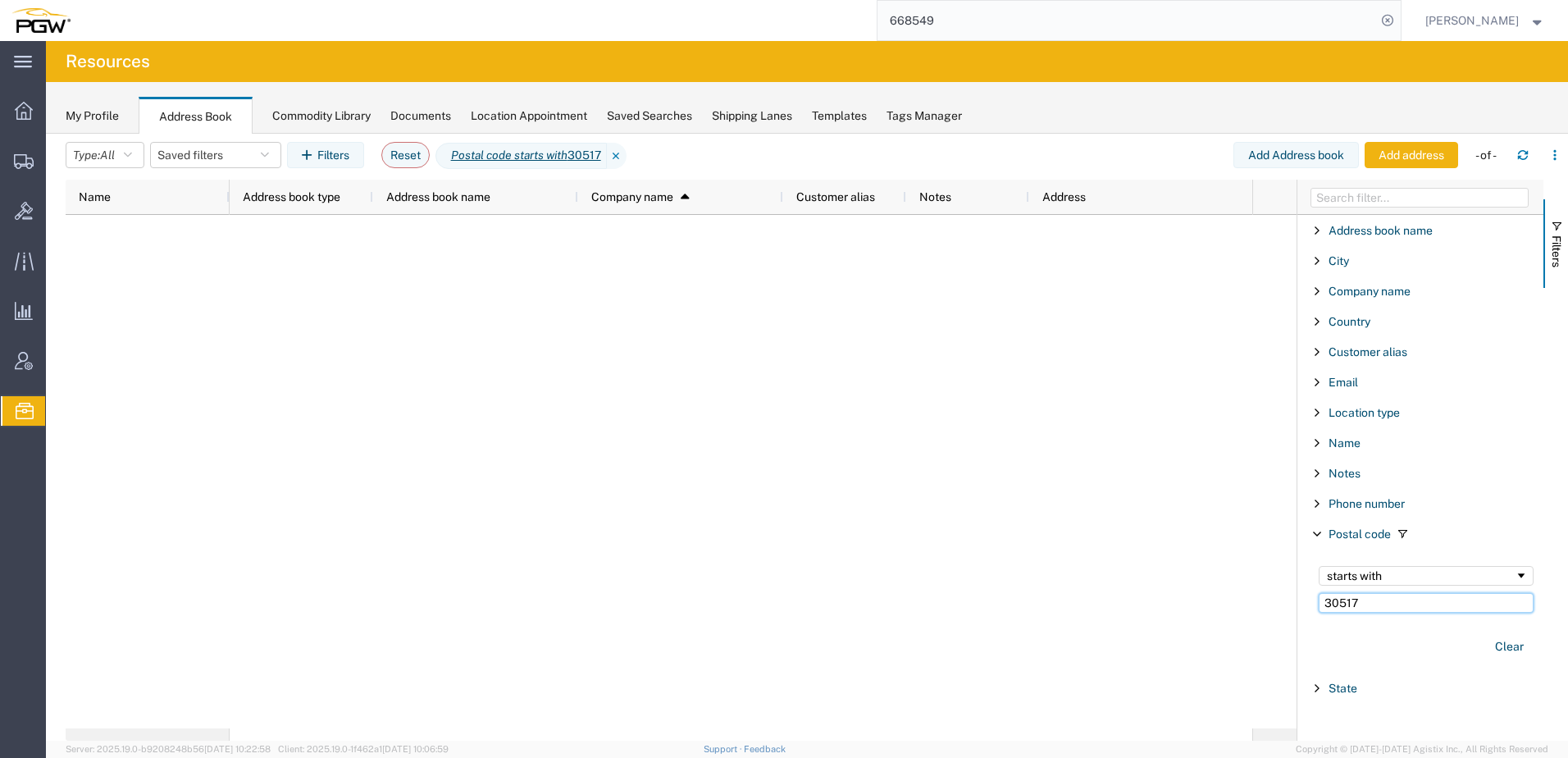
type input "30517"
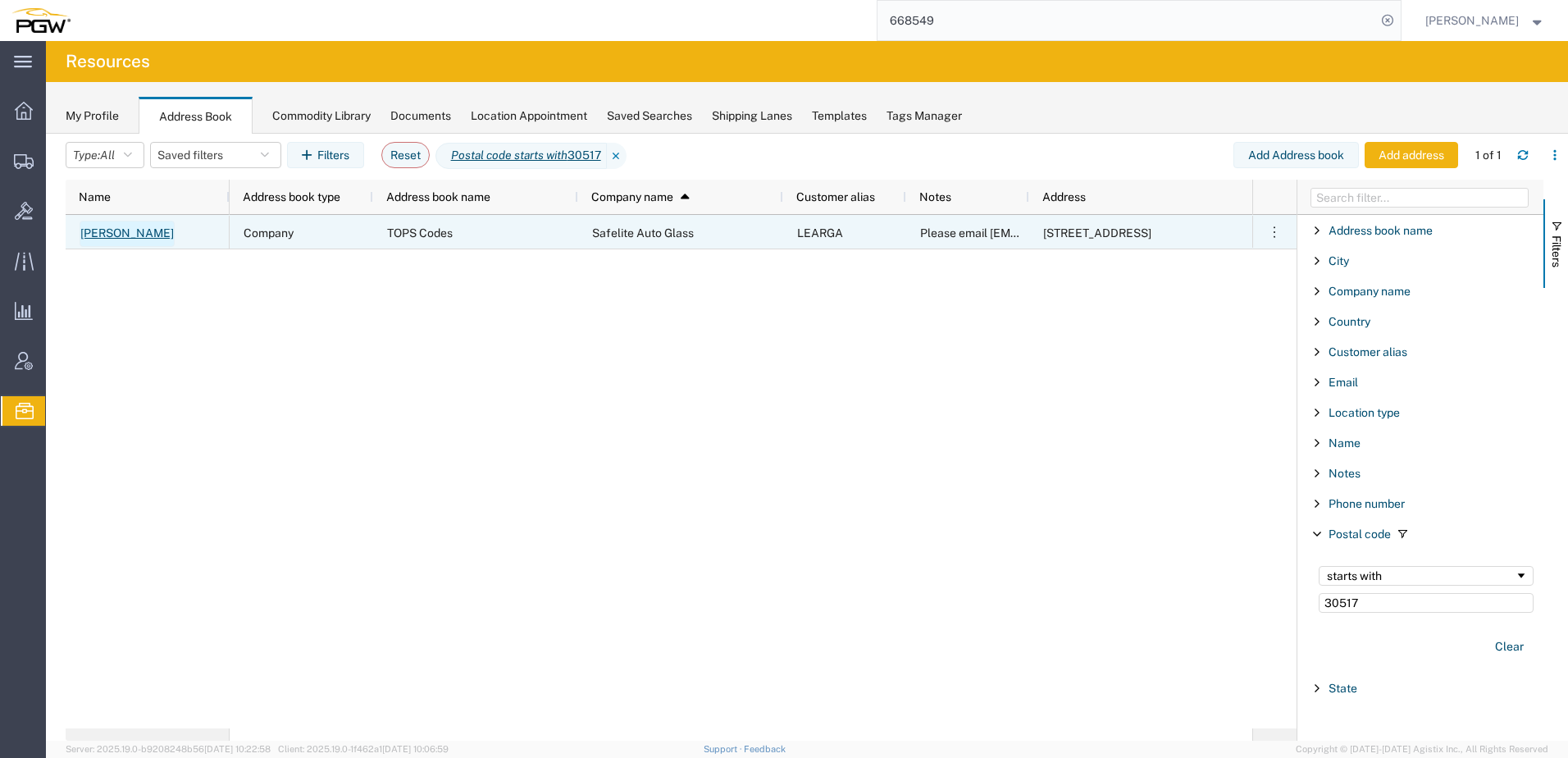
click at [160, 226] on link "Patricia Healan" at bounding box center [127, 233] width 95 height 26
select select "US"
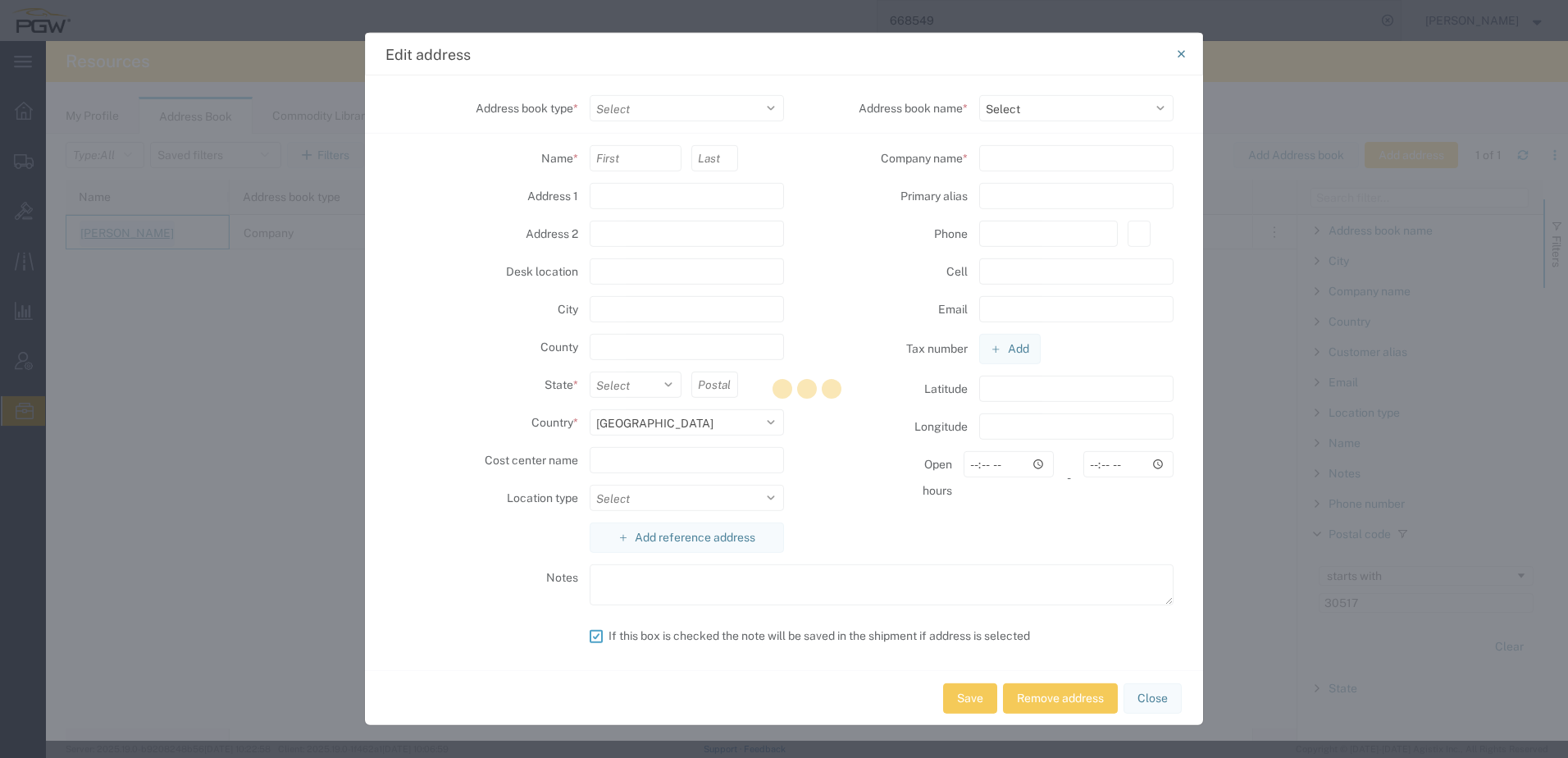
select select "COMPANY"
type input "Patricia"
type input "Healan"
type input "1350 Braselton Parkway"
type input "BRASELTON"
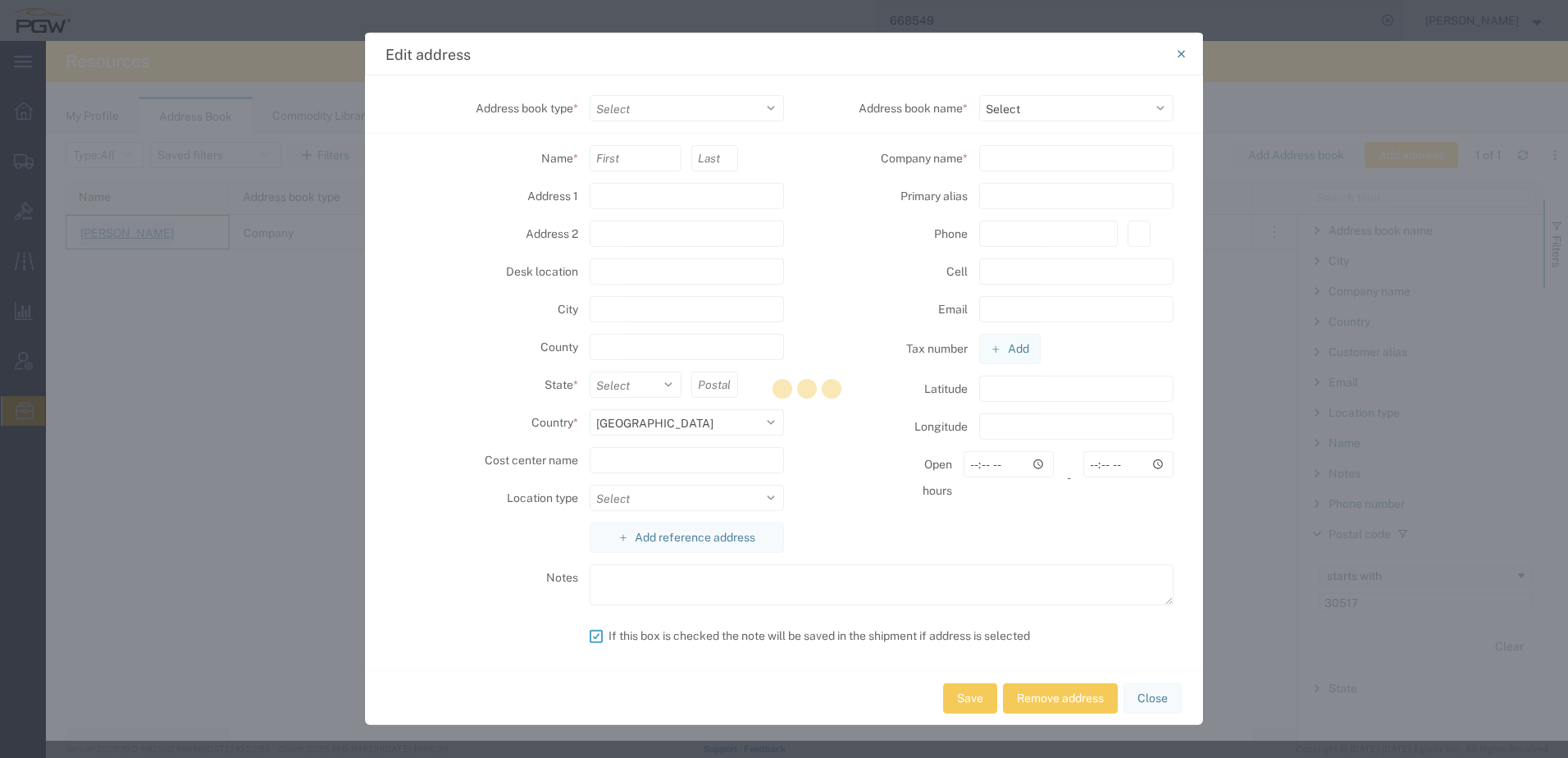
select select "GA"
type input "30517"
select select
type input "Safelite Auto Glass"
type input "LEARGA"
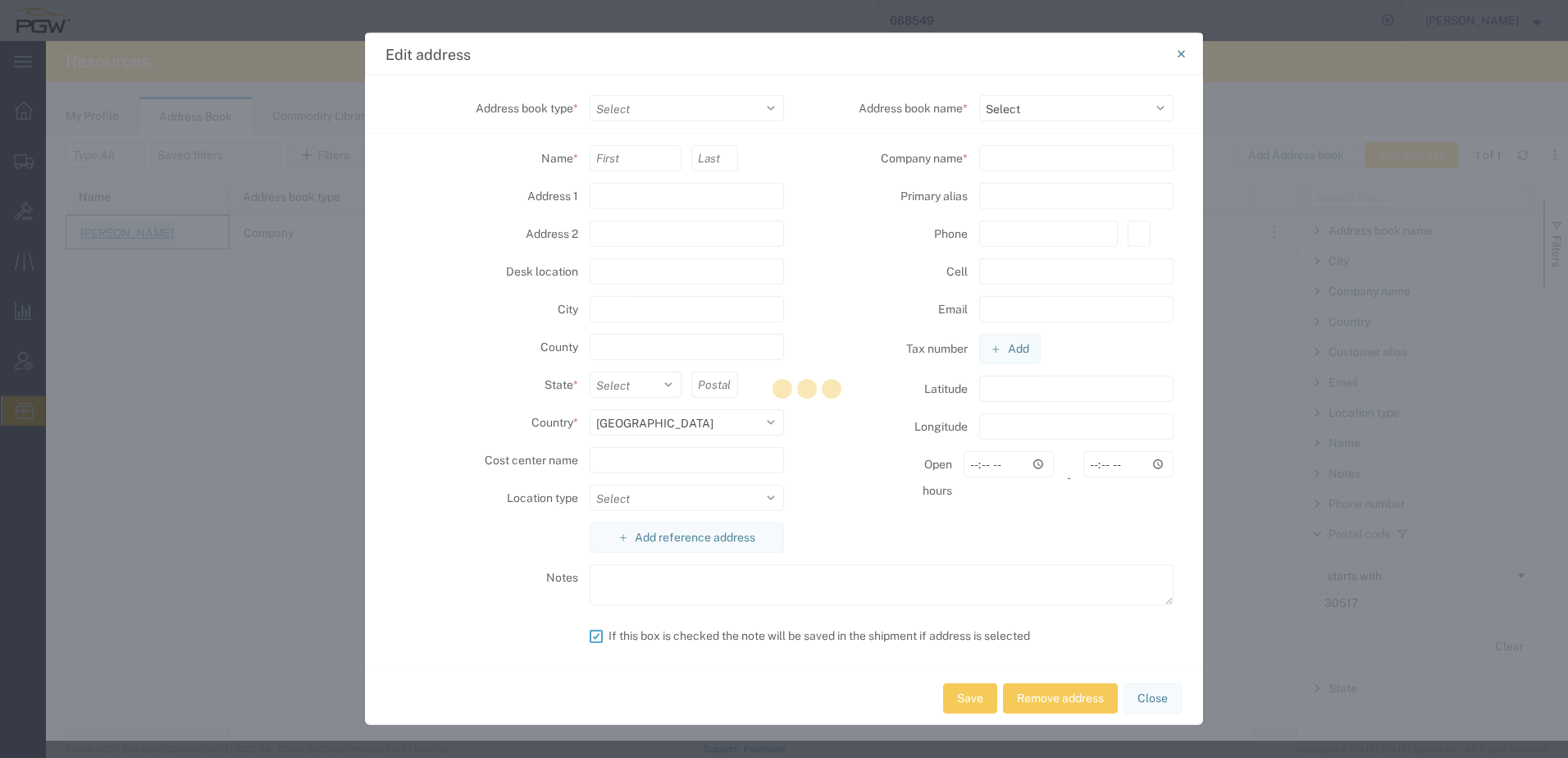
type input "7066545130"
type input "706-654-5130"
type input "braseltonreceiving@safelite.com"
type textarea "Please email braseltonreceiving@safelite.com for delivery appointment as soon a…"
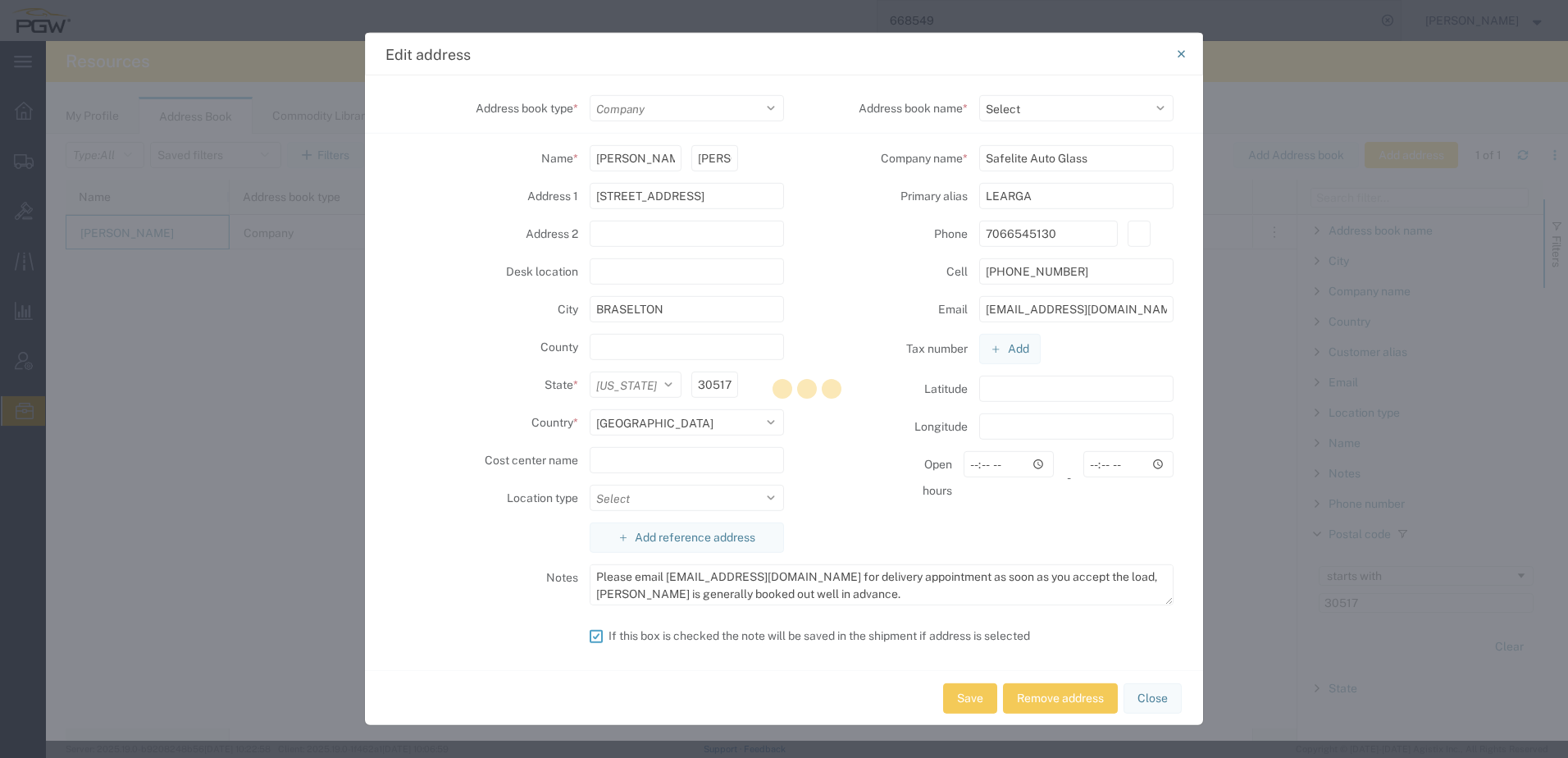
select select "17689"
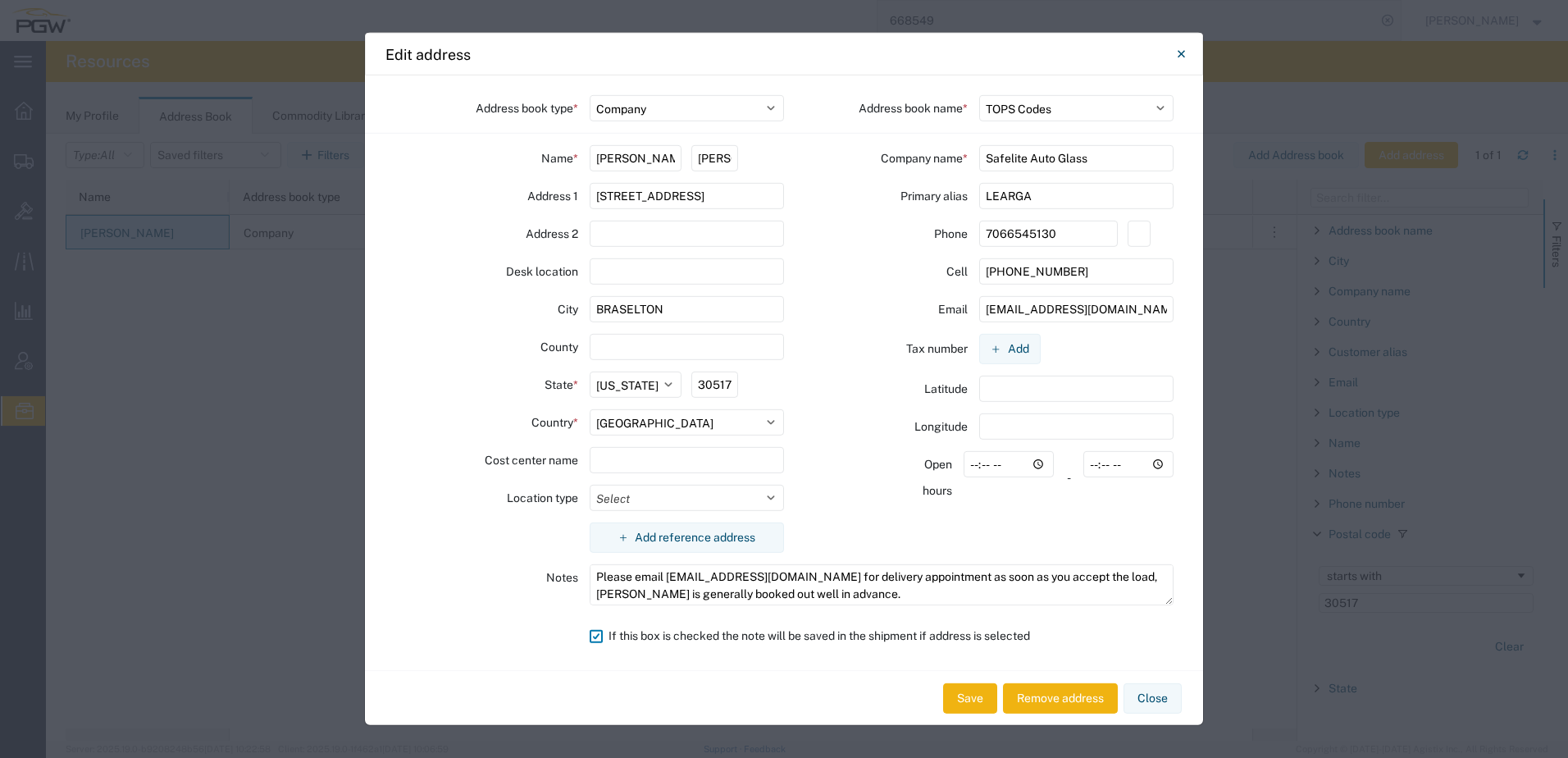
drag, startPoint x: 1053, startPoint y: 199, endPoint x: 235, endPoint y: 217, distance: 818.2
click at [242, 216] on div "Edit address Address book type * Select Location Company Personal Other Shared …" at bounding box center [784, 379] width 1568 height 758
click at [1182, 52] on icon "Close" at bounding box center [1181, 54] width 7 height 19
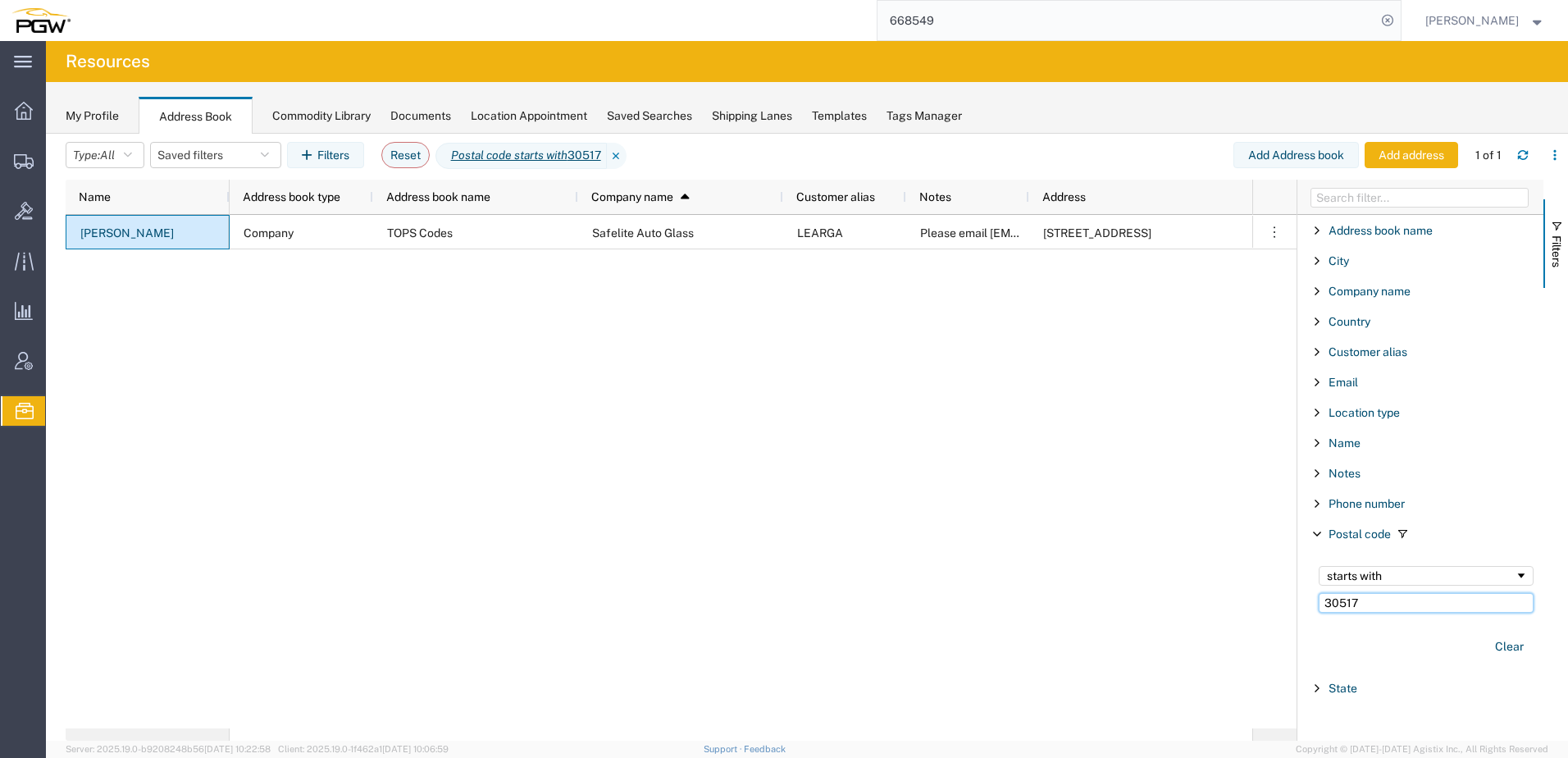
drag, startPoint x: 1387, startPoint y: 597, endPoint x: 701, endPoint y: 603, distance: 686.0
click at [701, 603] on div "Name Address book type Address book name Company name 1 Customer alias Notes Ad…" at bounding box center [817, 460] width 1503 height 561
paste input "18634"
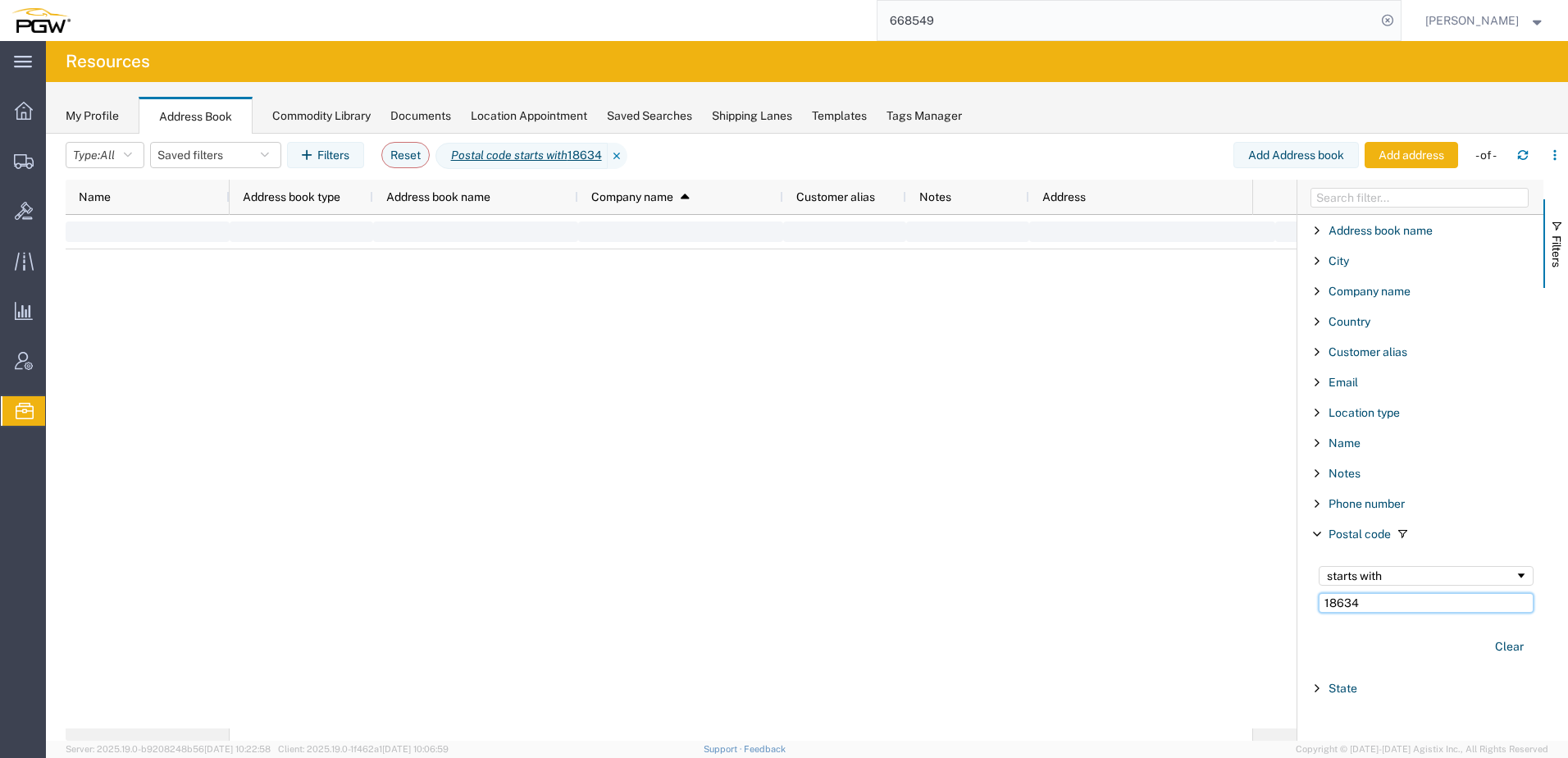
type input "18634"
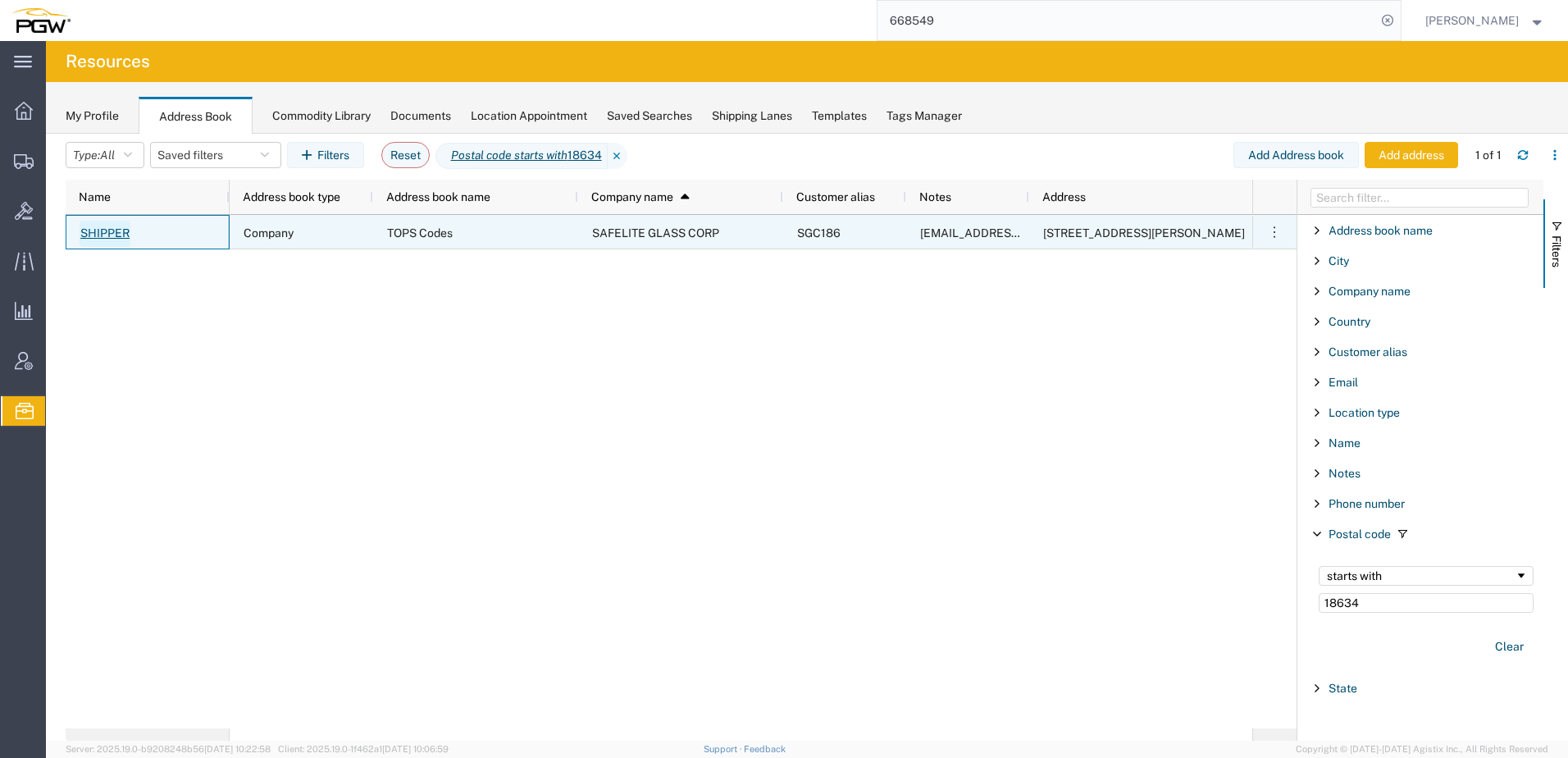
click at [96, 229] on link "SHIPPER" at bounding box center [105, 233] width 51 height 26
select select "US"
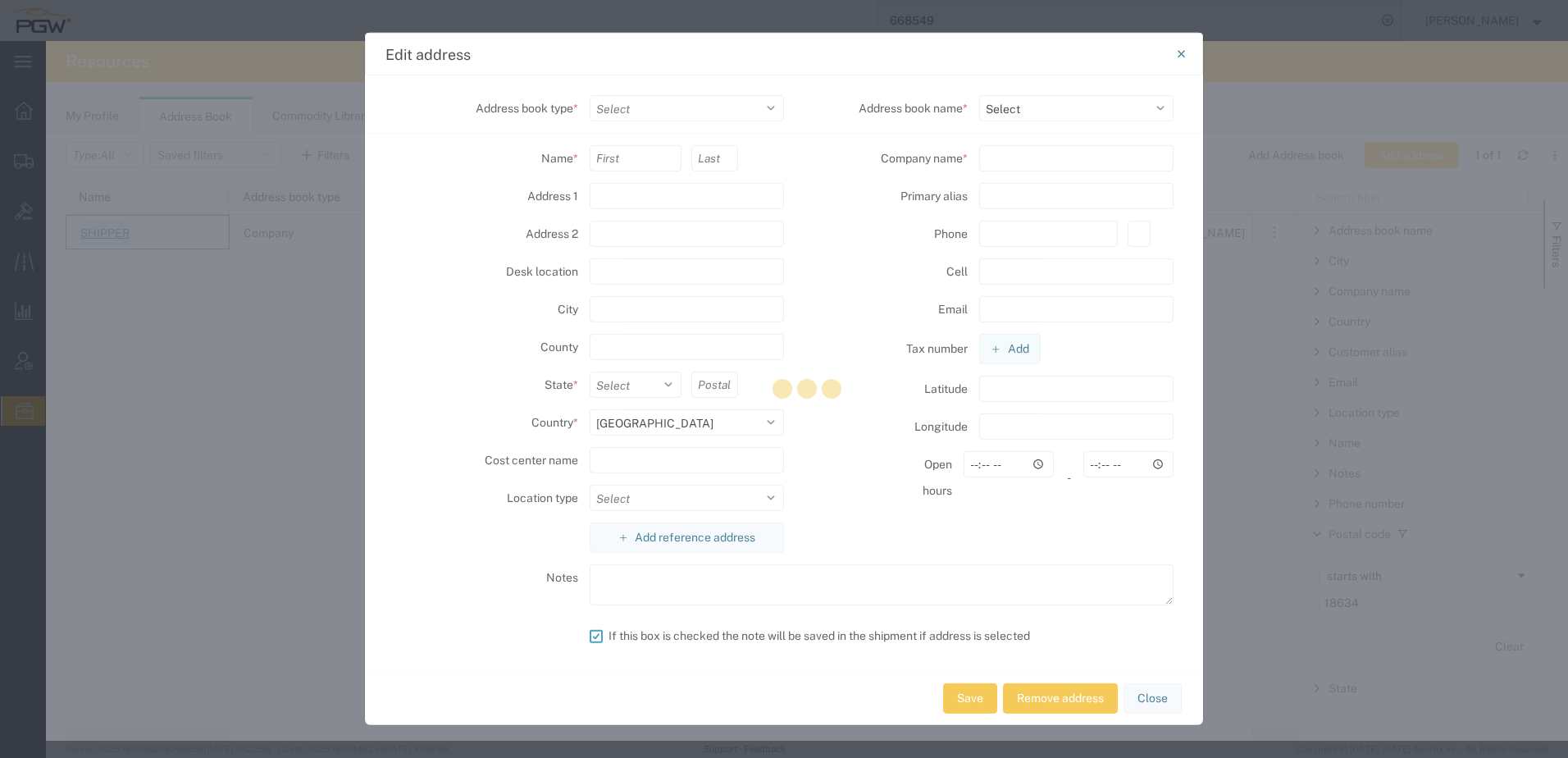
select select "COMPANY"
type input "SHIPPER"
type input "301 DZIAK DRIVE"
type input "NANTICOKE"
select select "PA"
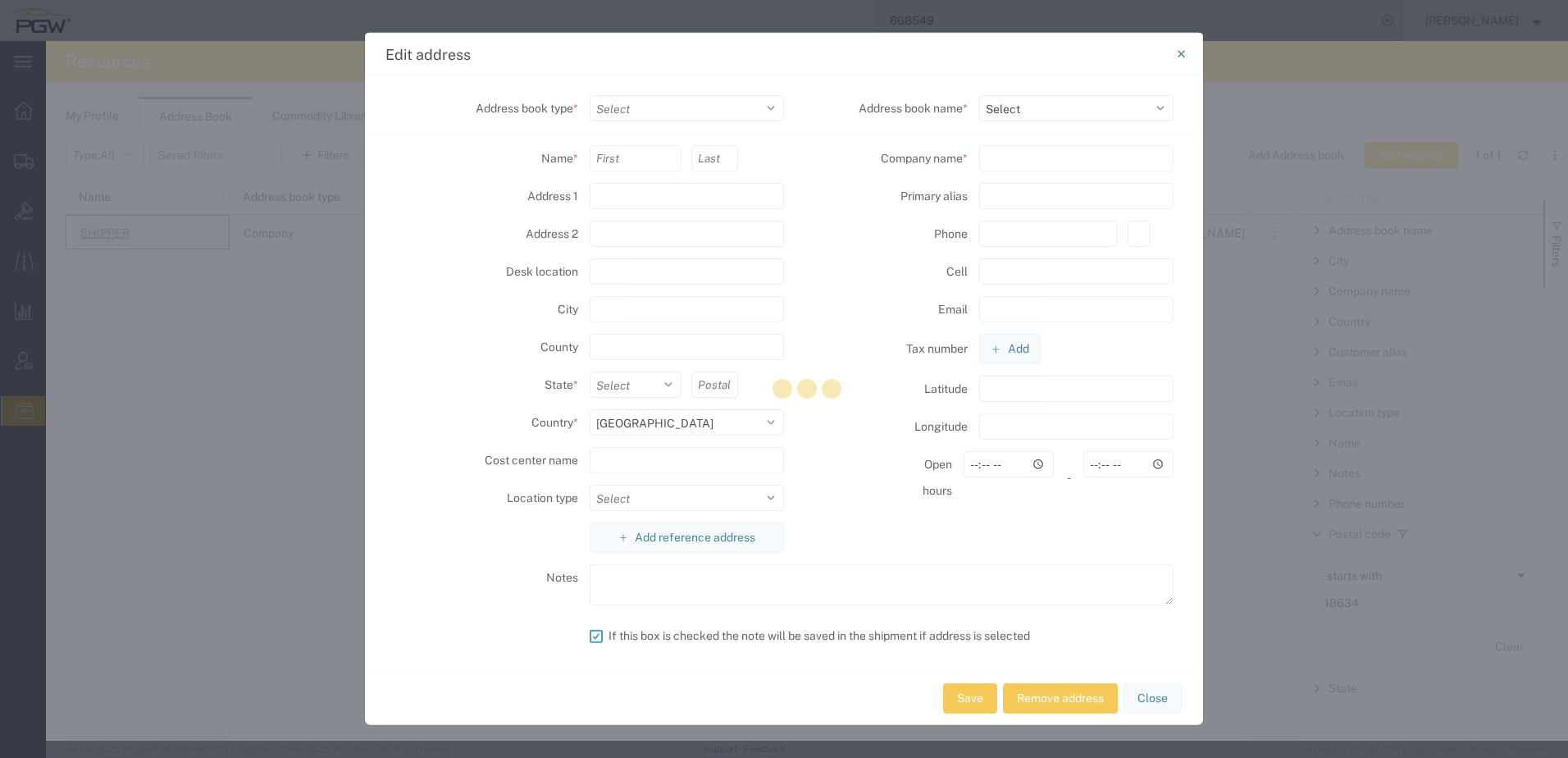
type input "18634"
select select
type input "SAFELITE GLASS CORP"
type input "SGC186"
type input "706-654-5130"
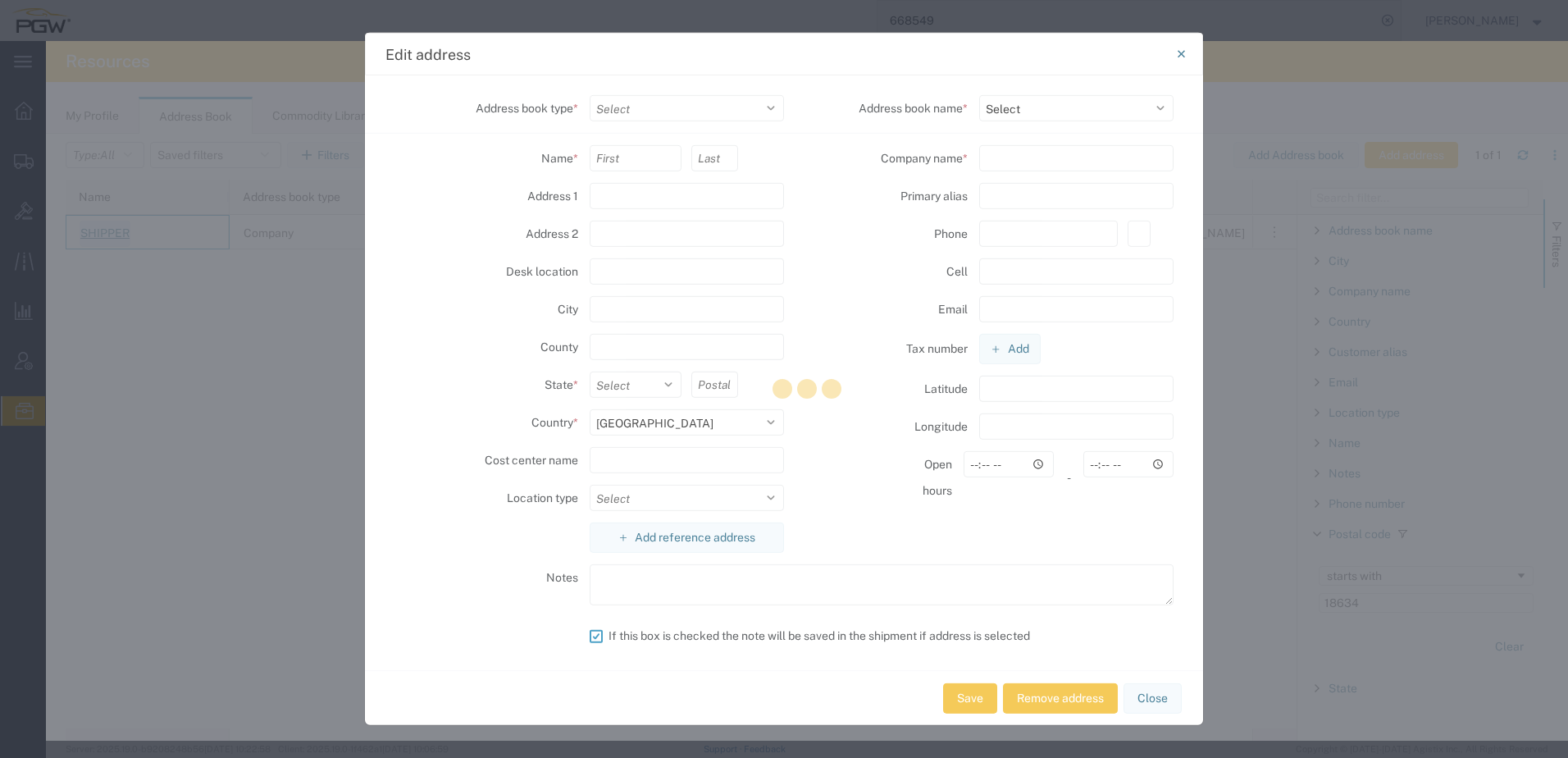
type input "00:00"
type textarea "NanticokeReceiving@safelite.com"
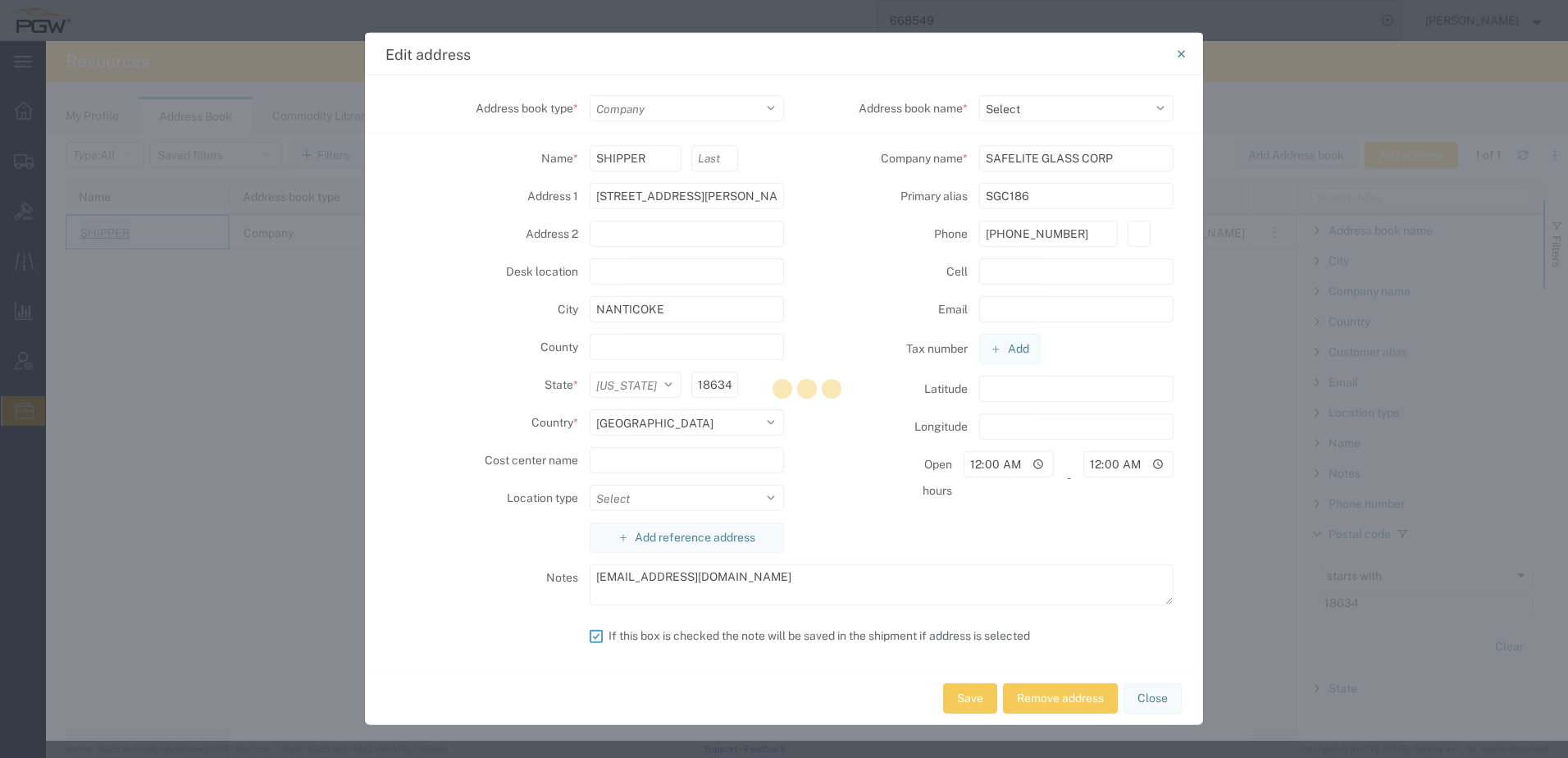
select select "17689"
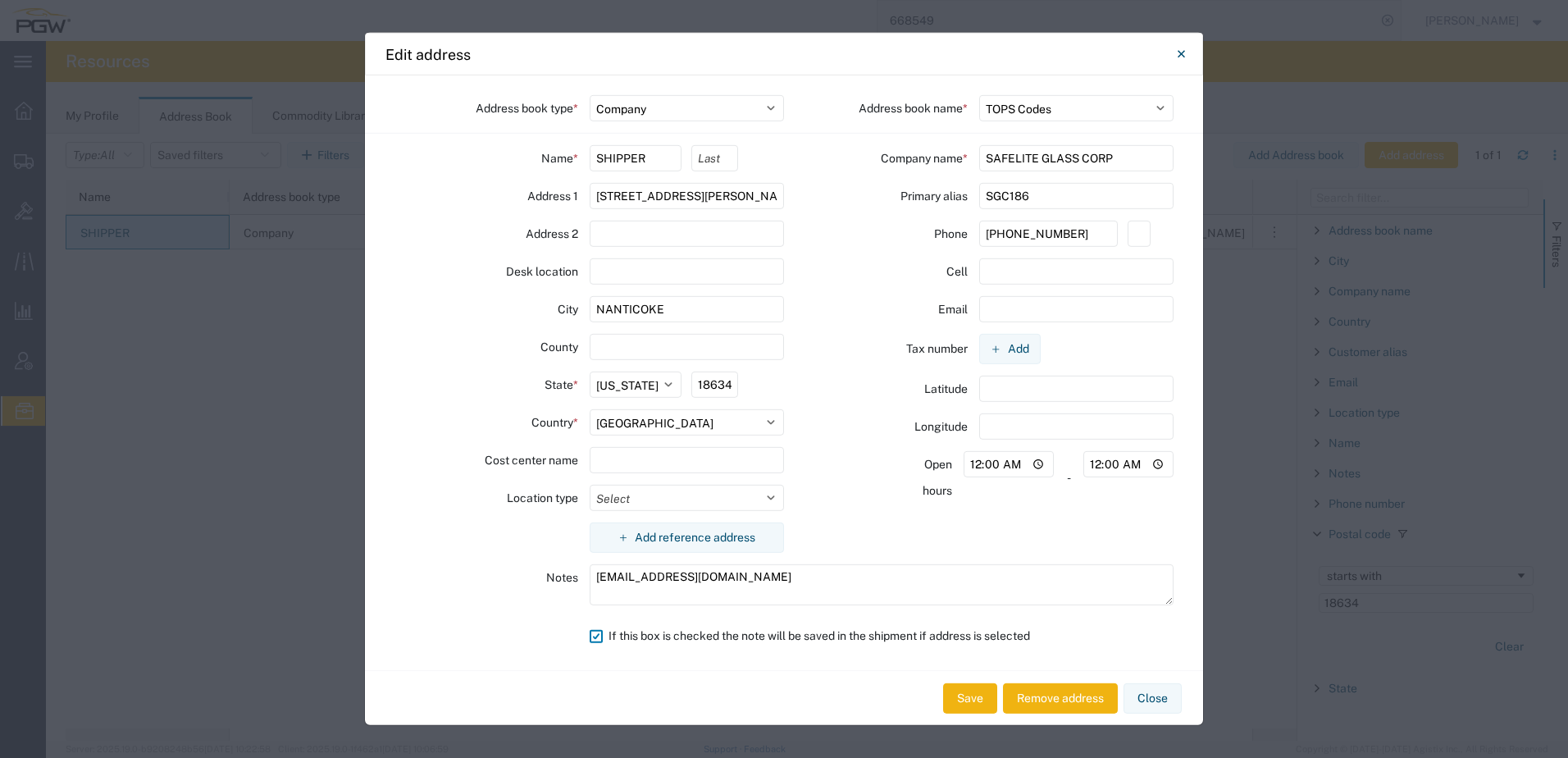
drag, startPoint x: 1048, startPoint y: 190, endPoint x: 301, endPoint y: 104, distance: 751.9
click at [299, 129] on div "Edit address Address book type * Select Location Company Personal Other Shared …" at bounding box center [784, 379] width 1568 height 758
click at [1159, 699] on button "Close" at bounding box center [1153, 698] width 58 height 31
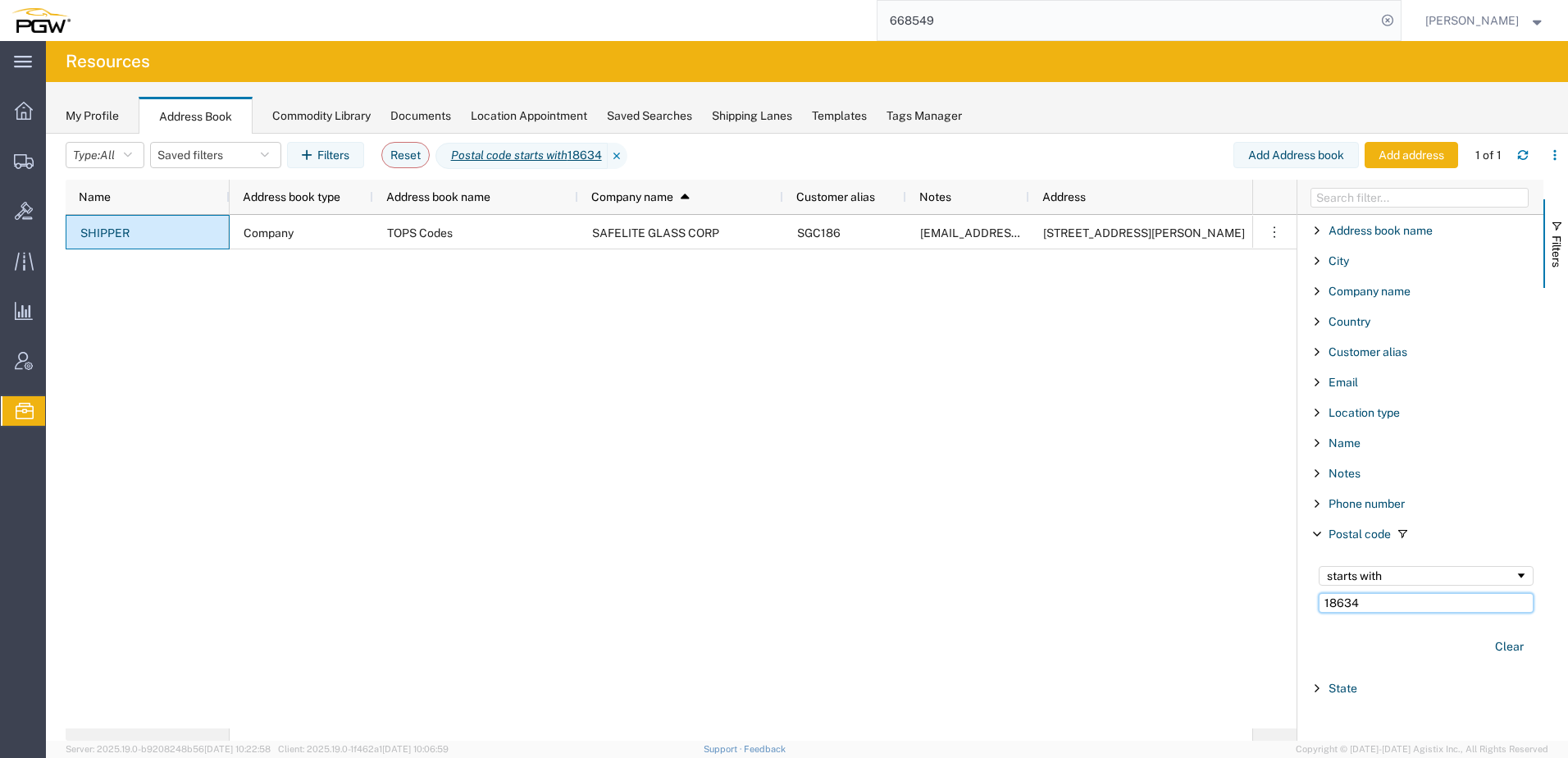
drag, startPoint x: 1394, startPoint y: 610, endPoint x: 970, endPoint y: 621, distance: 424.1
click at [999, 612] on div "Name Address book type Address book name Company name 1 Customer alias Notes Ad…" at bounding box center [817, 460] width 1503 height 561
paste input "58201"
type input "58201"
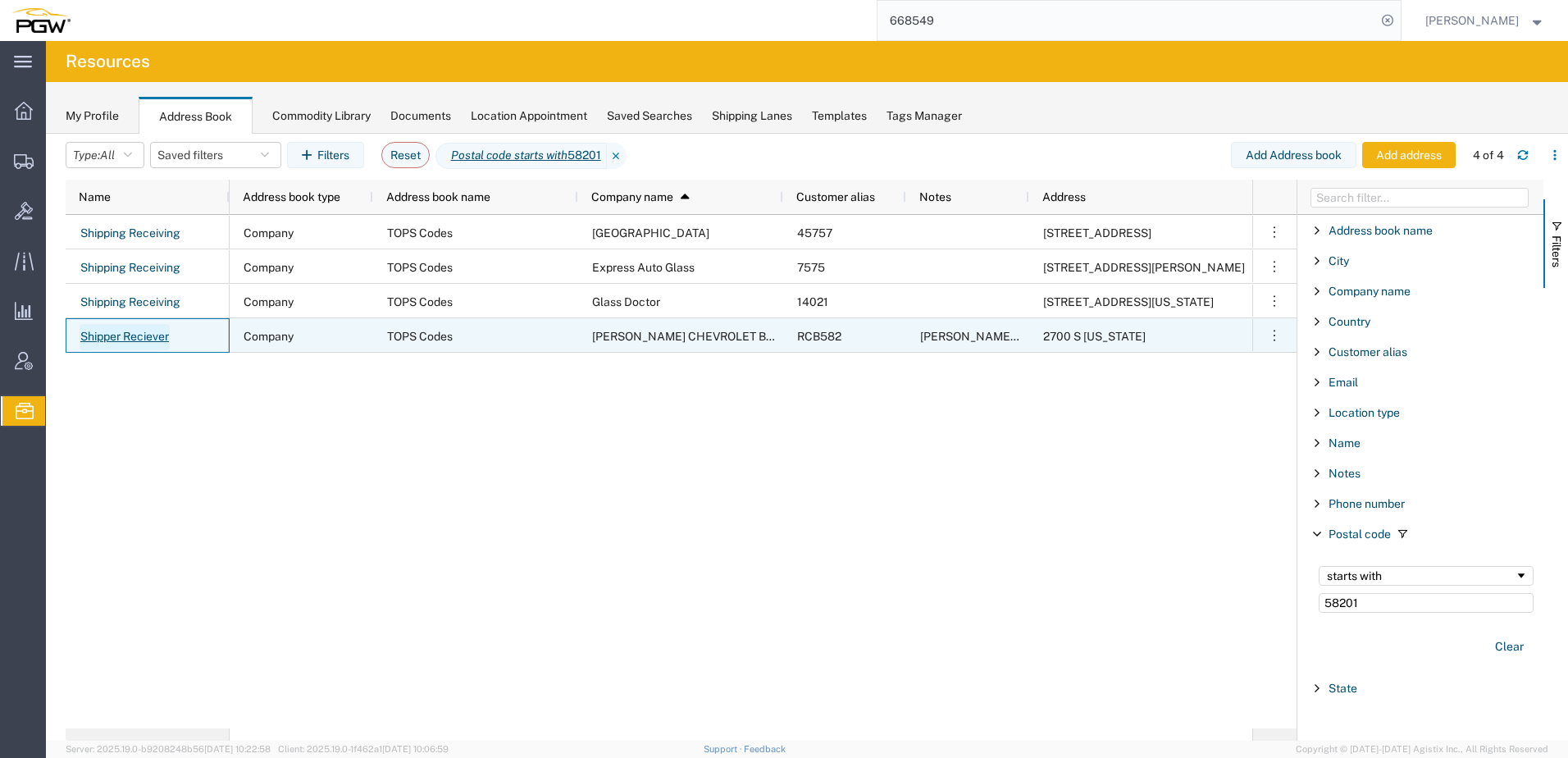
click at [141, 336] on link "Shipper Reciever" at bounding box center [125, 337] width 90 height 26
select select "US"
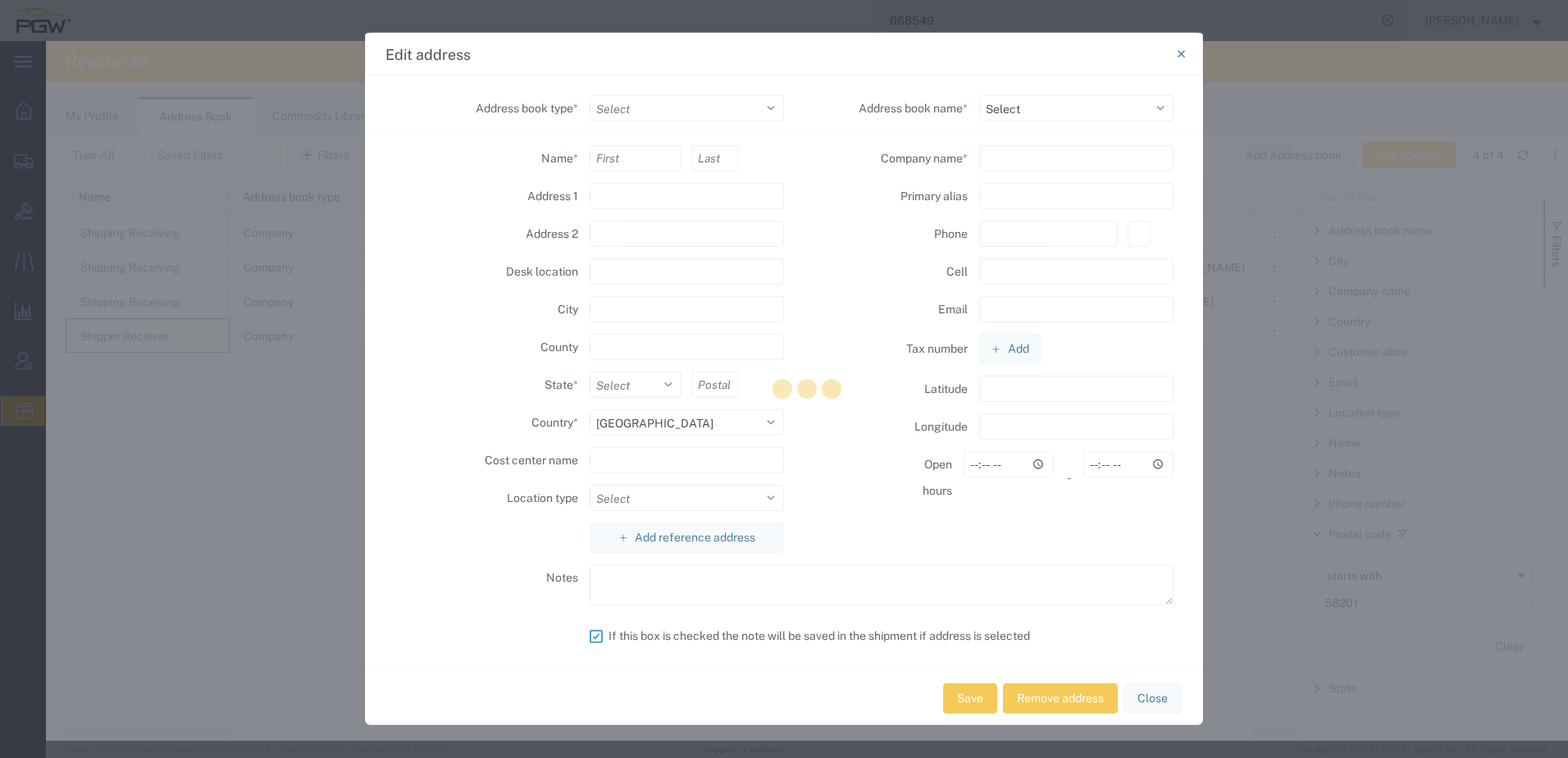
select select "COMPANY"
type input "Shipper"
type input "Reciever"
type input "2700 S WASHINGTON"
type input "GRAND FORKS"
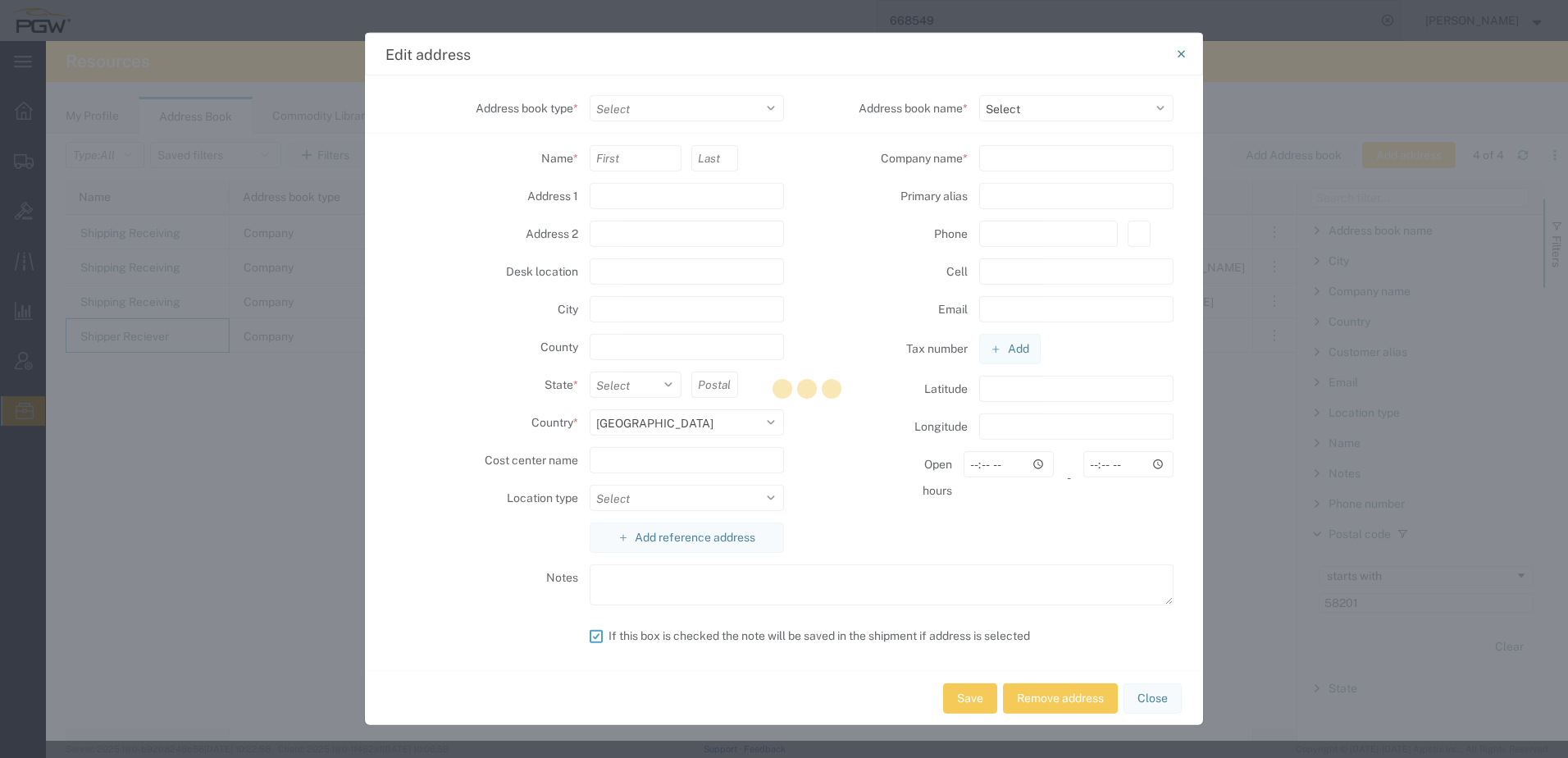
type input "58201"
select select
type input "RYDELL CHEVROLET BUICK GMC CAD"
type input "RCB582"
type input "701-757-7211"
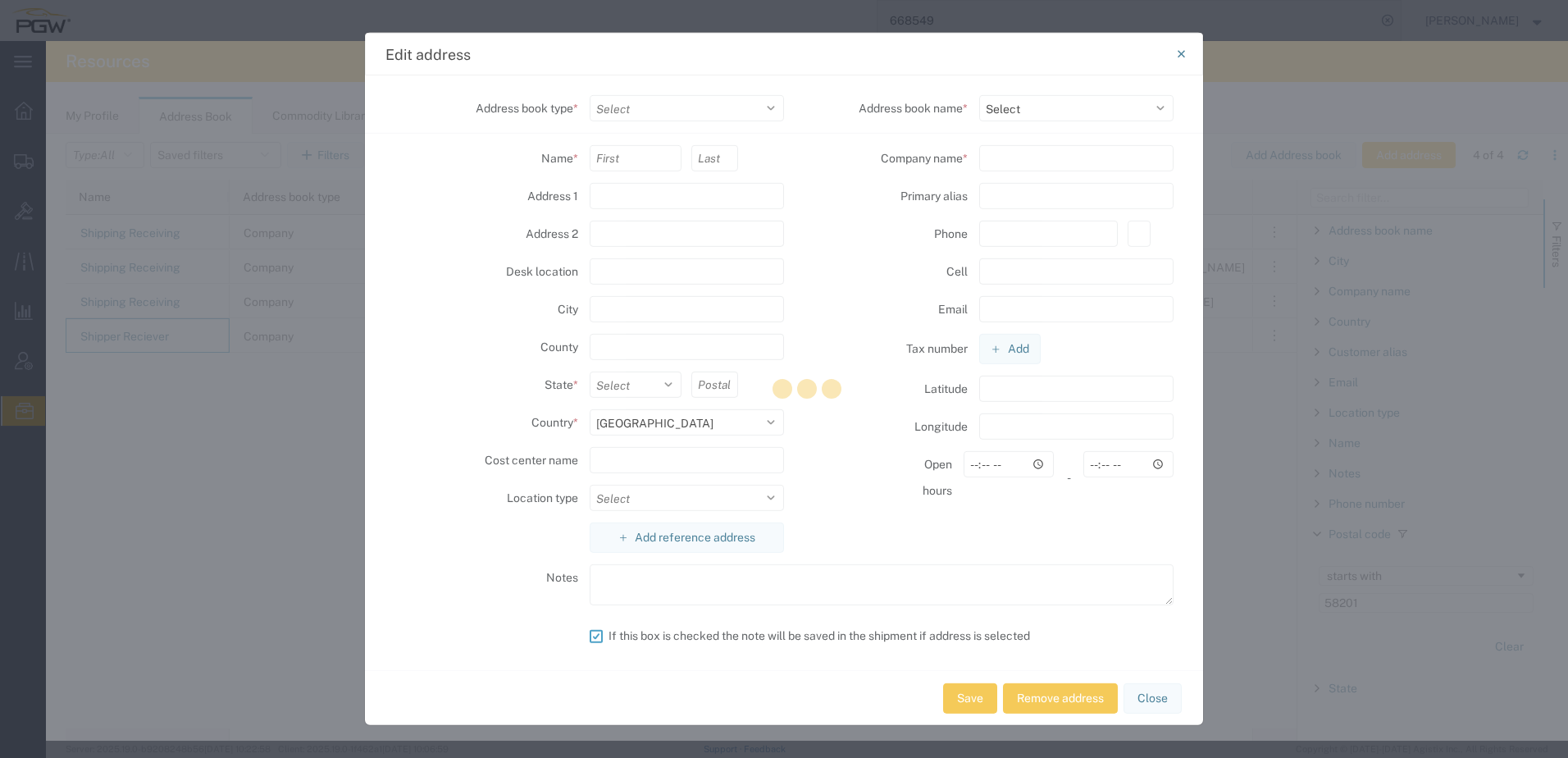
type input "00:00"
type textarea "Mike Bjornseth 701-772-7211"
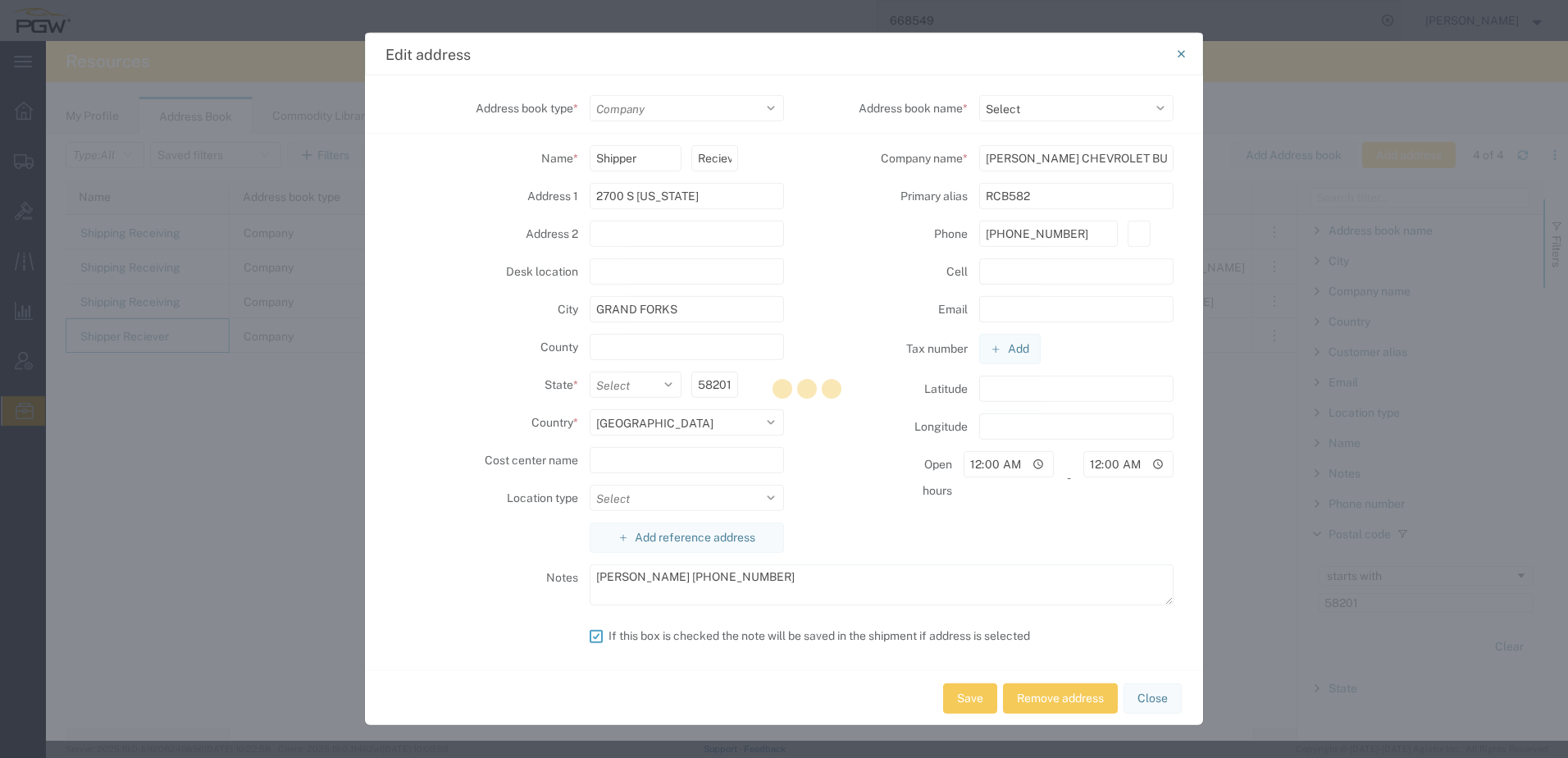
select select "17689"
select select "ND"
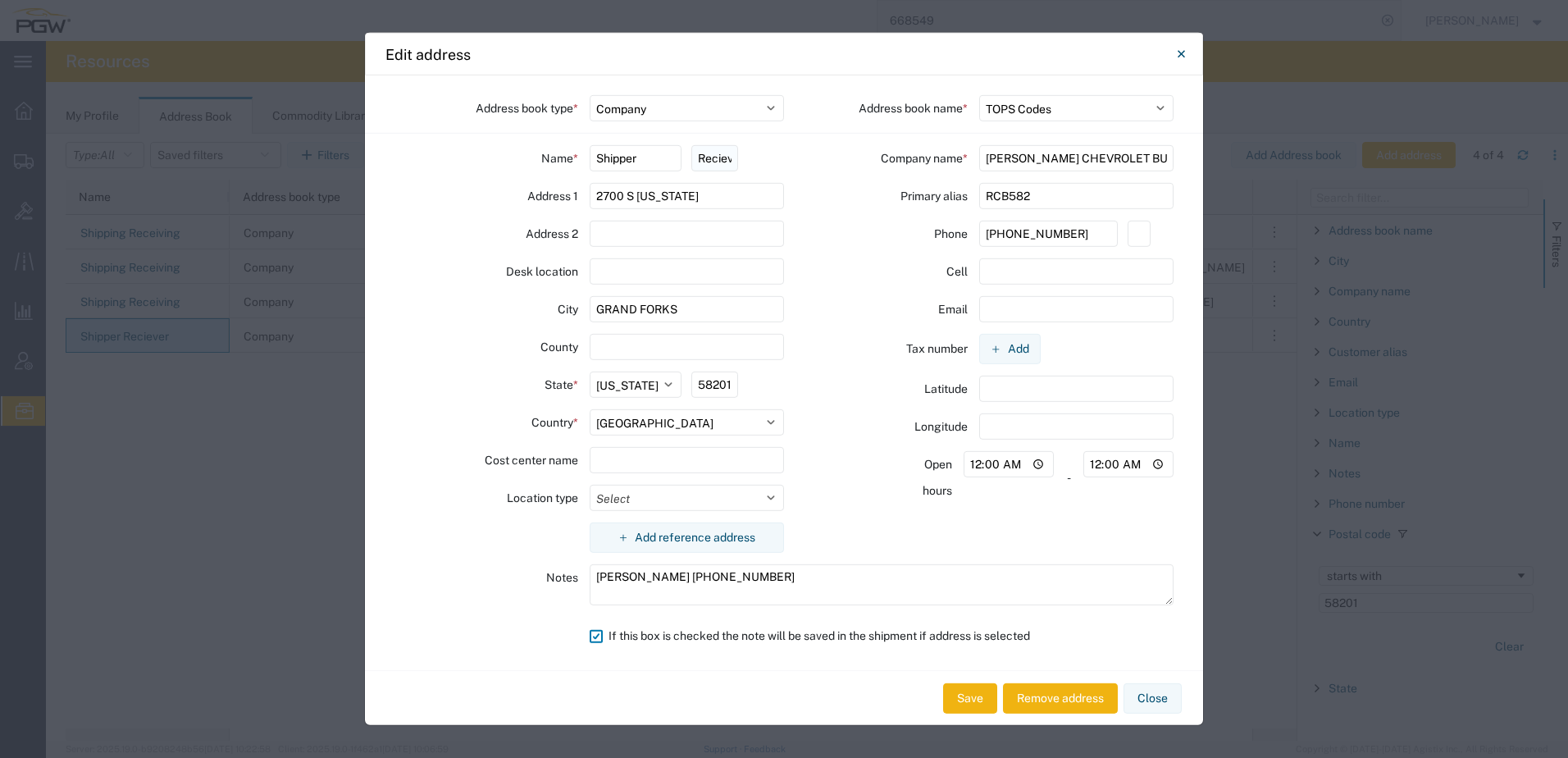
drag, startPoint x: 1081, startPoint y: 192, endPoint x: 717, endPoint y: 159, distance: 365.5
click at [644, 163] on div "Address book type * Select Location Company Personal Other Shared Address book …" at bounding box center [784, 373] width 838 height 595
click at [1179, 54] on icon "Close" at bounding box center [1181, 54] width 7 height 19
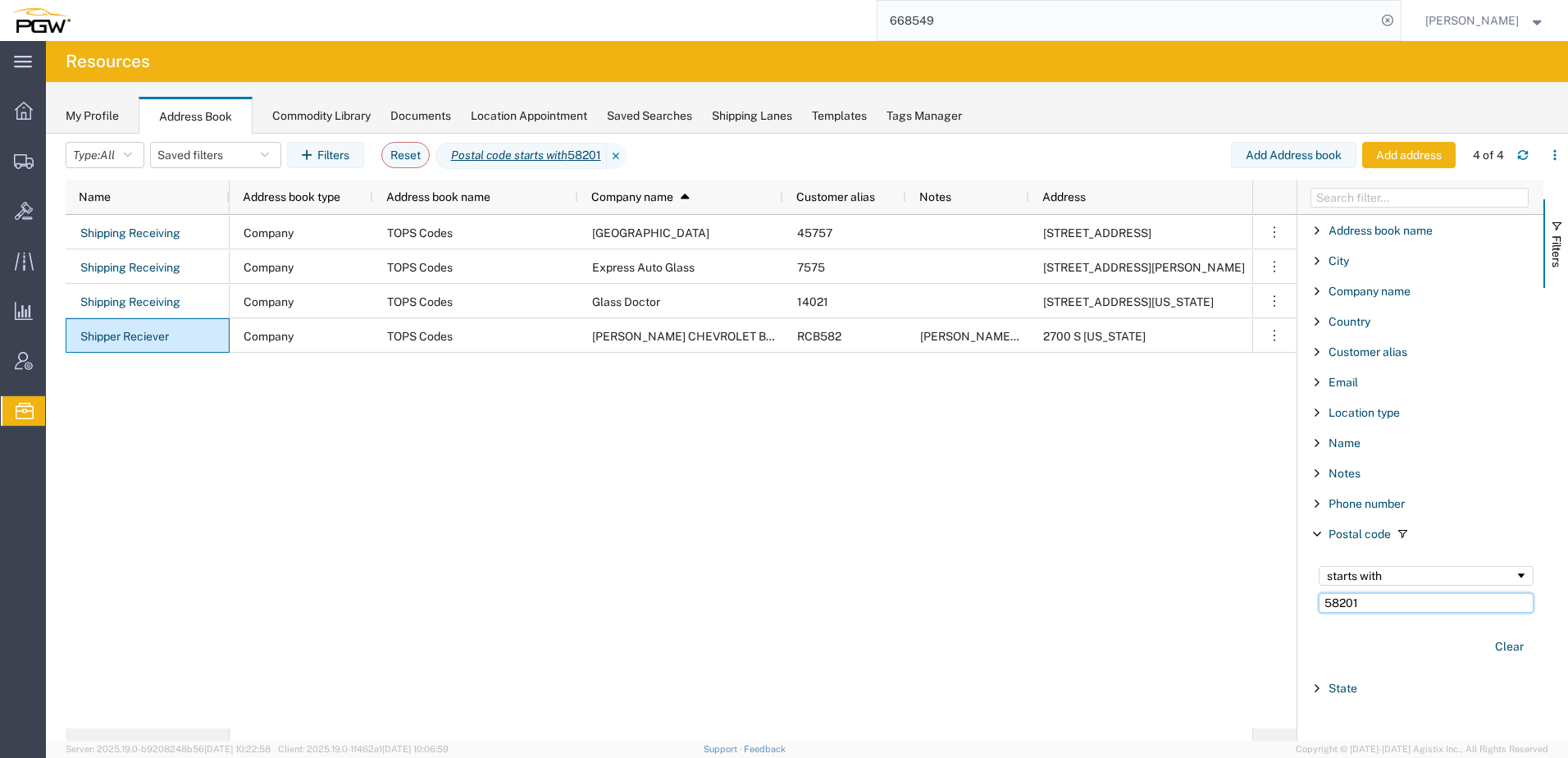
drag, startPoint x: 1393, startPoint y: 609, endPoint x: 931, endPoint y: 615, distance: 462.0
click at [931, 615] on div "Name Address book type Address book name Company name 1 Customer alias Notes Ad…" at bounding box center [817, 460] width 1503 height 561
paste input "898"
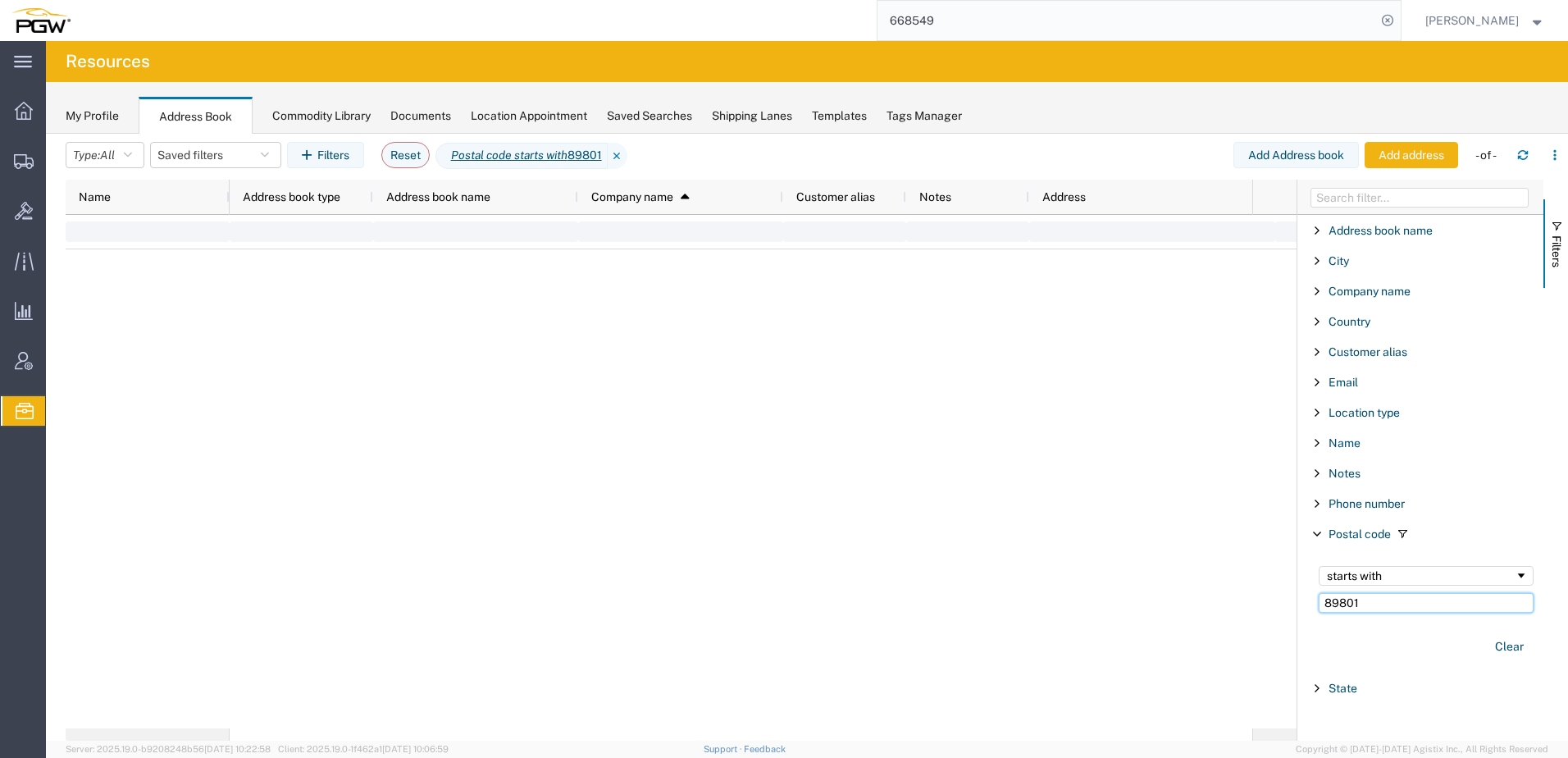
type input "89801"
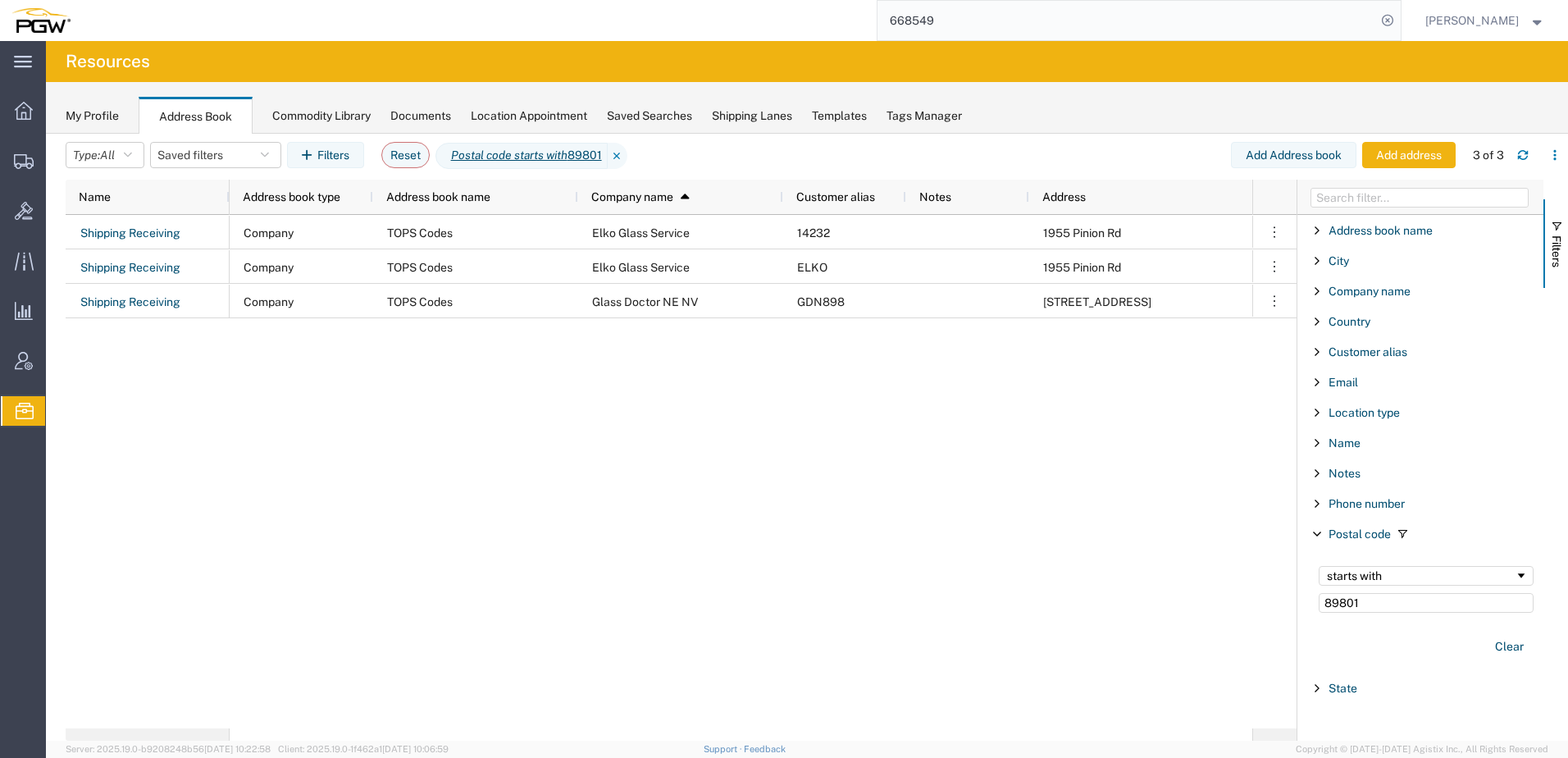
click at [853, 463] on div "Company TOPS Codes Elko Glass Service 14232 1955 Pinion Rd Elko NV Company TOPS…" at bounding box center [741, 471] width 1023 height 513
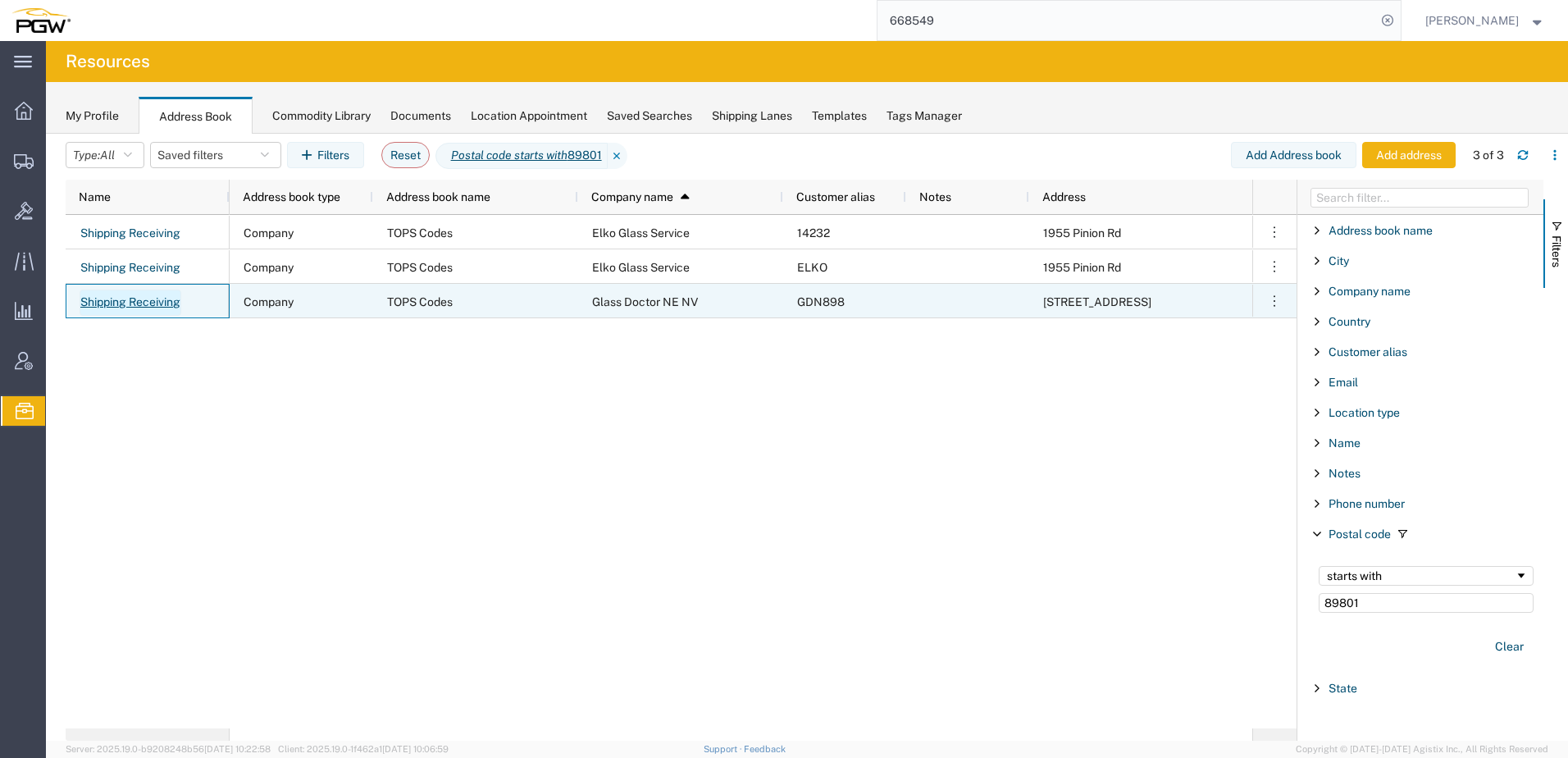
click at [126, 307] on link "Shipping Receiving" at bounding box center [131, 303] width 102 height 26
select select "US"
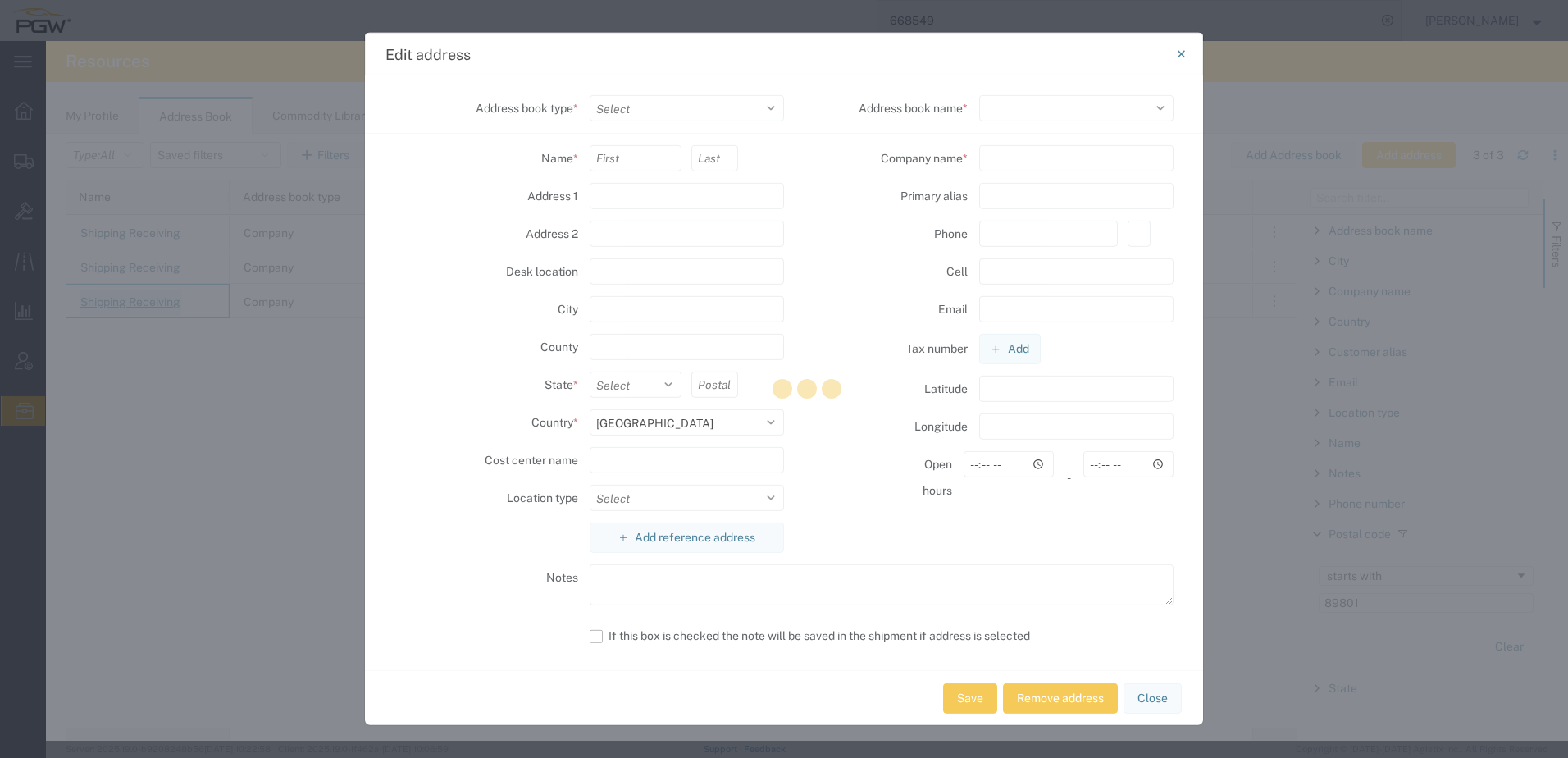
select select "COMPANY"
type input "Shipping"
type input "Receiving"
type input "1111 Water St."
type input "Elko"
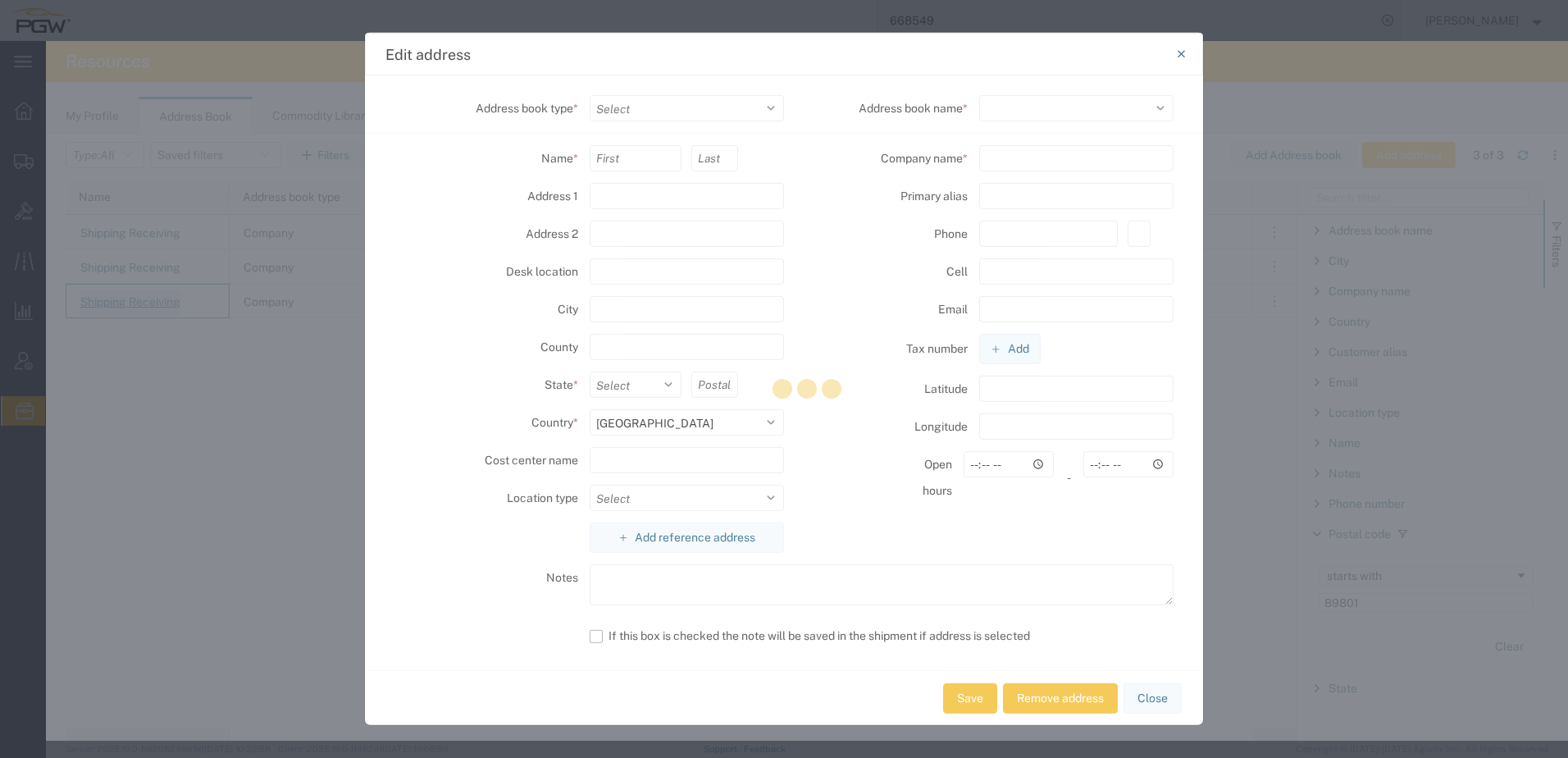
type input "89801"
select select
type input "Glass Doctor NE NV"
type input "GDN898"
type input "7757780611"
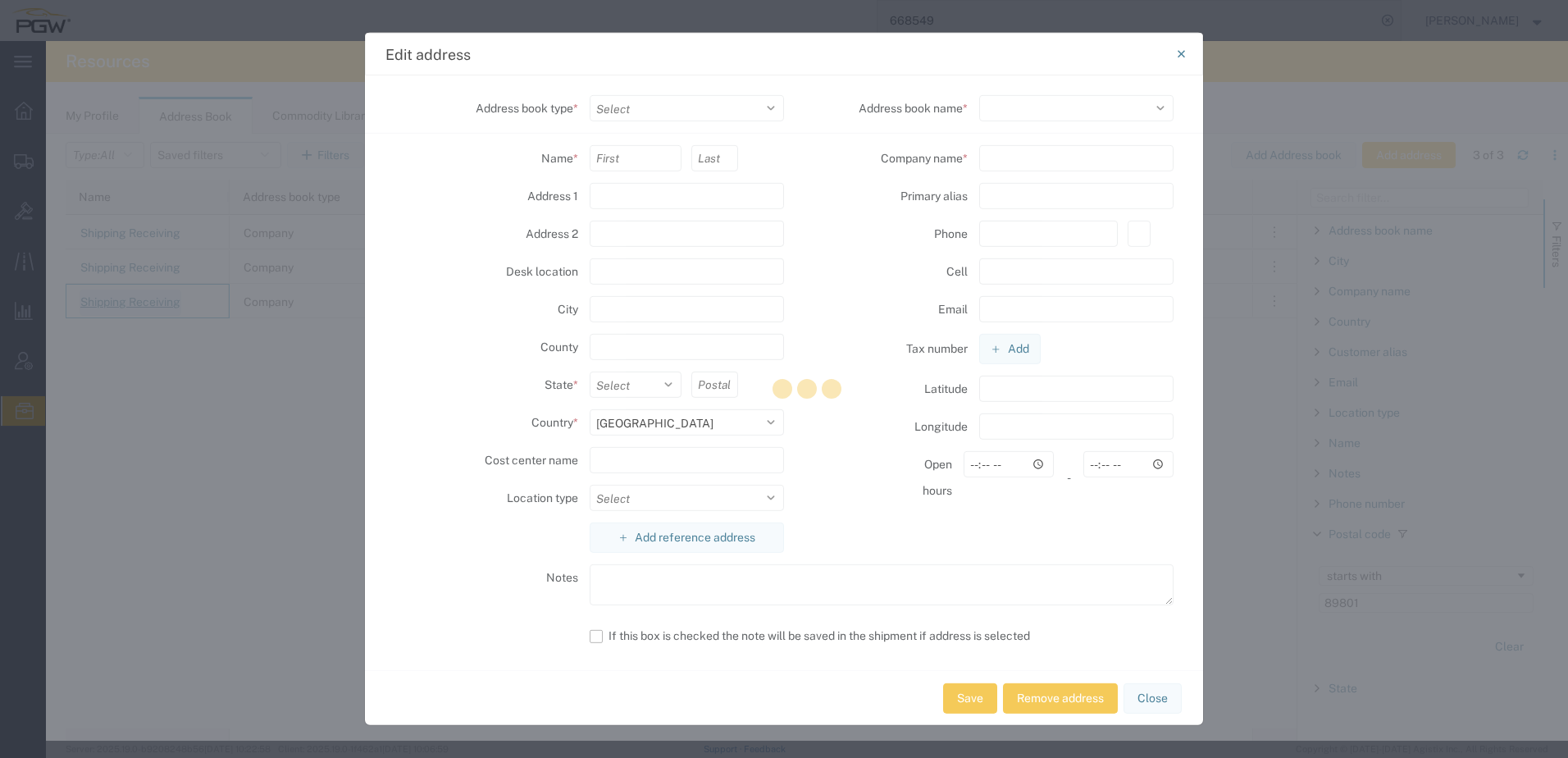
type input "00:00"
select select "NV"
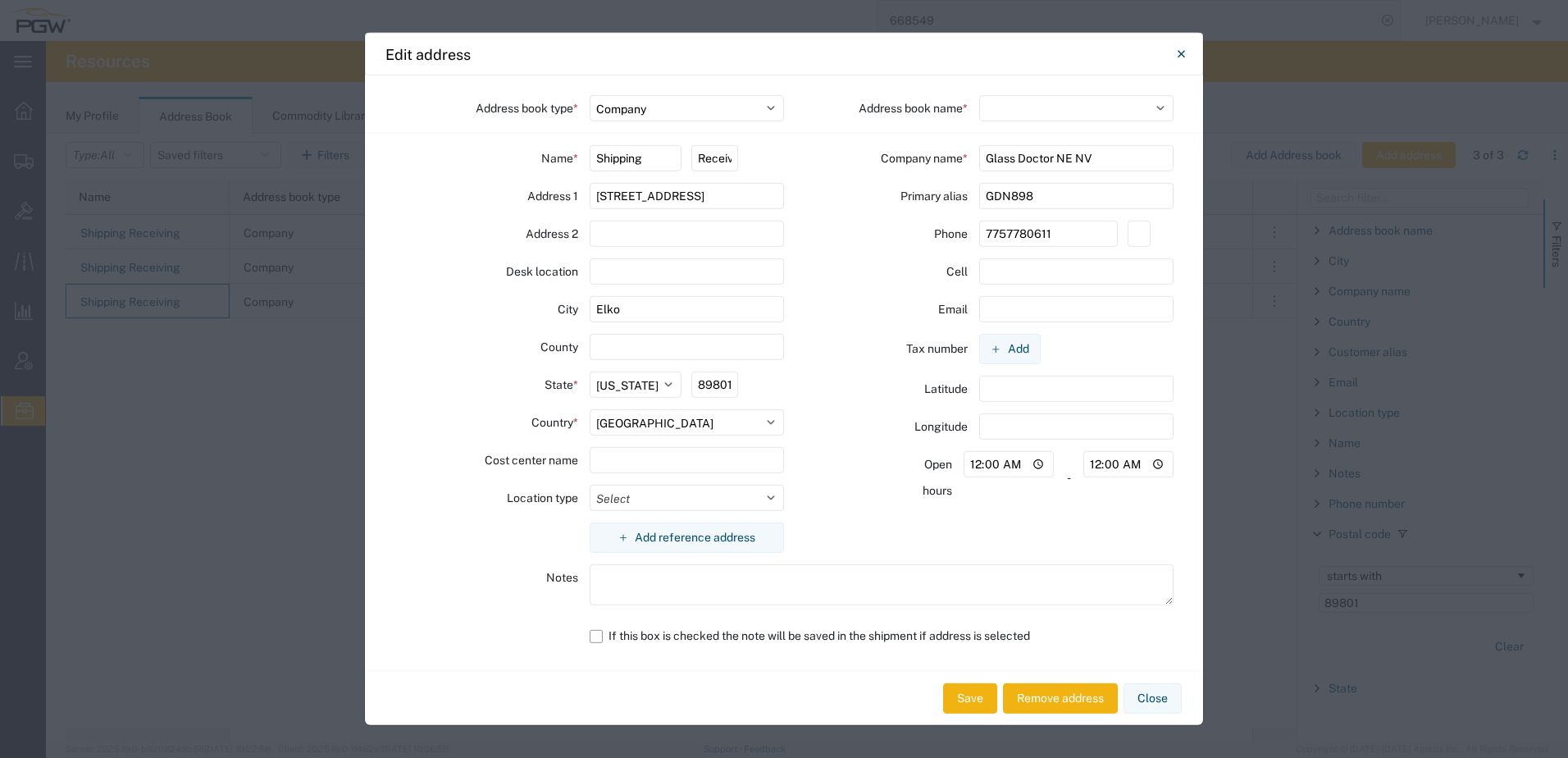
select select "17689"
drag, startPoint x: 1039, startPoint y: 197, endPoint x: 523, endPoint y: 188, distance: 516.1
click at [537, 179] on div "Address book type * Select Location Company Personal Other Shared Address book …" at bounding box center [784, 373] width 838 height 595
click at [1182, 57] on icon "Close" at bounding box center [1181, 54] width 7 height 19
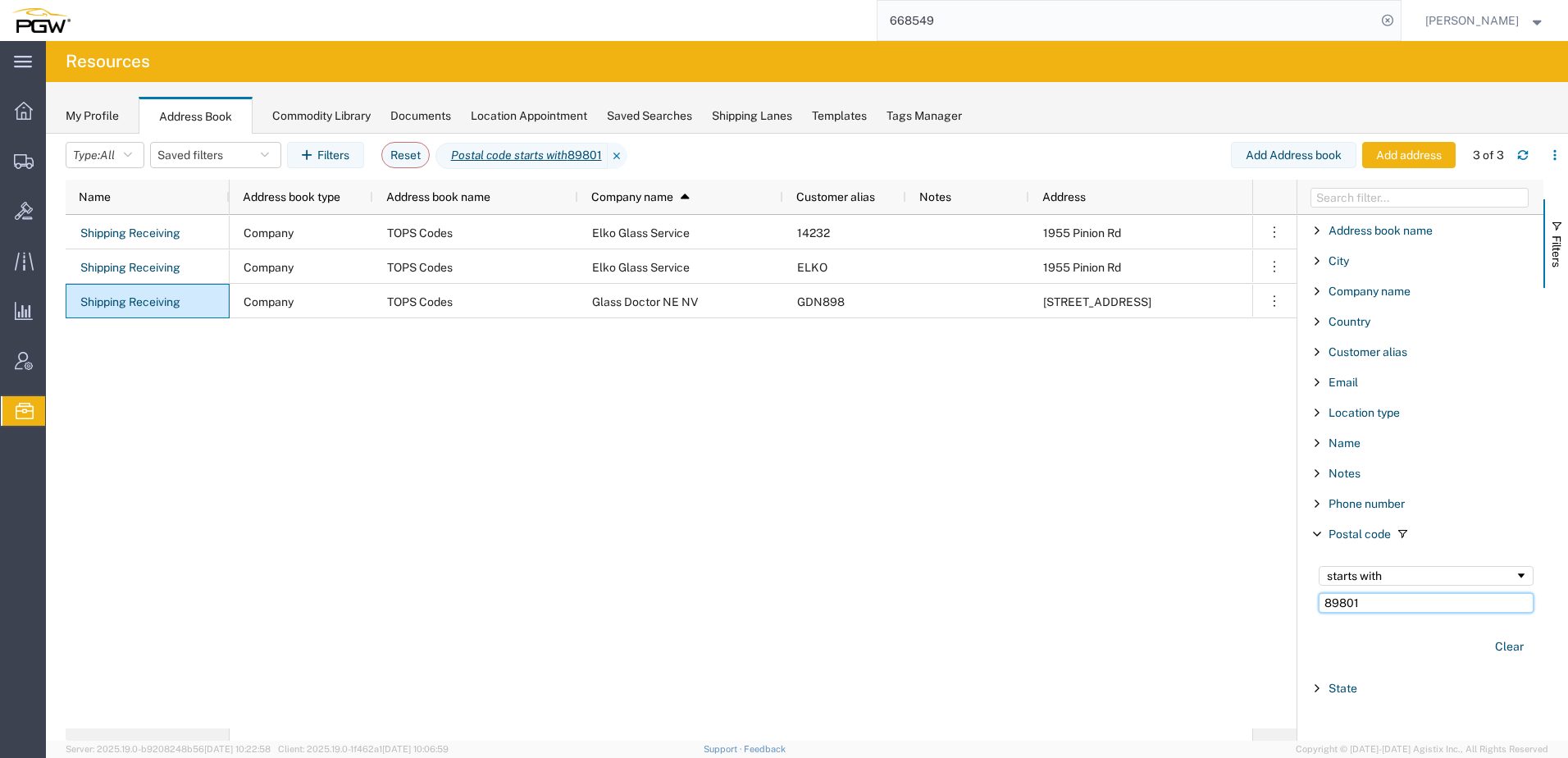
drag, startPoint x: 1405, startPoint y: 609, endPoint x: 691, endPoint y: 661, distance: 715.9
click at [691, 661] on div "Name Address book type Address book name Company name 1 Customer alias Notes Ad…" at bounding box center [817, 460] width 1503 height 561
paste input "9176"
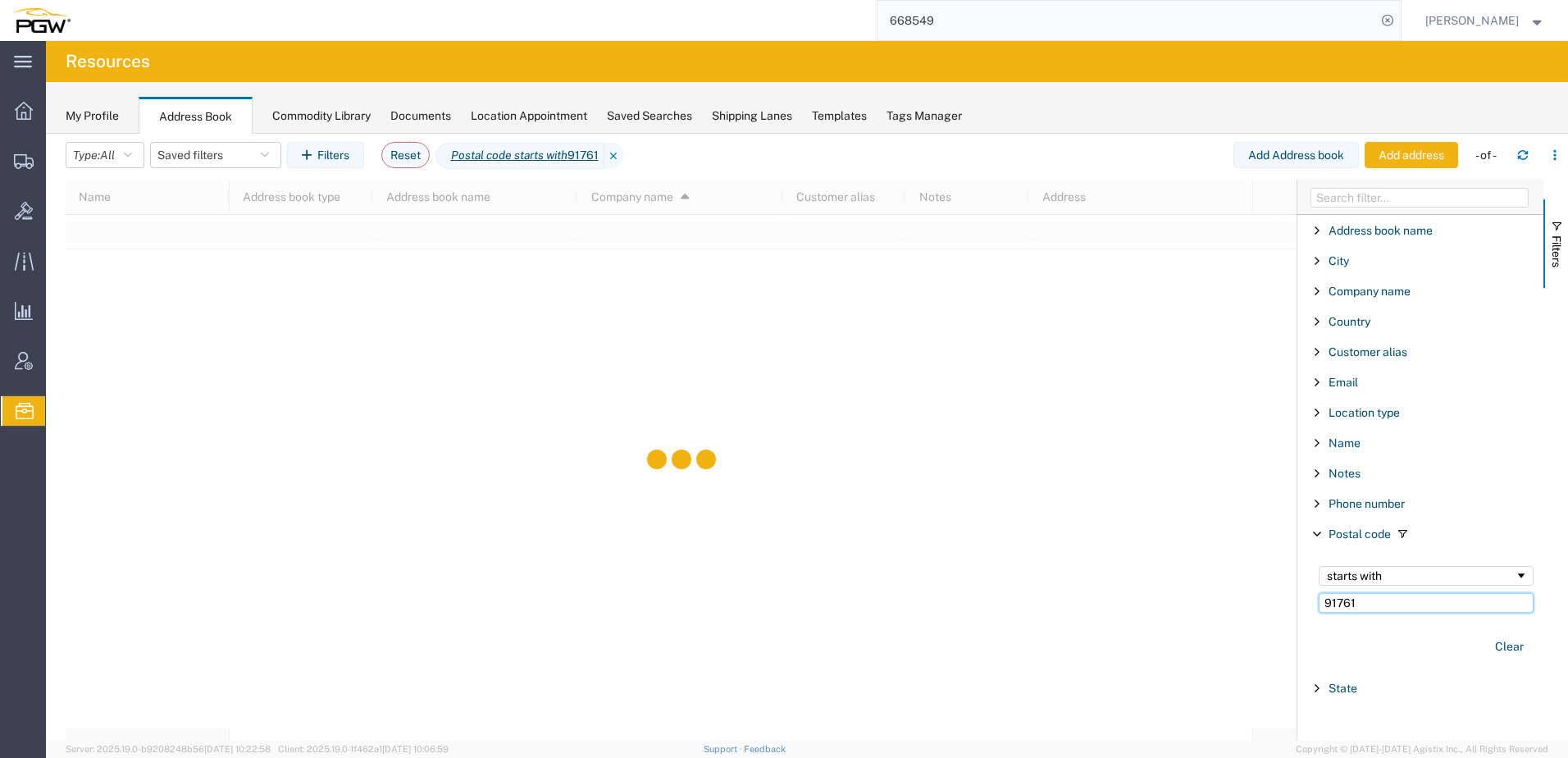
type input "91761"
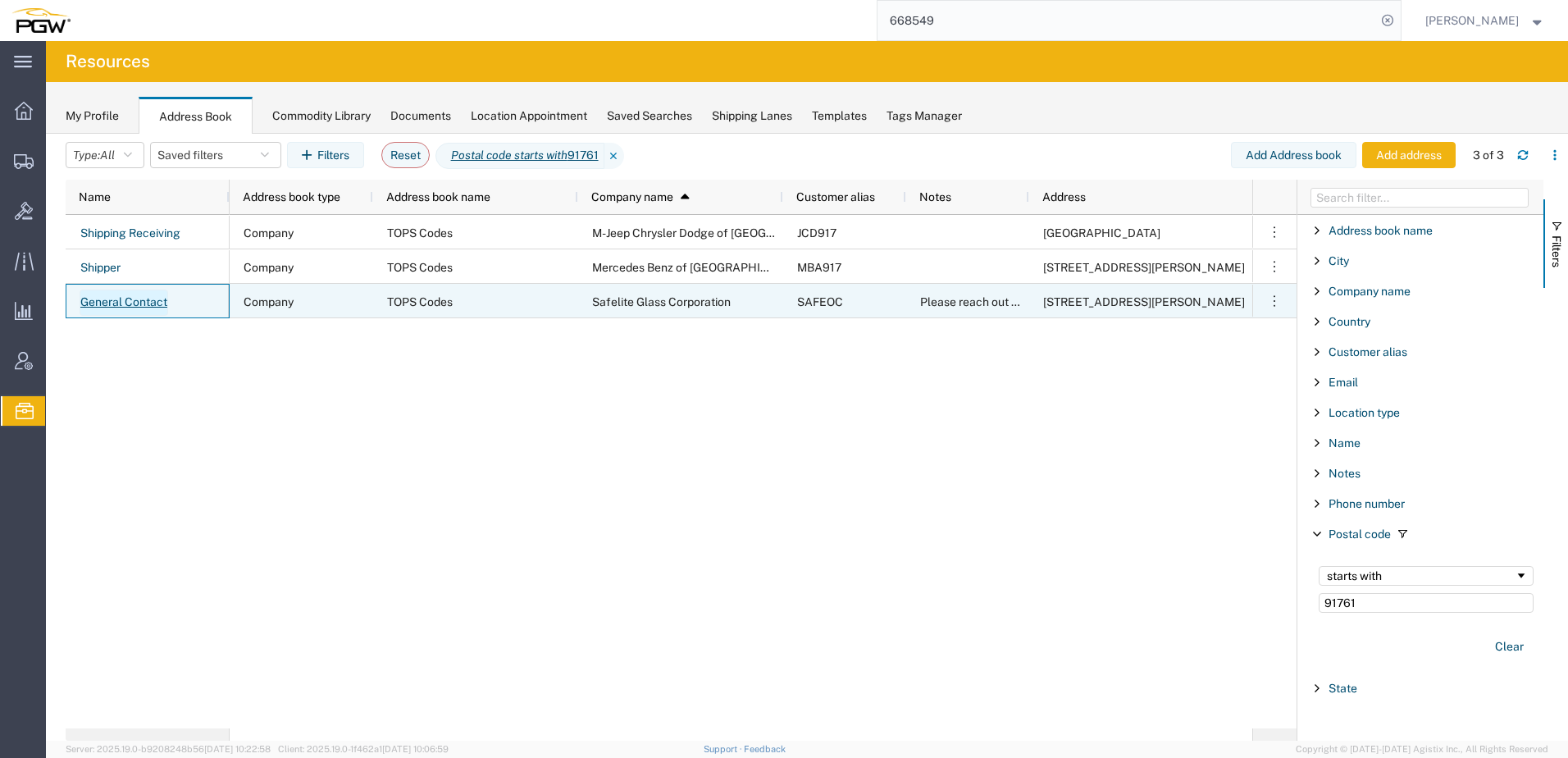
click at [130, 297] on link "General Contact" at bounding box center [124, 303] width 89 height 26
select select "US"
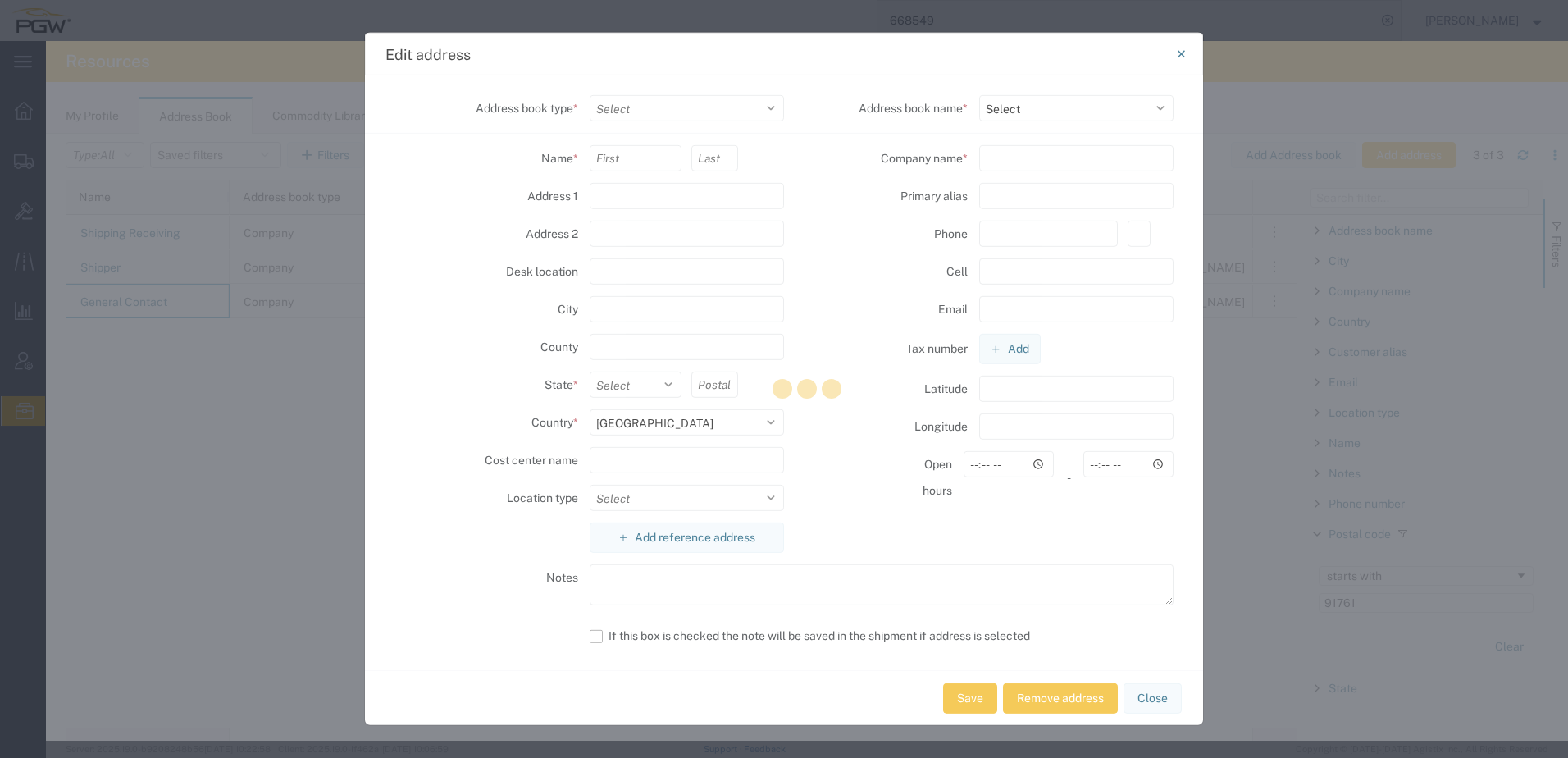
select select "COMPANY"
type input "General"
type input "Contact"
type input "4060 E Francis Street, Suite 100"
type input "ONTARIO"
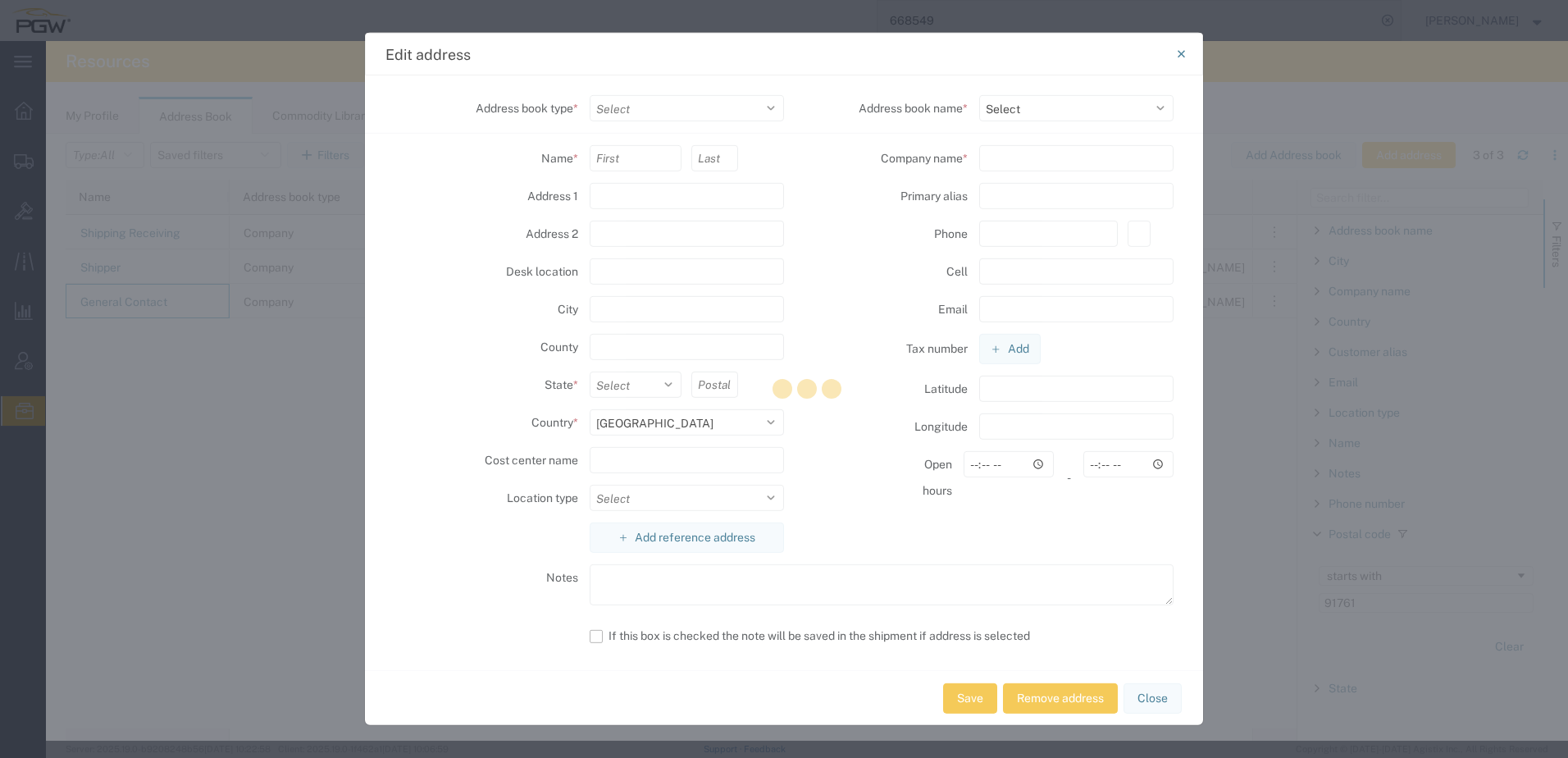
select select "CA"
type input "91761"
select select
type input "Safelite Glass Corporation"
type input "SAFEOC"
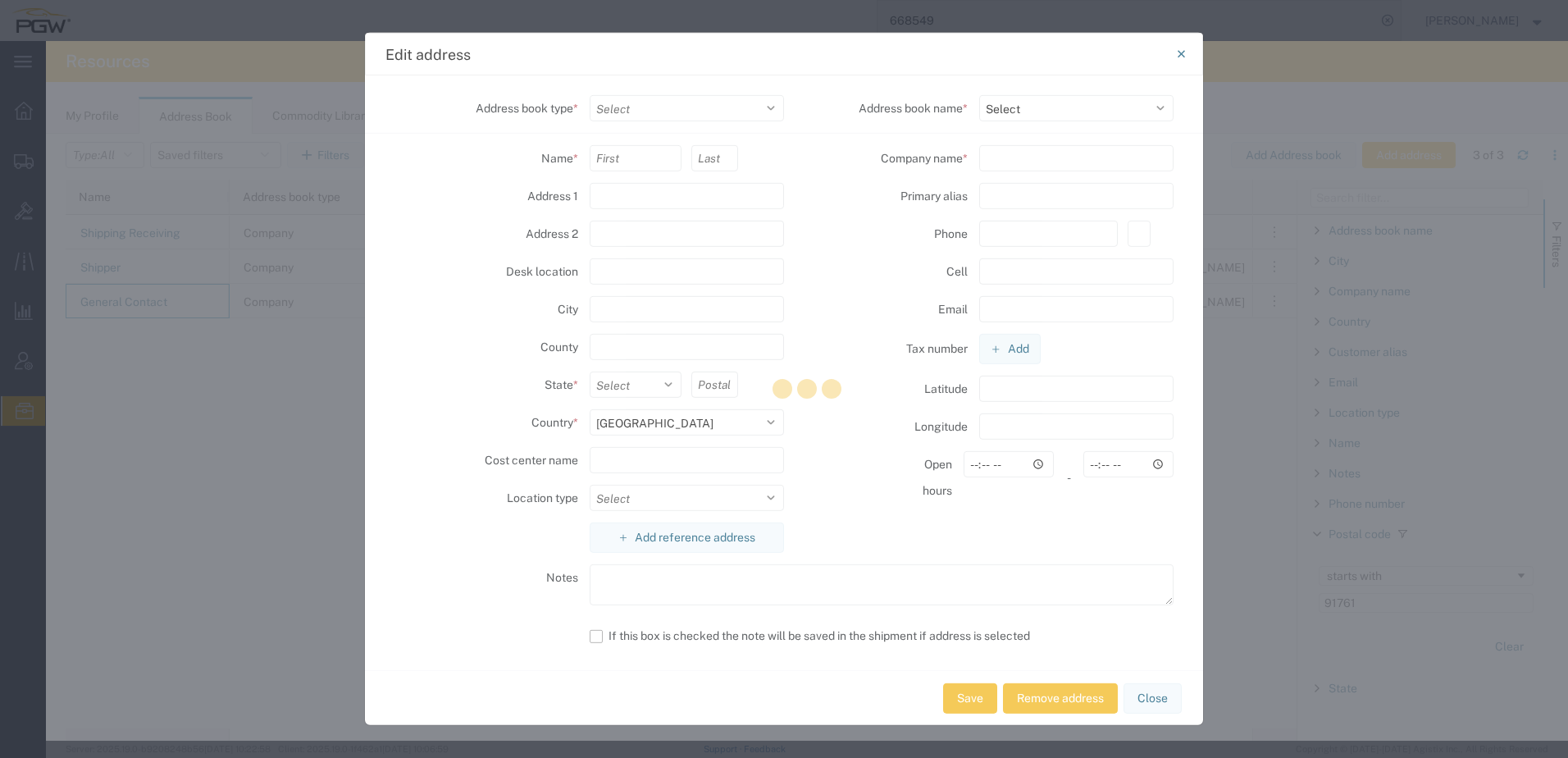
type input "9094724370"
type input "ontarioreceiving@safelite.com"
type input "00:00"
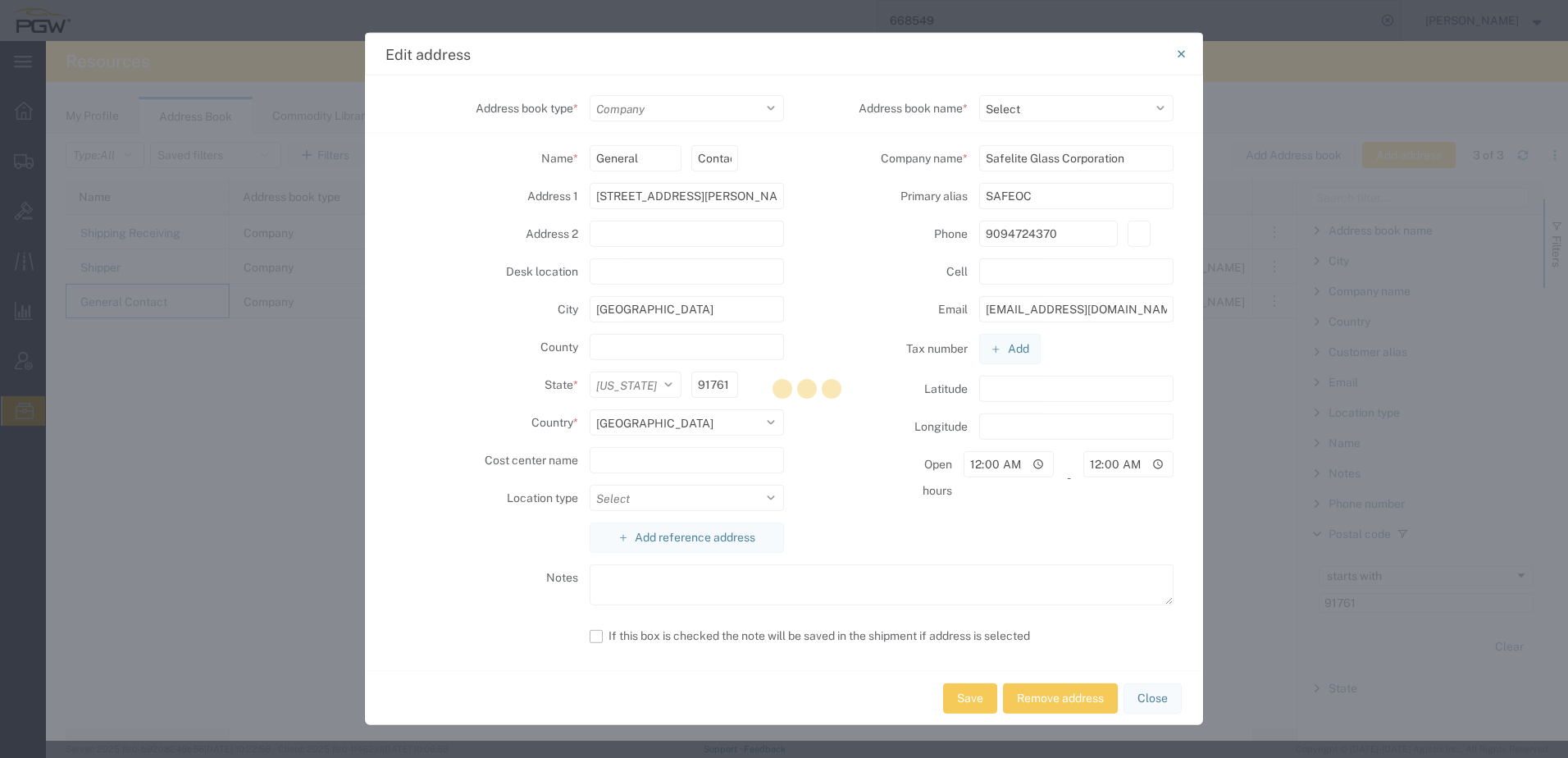
type textarea "Please reach out to Ontaio.Safelite.CustomerService@safelite.com to schedule de…"
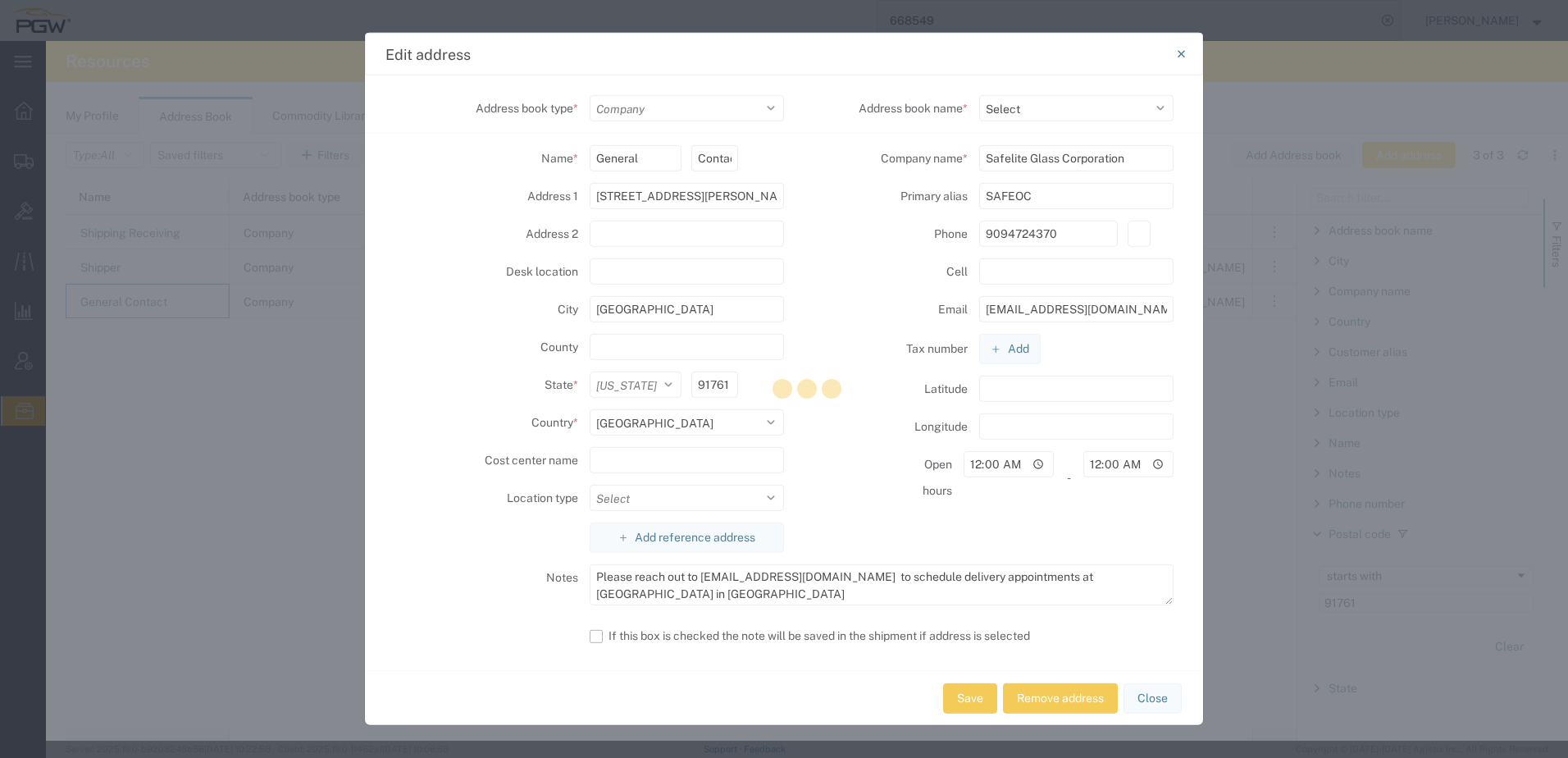
select select "17689"
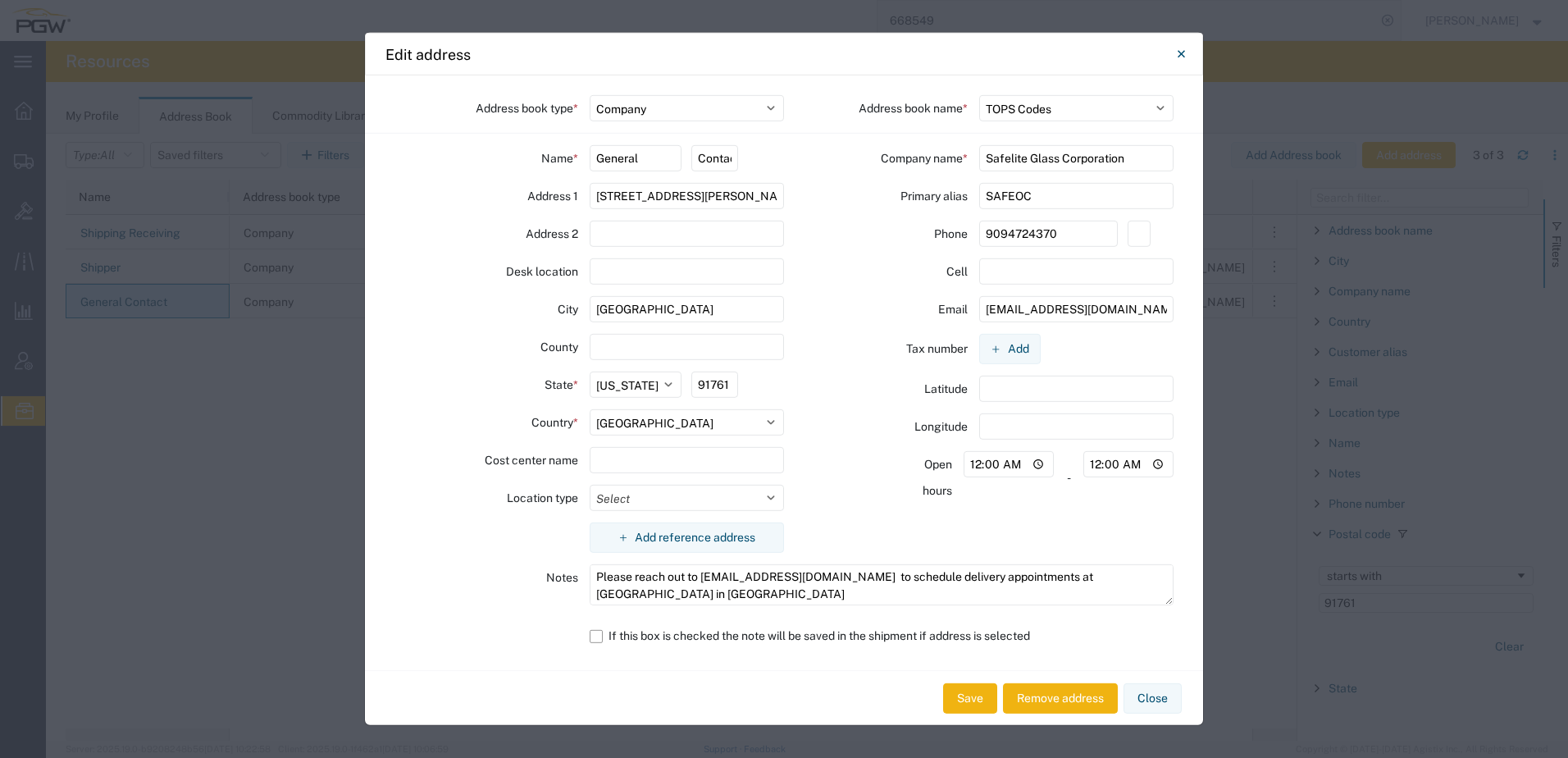
drag, startPoint x: 1070, startPoint y: 190, endPoint x: 202, endPoint y: 194, distance: 868.0
click at [253, 190] on div "Edit address Address book type * Select Location Company Personal Other Shared …" at bounding box center [784, 379] width 1568 height 758
click at [1185, 61] on icon "Close" at bounding box center [1181, 54] width 7 height 19
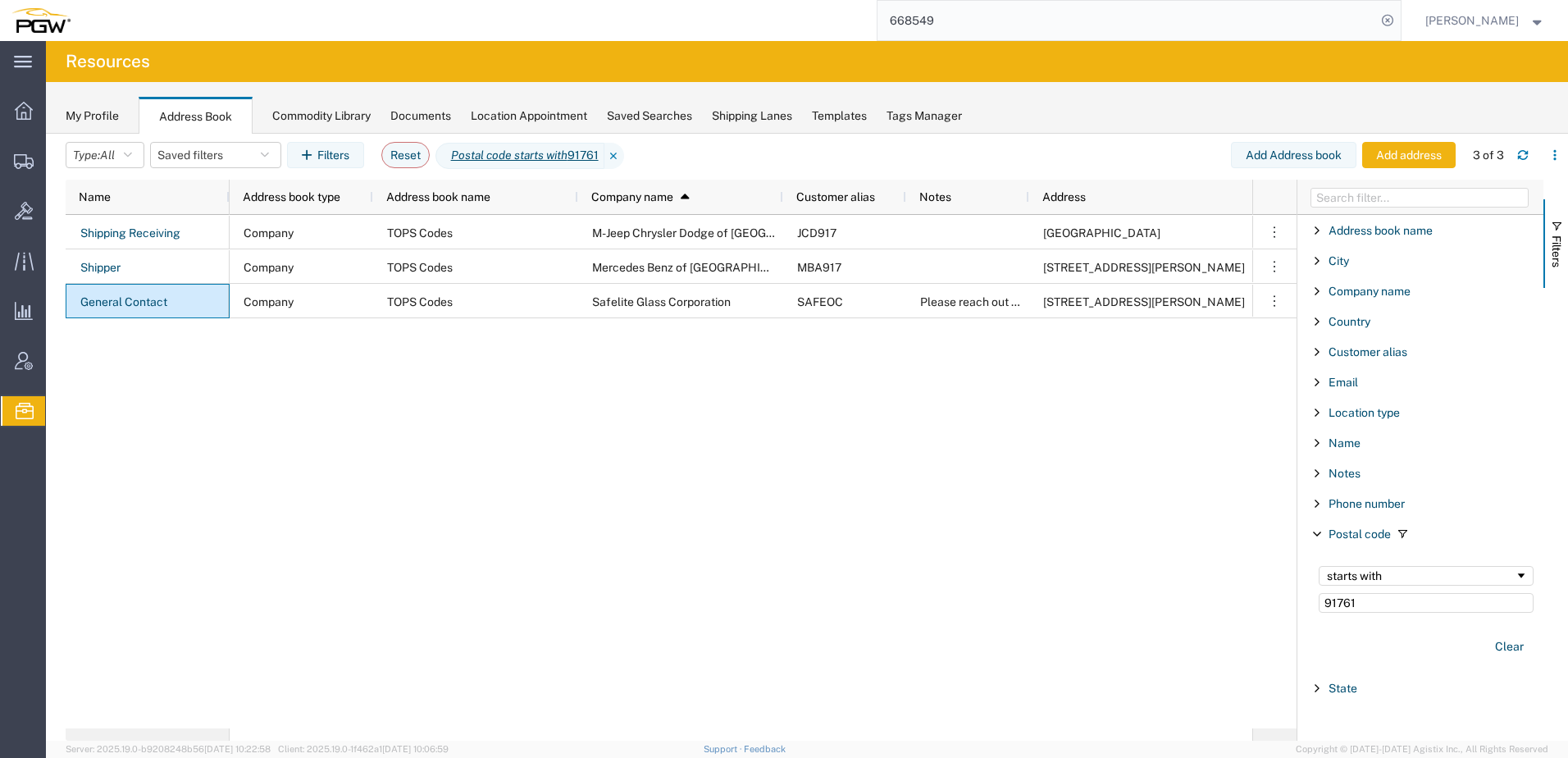
click at [520, 560] on div "Company TOPS Codes M-Jeep Chrysler Dodge of Ontario JCD917 1202 Auto Center Dr …" at bounding box center [741, 471] width 1023 height 513
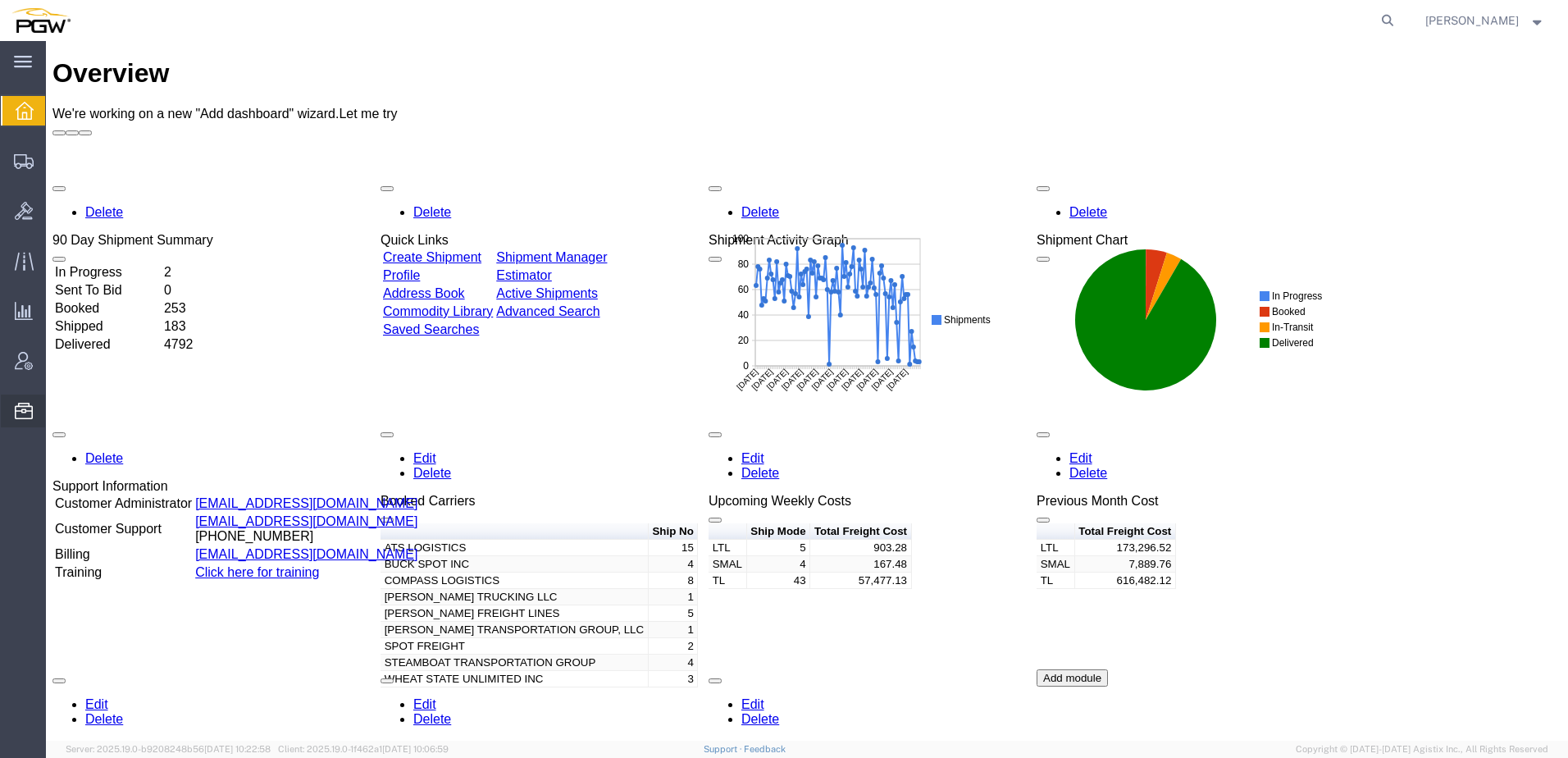
click at [0, 0] on span "Address Book" at bounding box center [0, 0] width 0 height 0
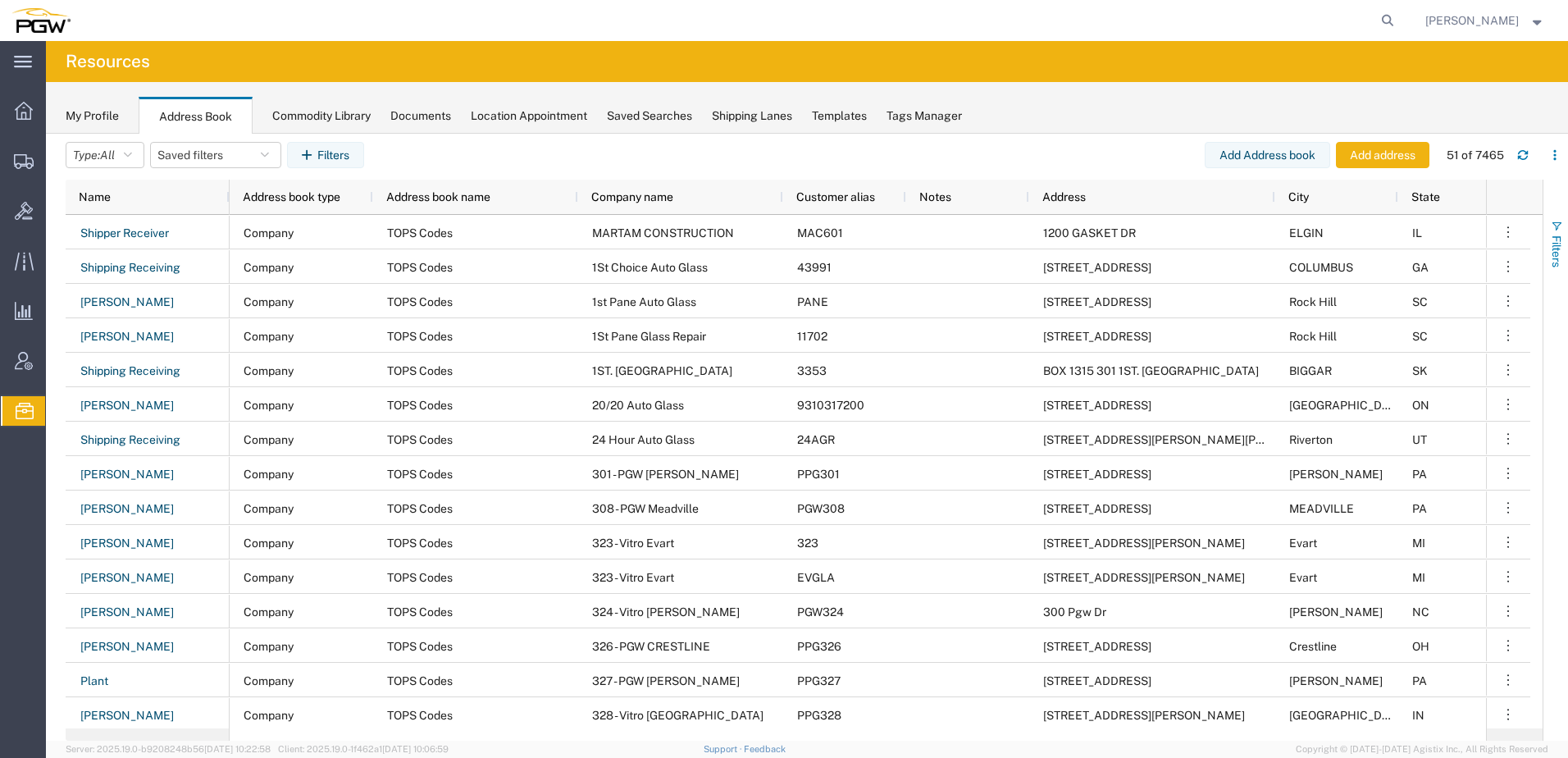
click at [1556, 247] on span "Filters" at bounding box center [1557, 251] width 13 height 32
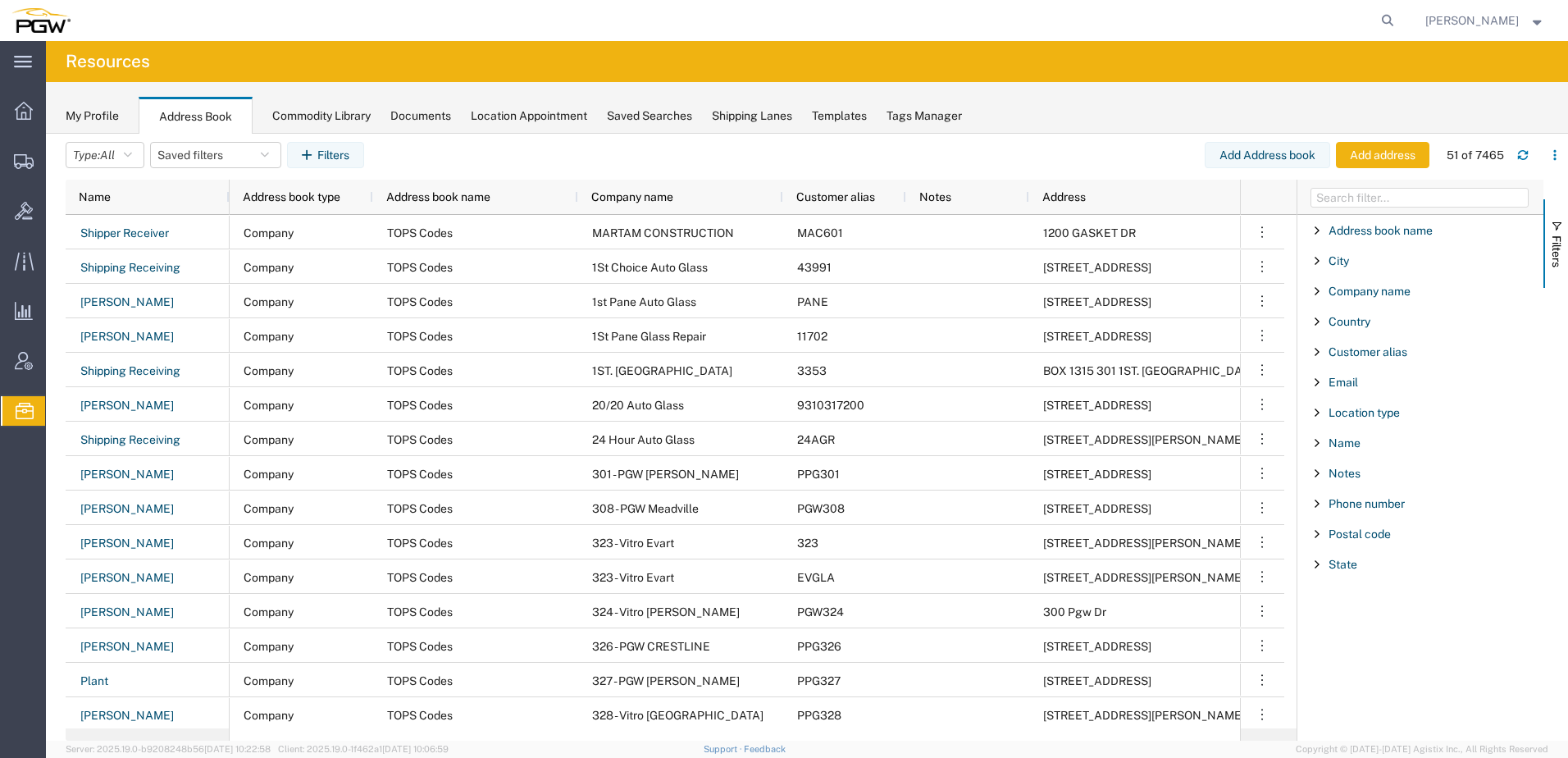
click at [1366, 542] on div "Postal code" at bounding box center [1421, 534] width 246 height 30
click at [1342, 606] on input "Filter Value" at bounding box center [1426, 603] width 215 height 19
type input "45420"
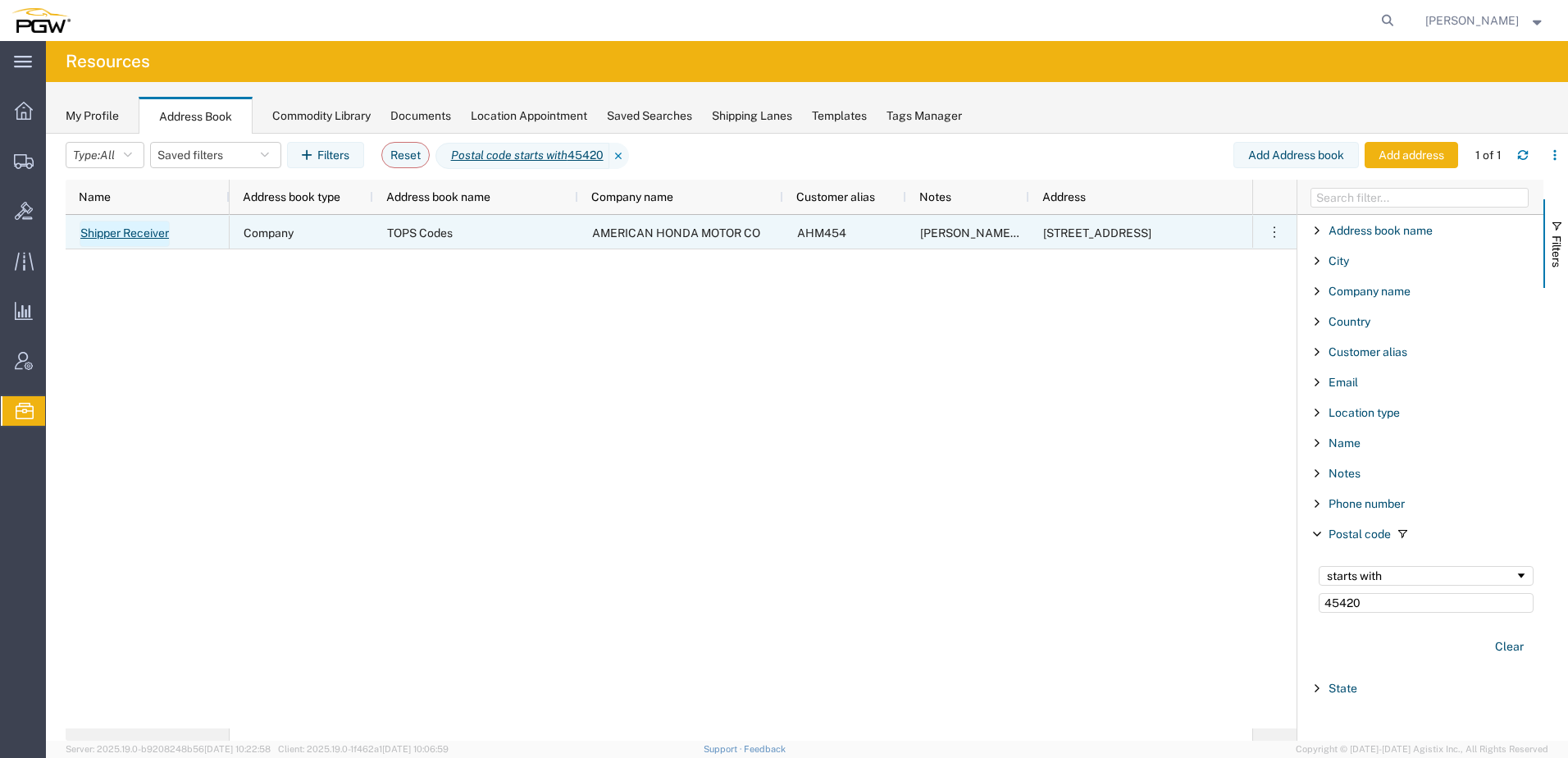
click at [104, 228] on link "Shipper Receiver" at bounding box center [125, 233] width 90 height 26
select select "US"
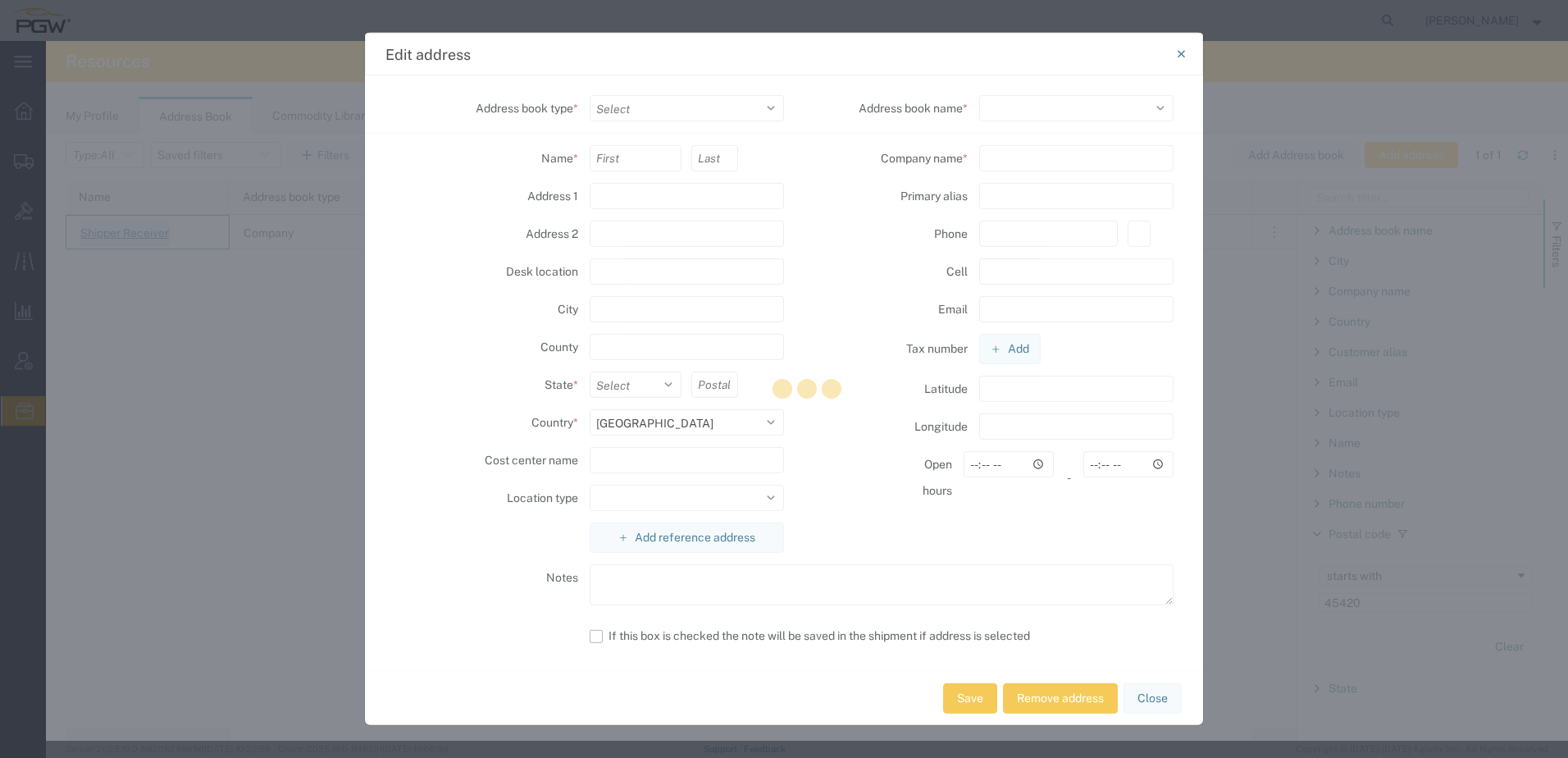
select select
select select "COMPANY"
type input "Shipper"
type input "Receiver"
type input "[STREET_ADDRESS]"
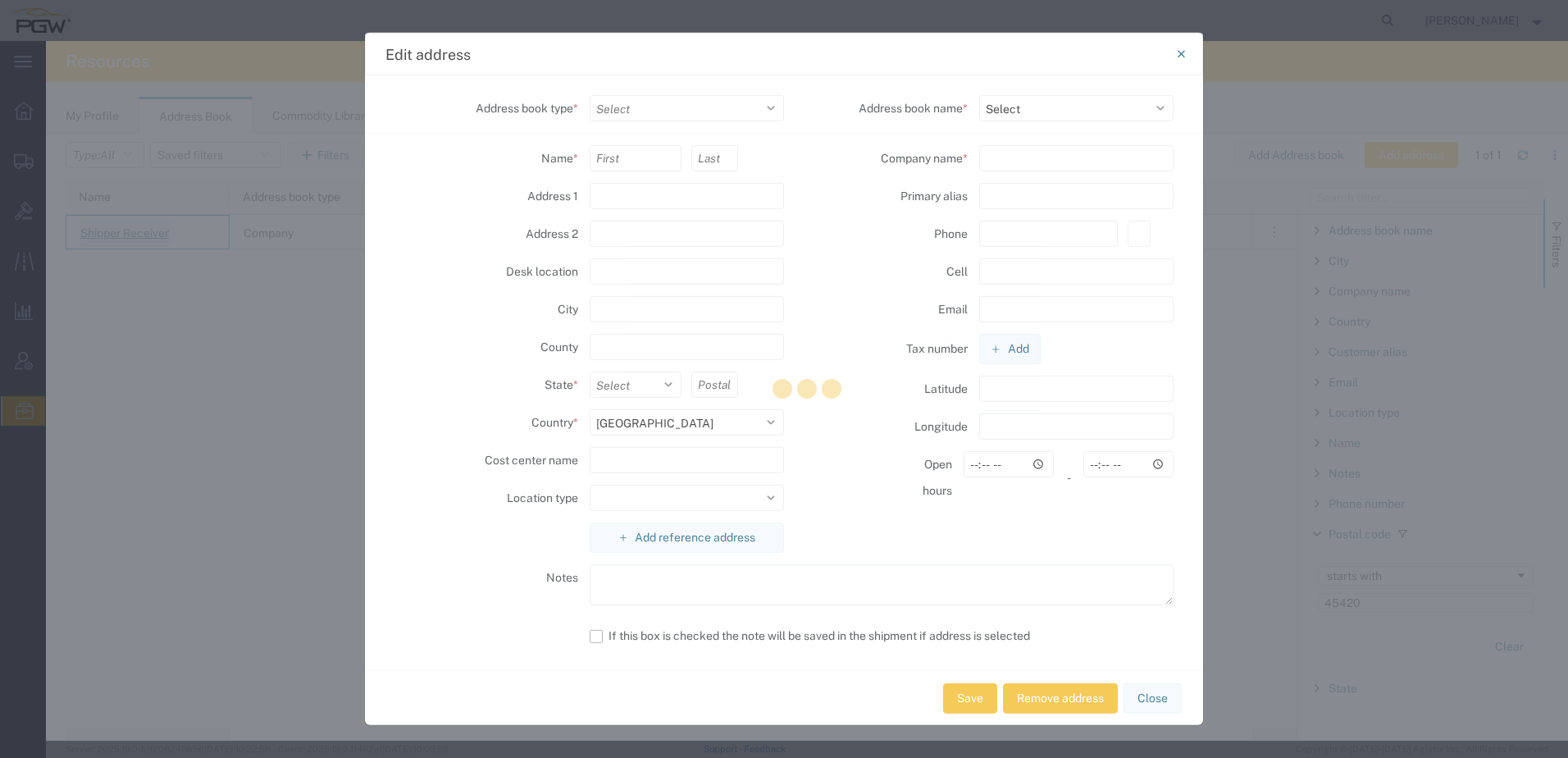
type input "C/O CROWN PACKAGING"
type input "DAYTON"
type input "45420"
select select
type input "AMERICAN HONDA MOTOR CO"
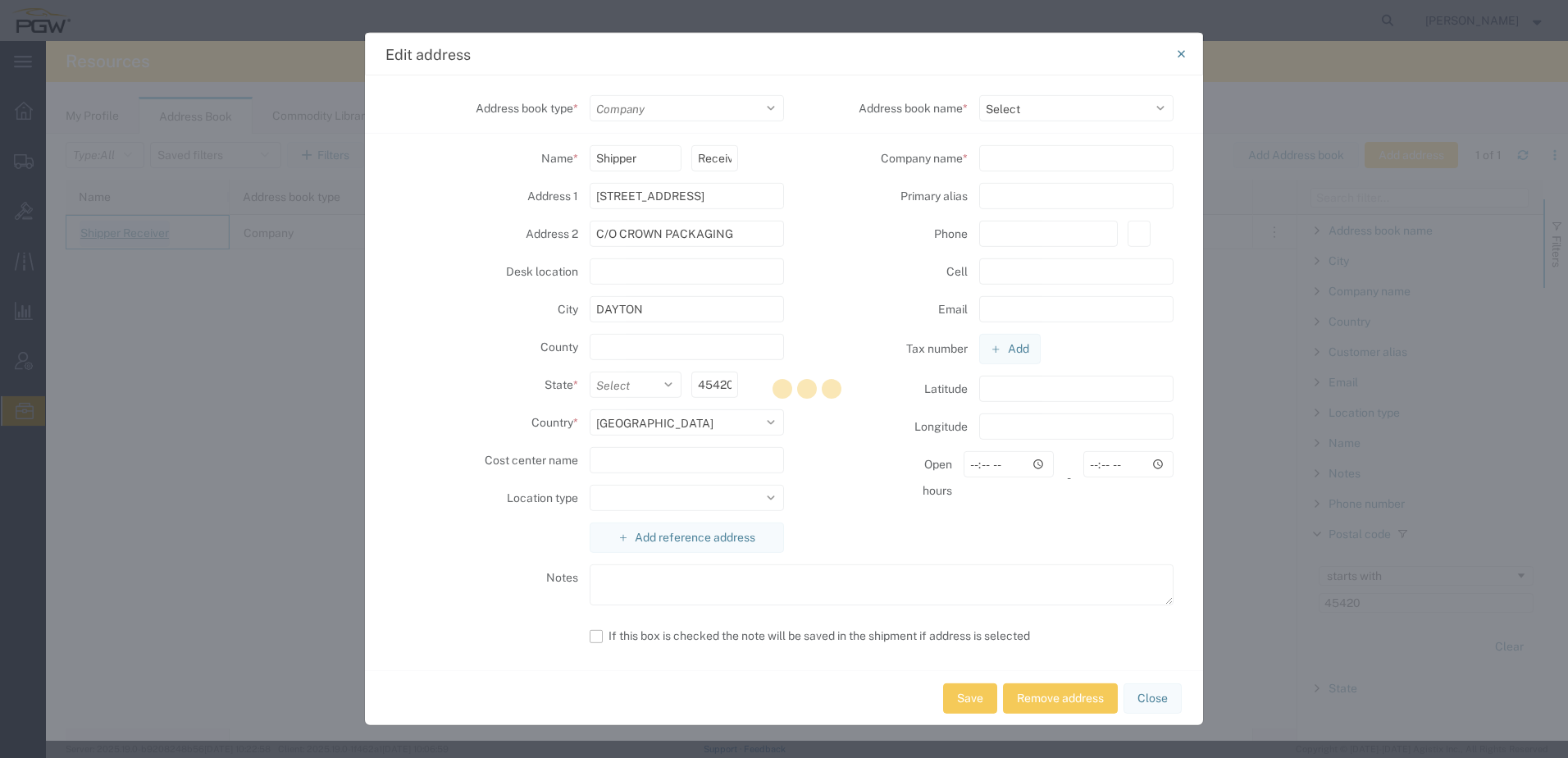
type input "AHM454"
type input "[PHONE_NUMBER]"
type input "00:00"
type textarea "[PERSON_NAME][EMAIL_ADDRESS][DOMAIN_NAME] [PHONE_NUMBER]"
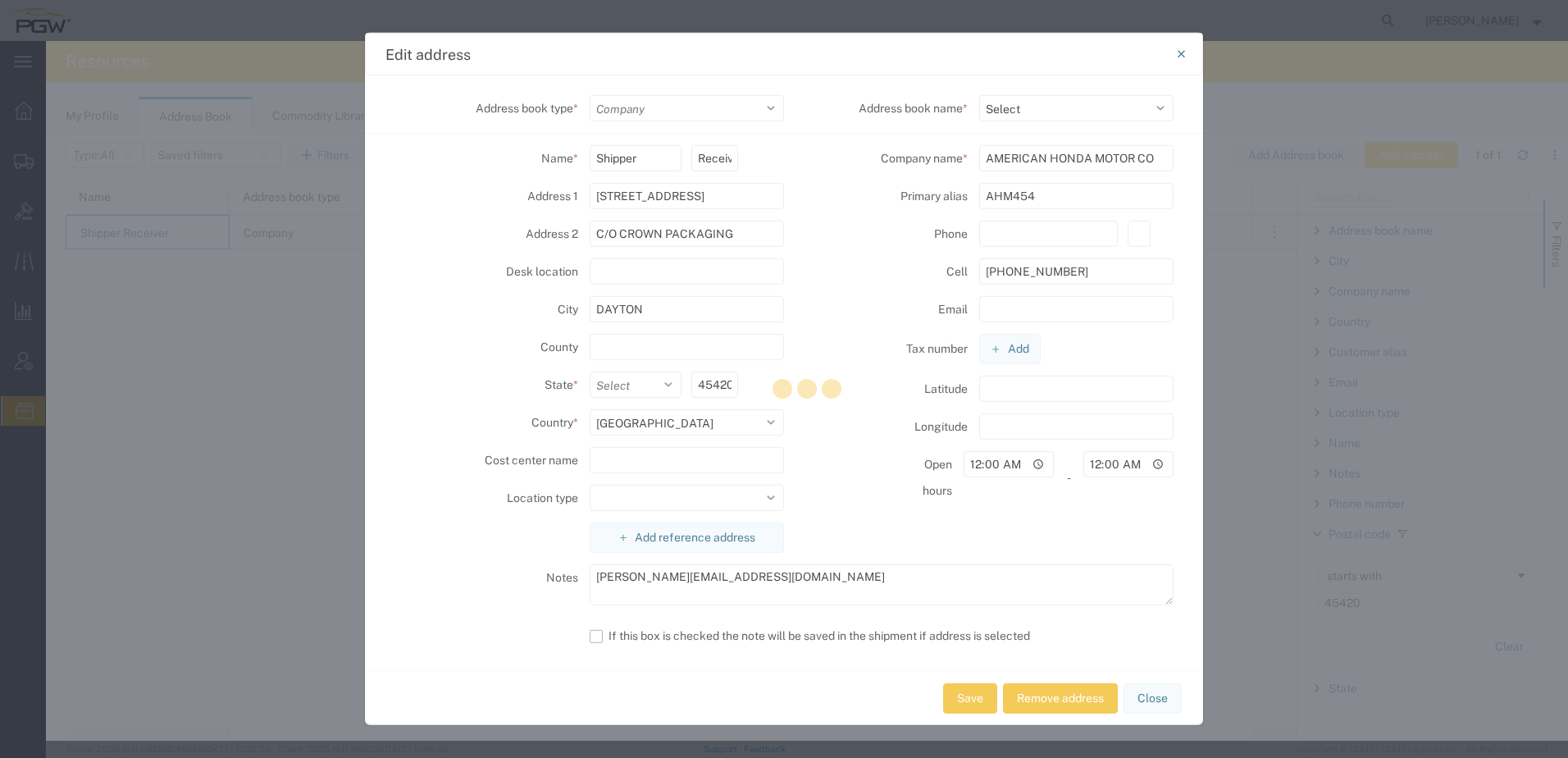
select select "17689"
select select "OH"
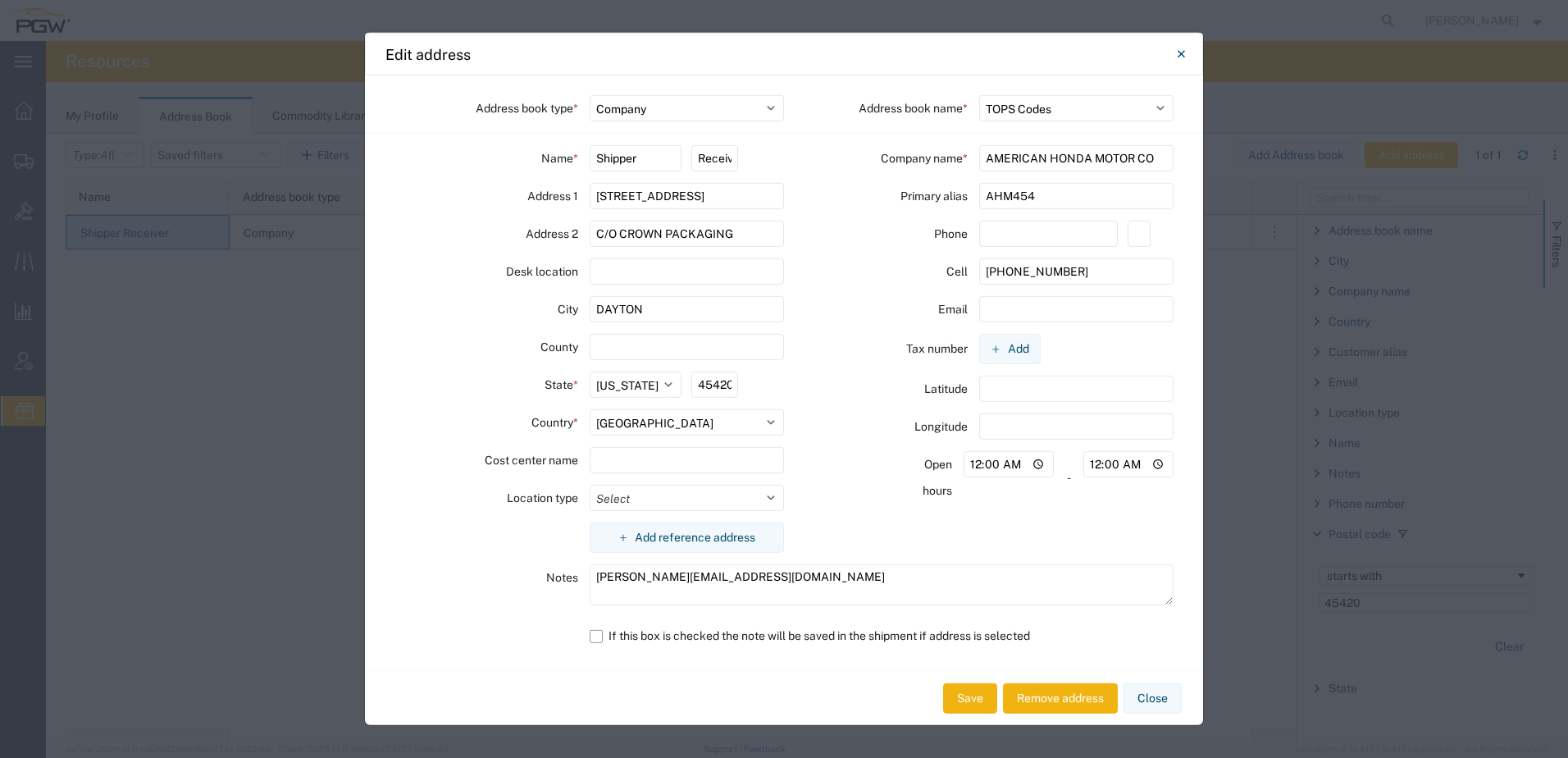
drag, startPoint x: 1055, startPoint y: 194, endPoint x: 372, endPoint y: 169, distance: 683.5
click at [454, 162] on div "Address book type * Select Location Company Personal Other Shared Address book …" at bounding box center [784, 373] width 838 height 595
click at [1179, 59] on icon "Close" at bounding box center [1181, 54] width 7 height 19
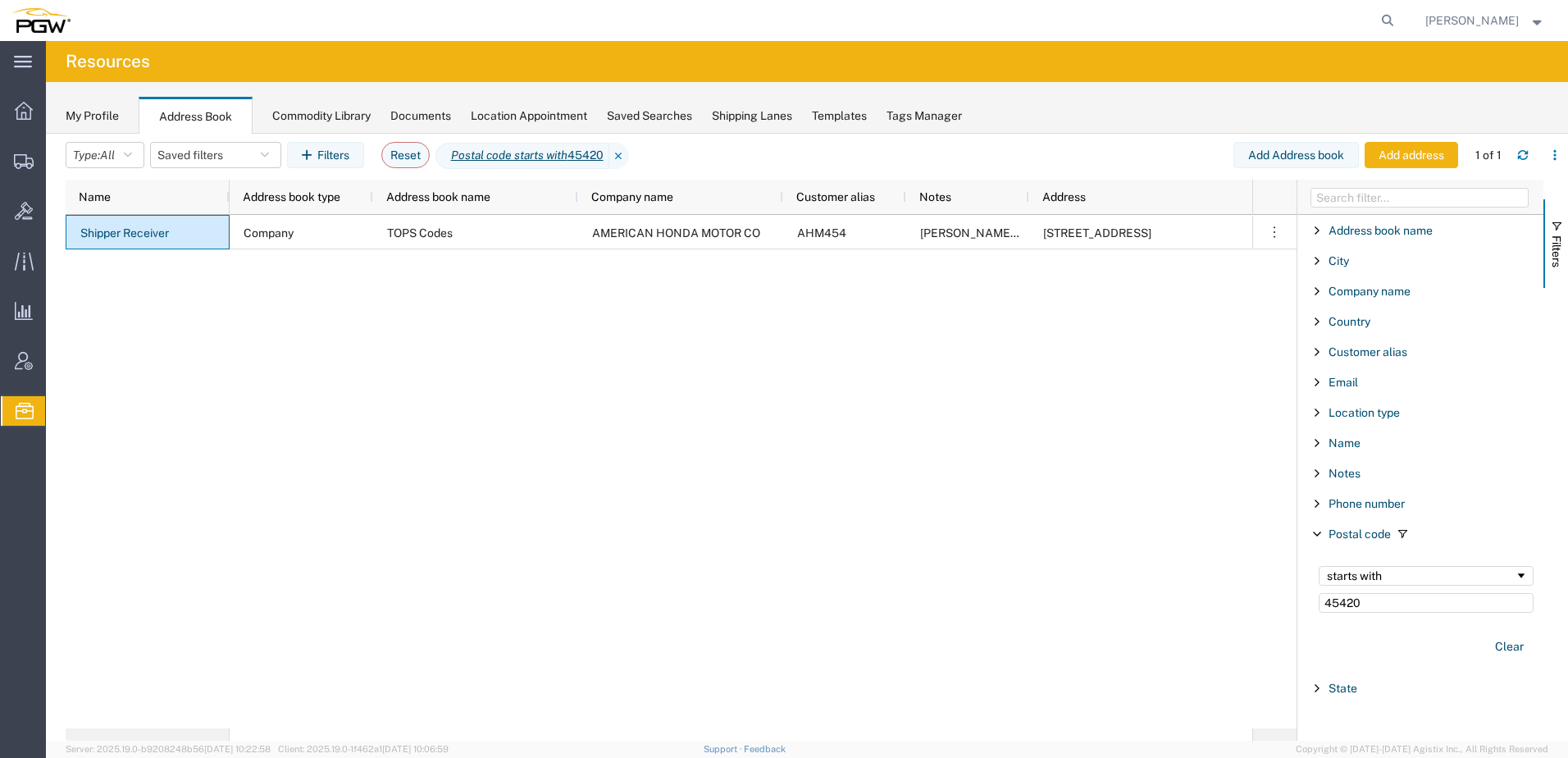
click at [260, 383] on div "Company TOPS Codes AMERICAN HONDA MOTOR CO AHM454 [EMAIL_ADDRESS][DOMAIN_NAME] …" at bounding box center [741, 471] width 1023 height 513
click at [1420, 15] on nav "[PERSON_NAME]" at bounding box center [790, 20] width 1557 height 41
click at [1400, 18] on icon at bounding box center [1388, 20] width 23 height 23
click at [1214, 32] on input "search" at bounding box center [1127, 20] width 498 height 39
paste input "668747"
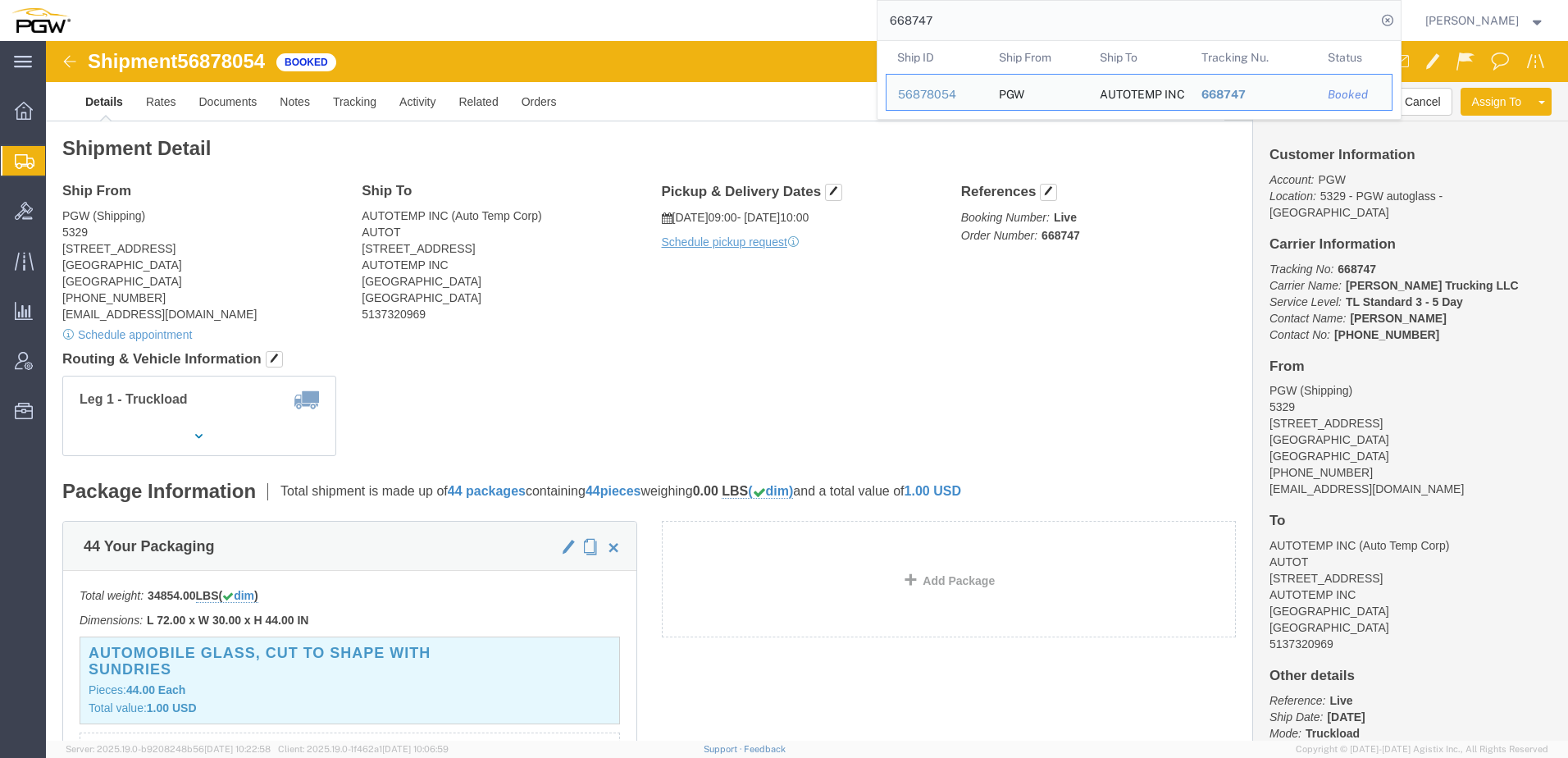
drag, startPoint x: 1008, startPoint y: 29, endPoint x: 175, endPoint y: 12, distance: 833.2
click at [175, 12] on div "668747 Ship ID Ship From Ship To Tracking Nu. Status Ship ID 56878054 Ship From…" at bounding box center [741, 20] width 1320 height 41
paste input "529"
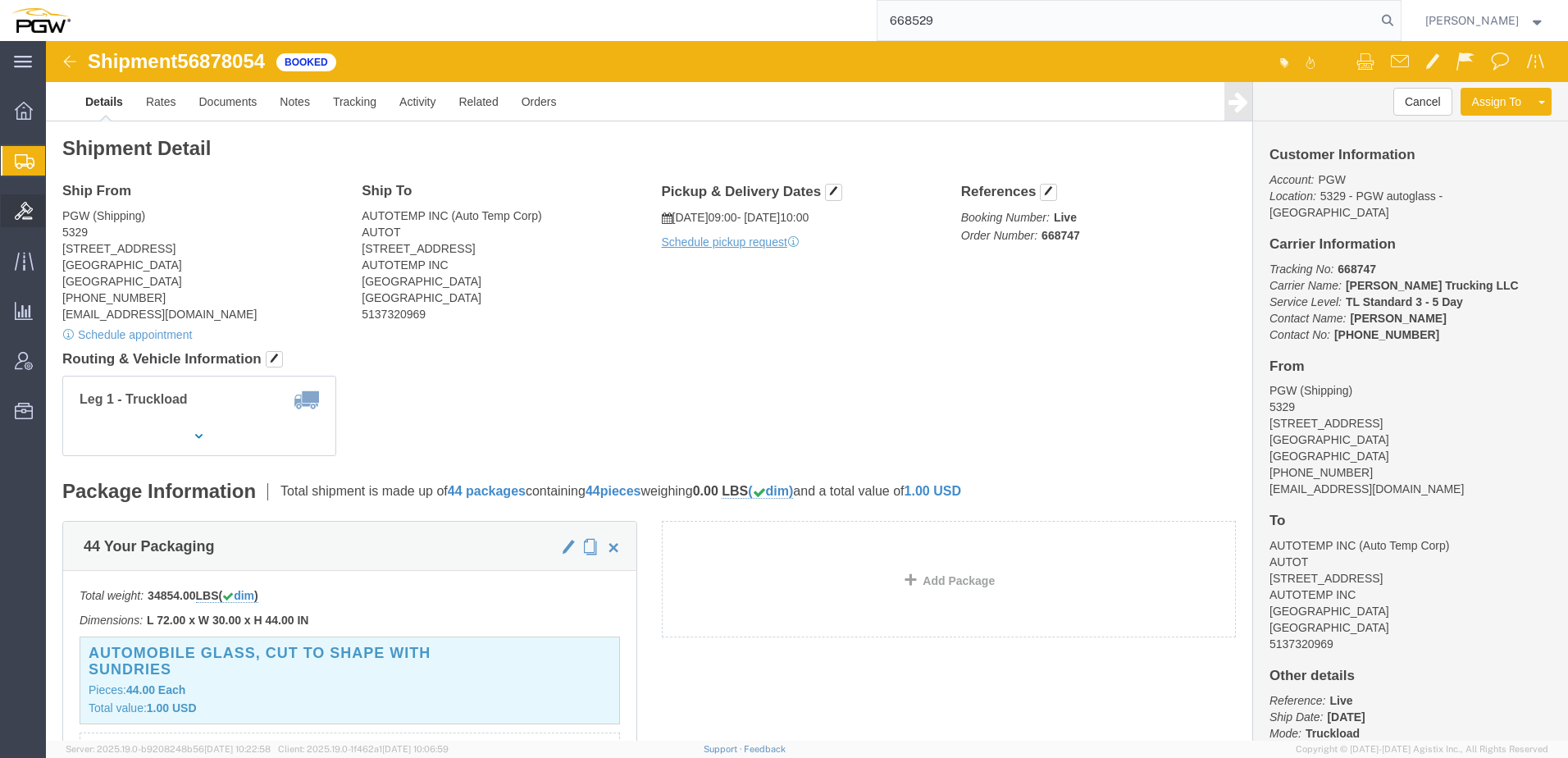
type input "668529"
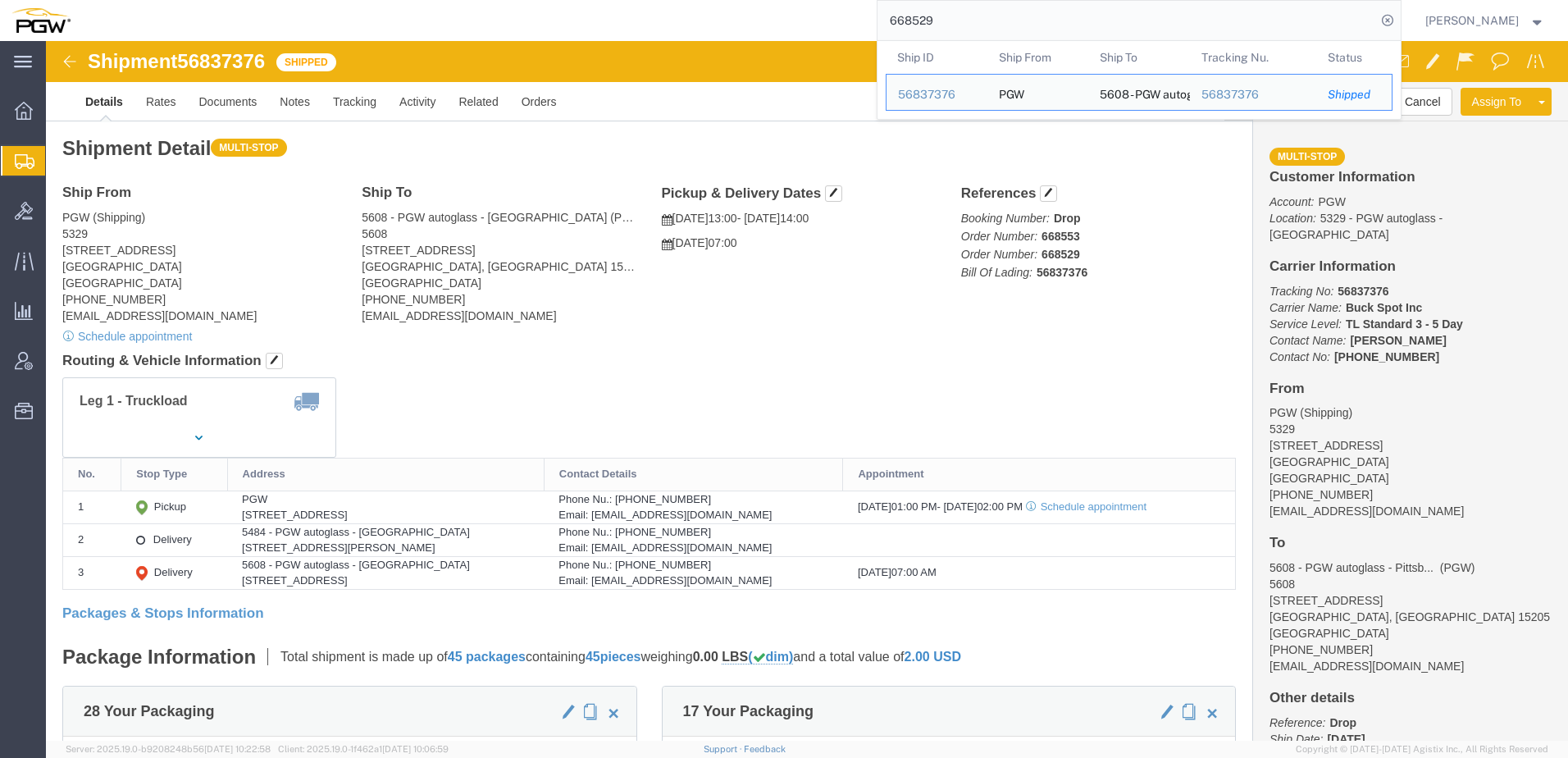
click div "Leg 1 - Truckload"
